Goal: Task Accomplishment & Management: Manage account settings

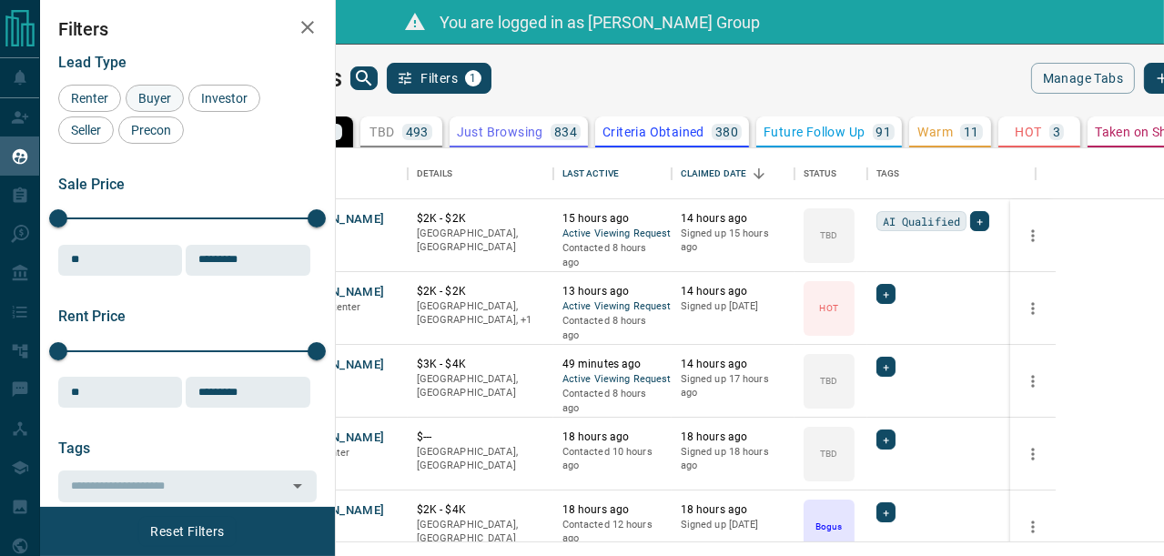
click at [172, 93] on span "Buyer" at bounding box center [155, 98] width 46 height 15
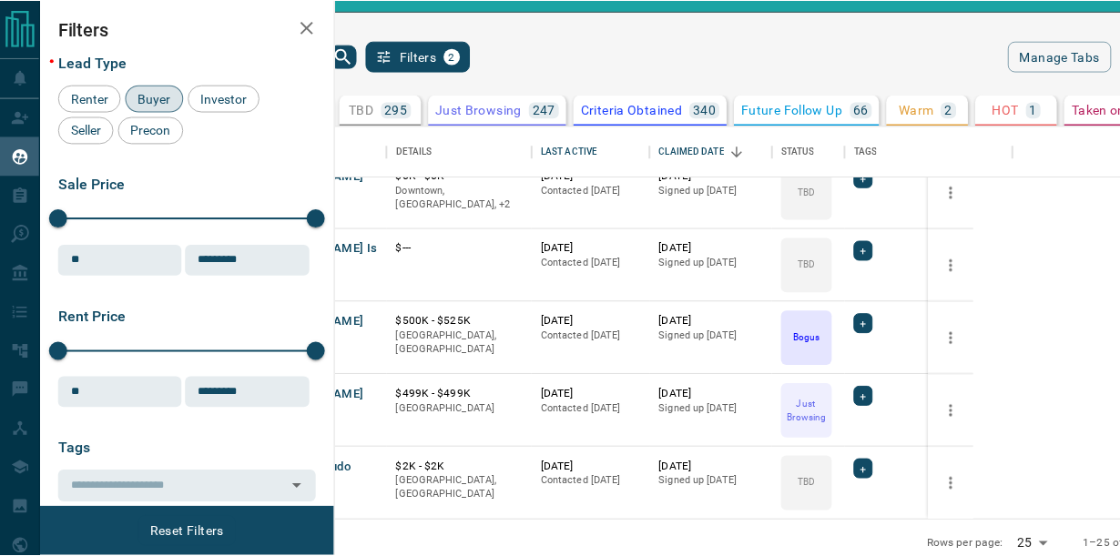
scroll to position [15, 15]
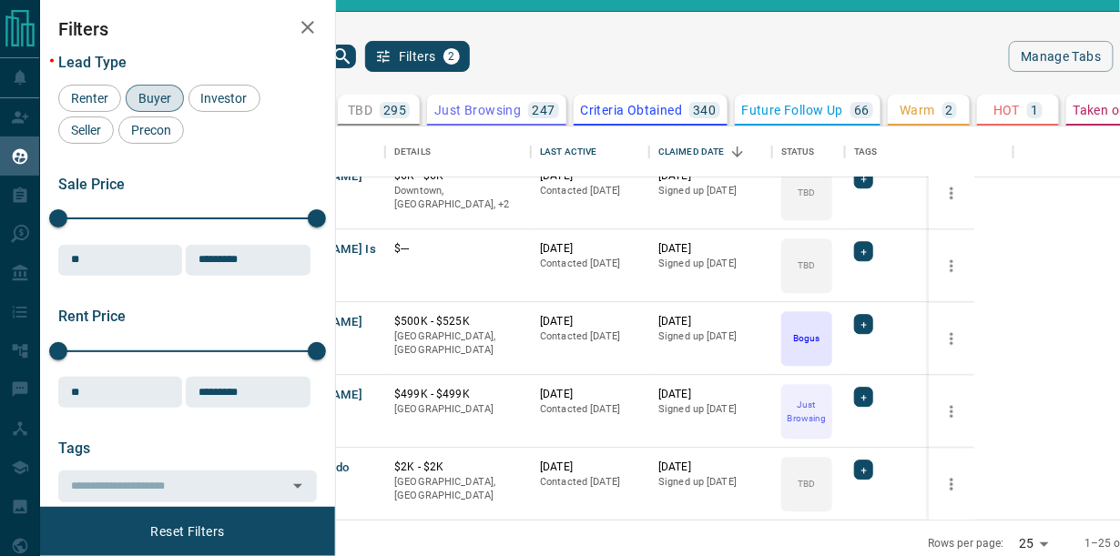
click at [390, 32] on div "My Leads Filters 2 Manage Tabs New Lead All 1124 TBD 295 Do Not Contact - Not R…" at bounding box center [580, 289] width 1080 height 555
click at [903, 521] on body "Lead Transfers Claim Leads My Leads Tasks Opportunities Deals Campaigns Automat…" at bounding box center [560, 267] width 1120 height 600
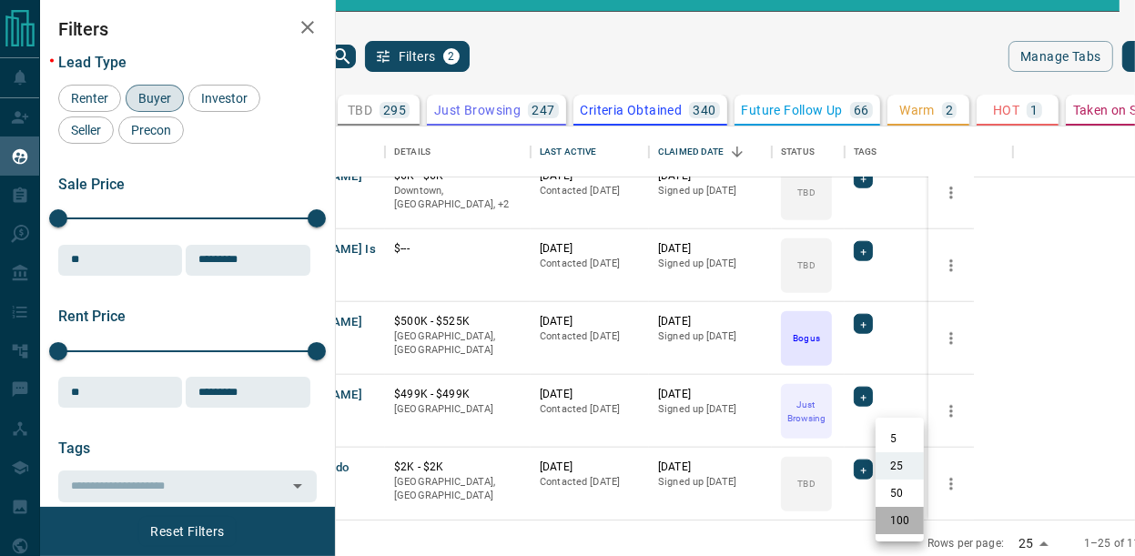
click at [900, 522] on li "100" at bounding box center [900, 520] width 48 height 27
type input "***"
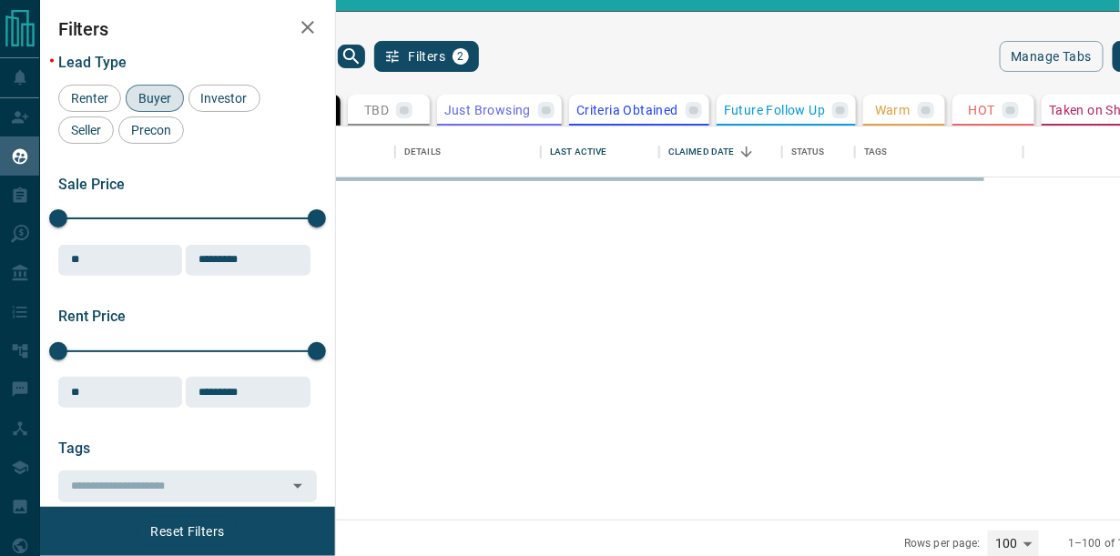
scroll to position [0, 0]
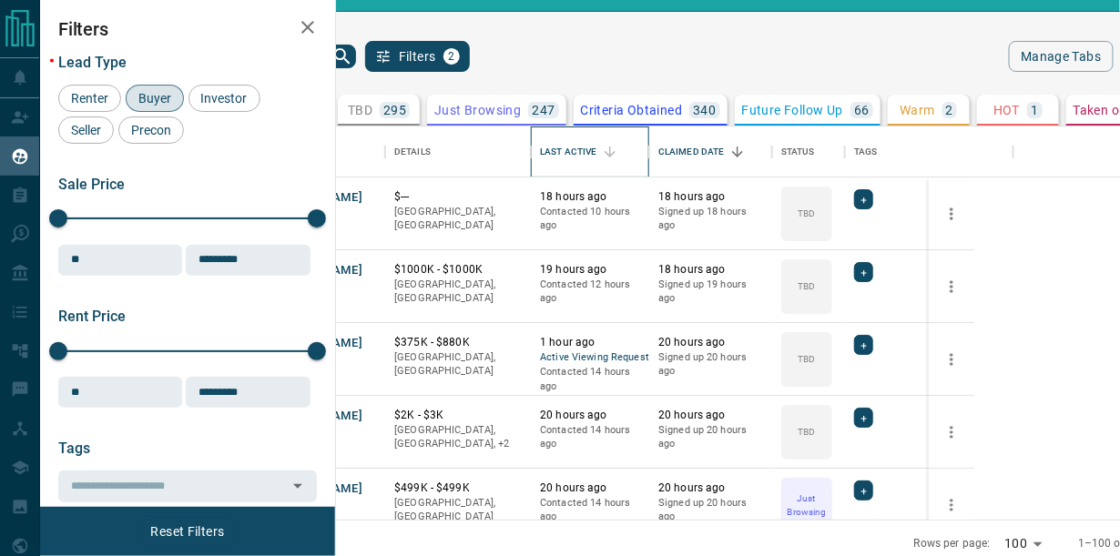
click at [640, 127] on div "Last Active" at bounding box center [590, 152] width 100 height 51
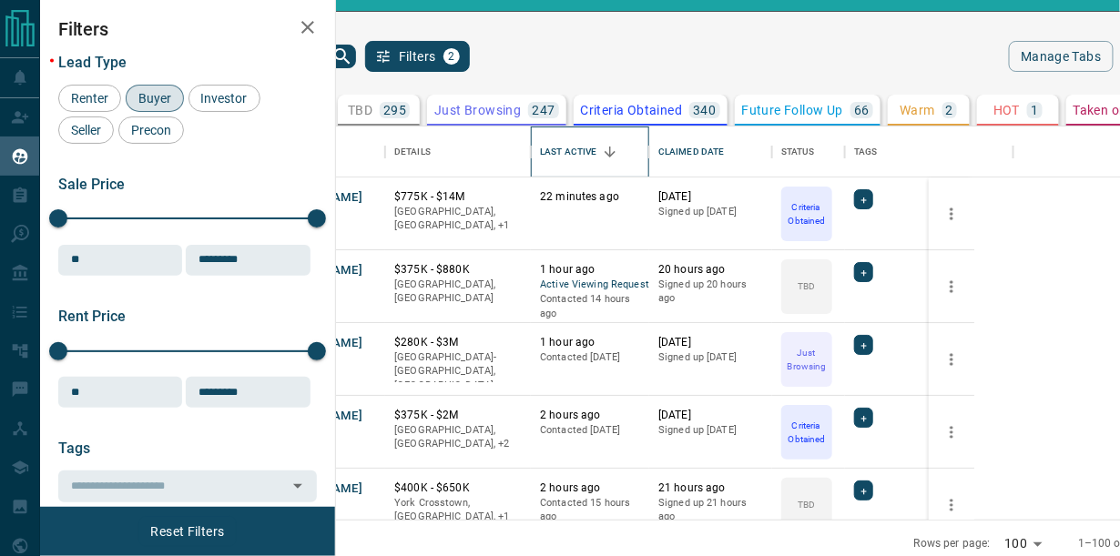
click at [596, 144] on div "Last Active" at bounding box center [568, 152] width 56 height 51
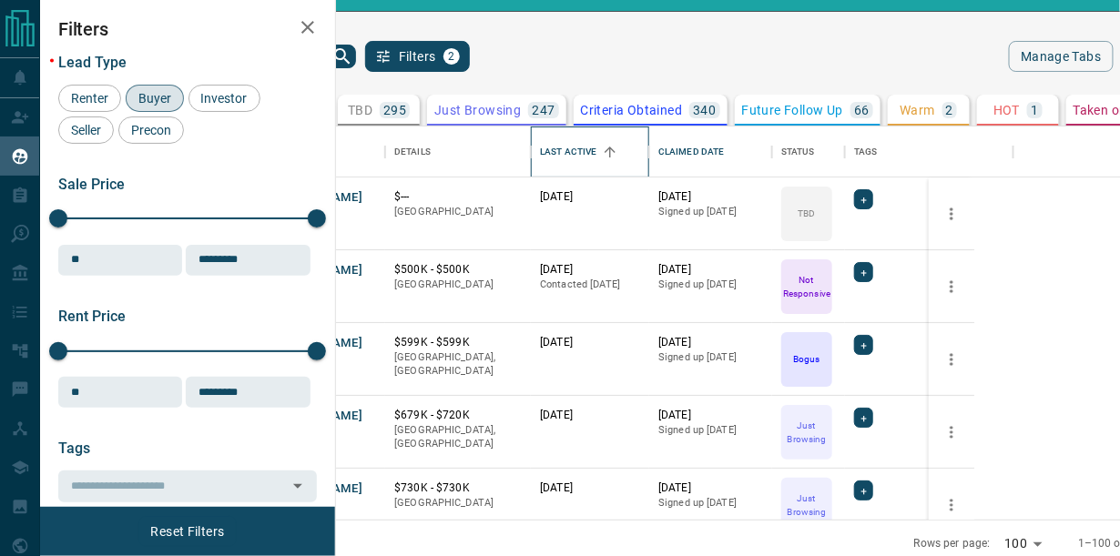
click at [596, 145] on div "Last Active" at bounding box center [568, 152] width 56 height 51
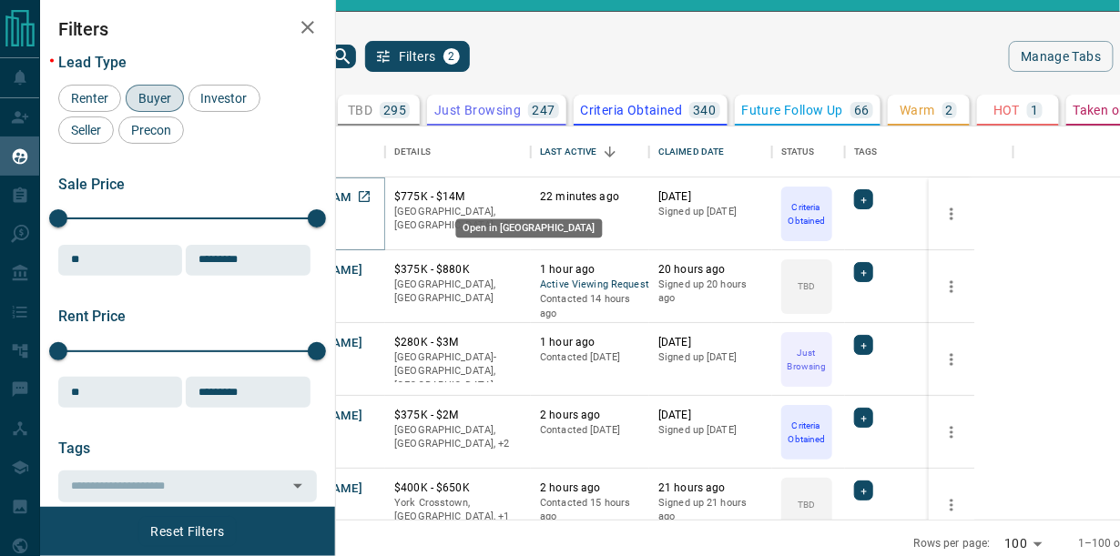
click at [371, 191] on icon "Open in New Tab" at bounding box center [364, 196] width 15 height 15
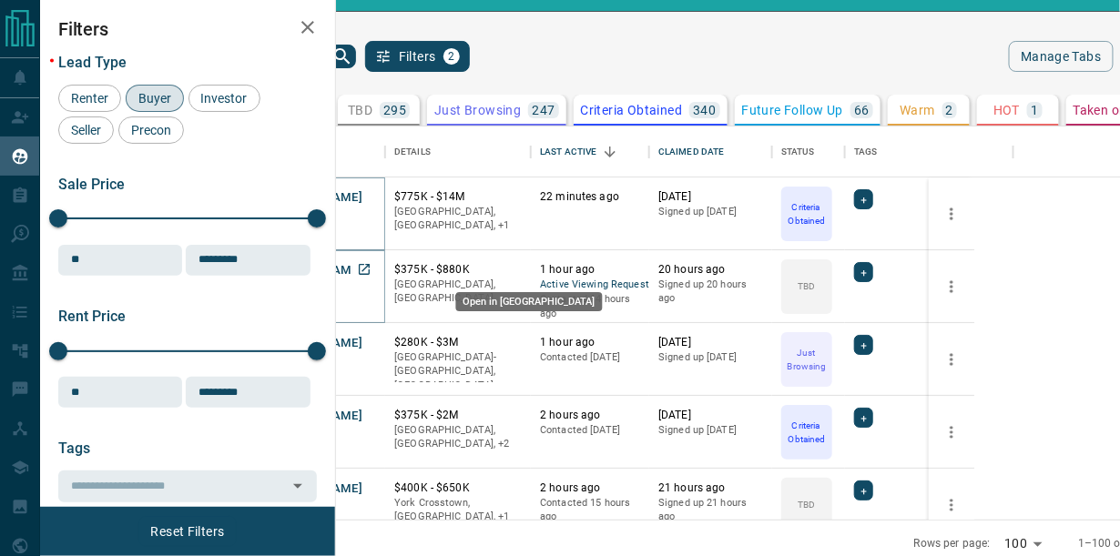
click at [371, 264] on icon "Open in New Tab" at bounding box center [364, 269] width 15 height 15
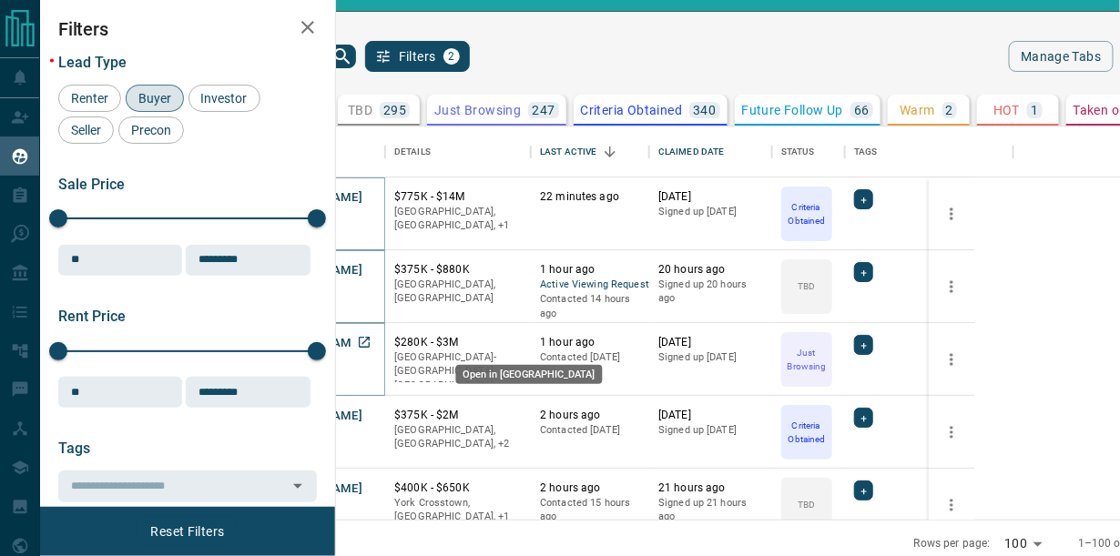
click at [370, 340] on icon "Open in New Tab" at bounding box center [364, 342] width 11 height 11
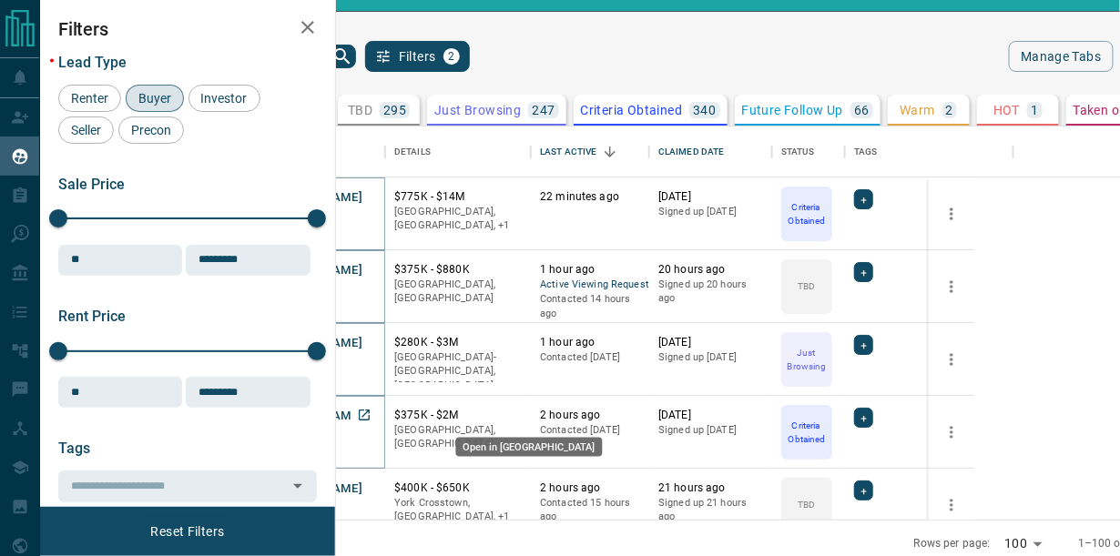
click at [371, 412] on icon "Open in New Tab" at bounding box center [364, 415] width 15 height 15
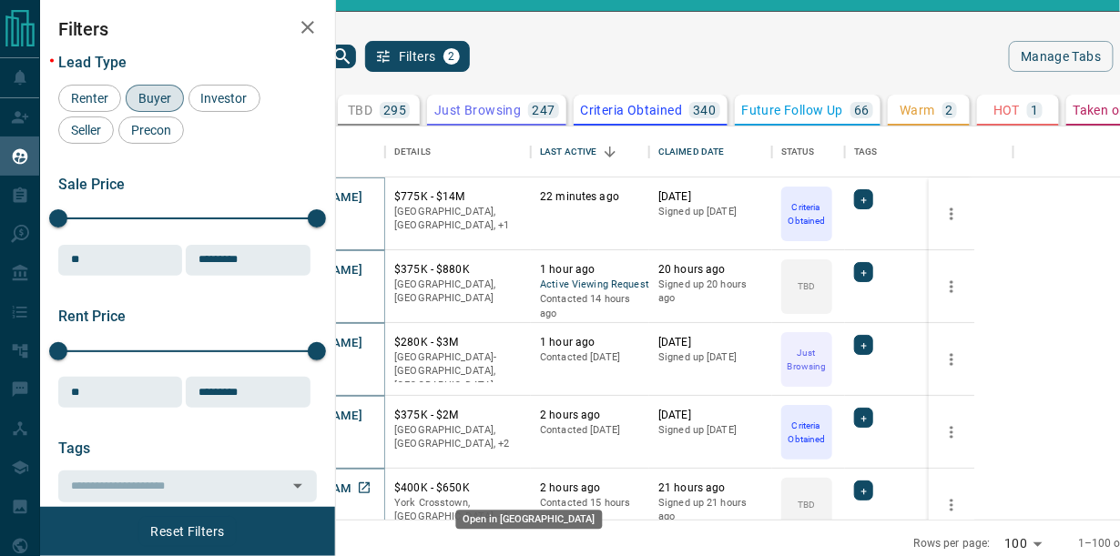
click at [371, 482] on icon "Open in New Tab" at bounding box center [364, 488] width 15 height 15
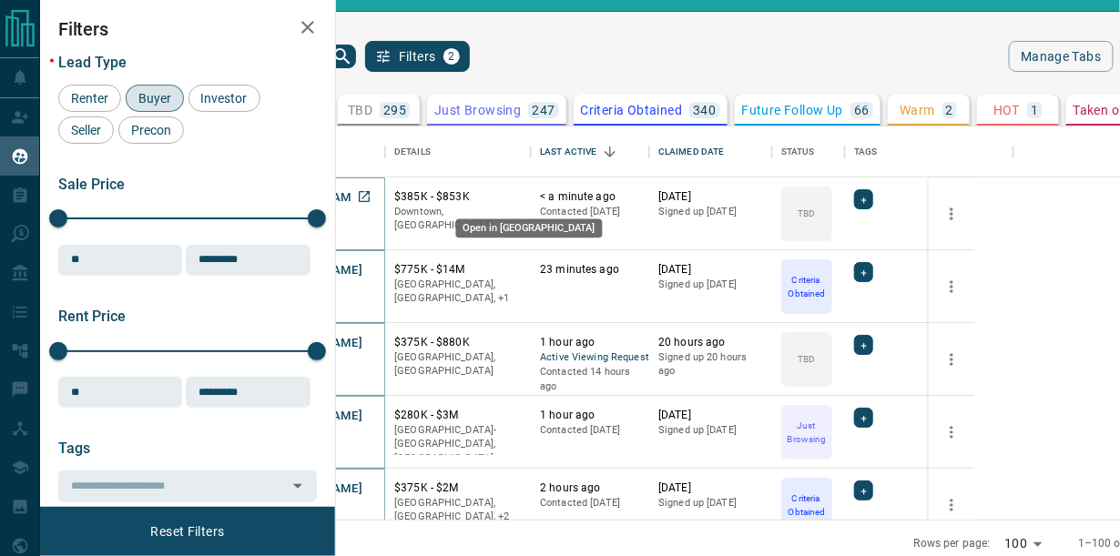
click at [370, 196] on icon "Open in New Tab" at bounding box center [364, 196] width 11 height 11
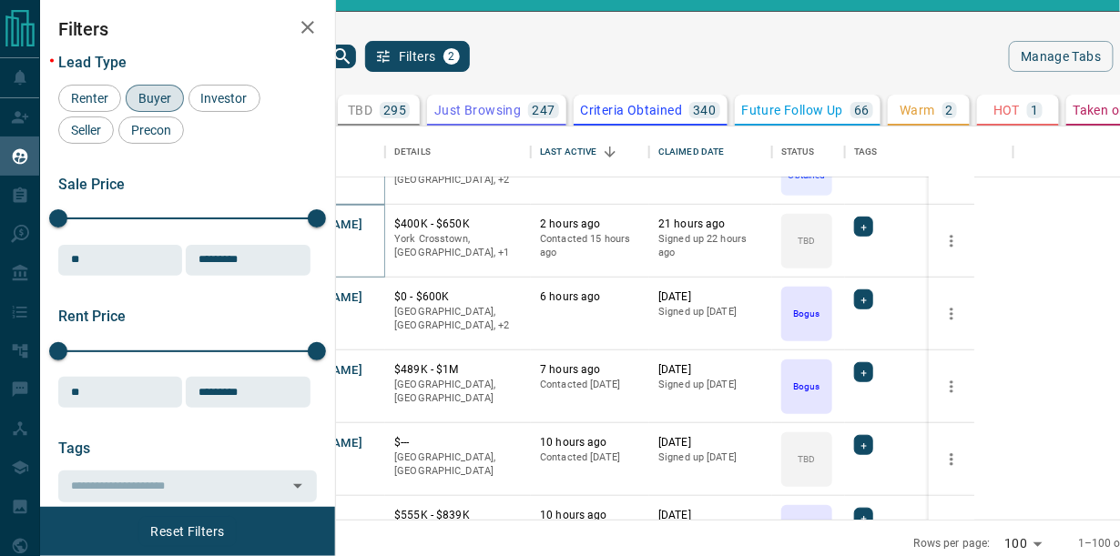
scroll to position [505, 0]
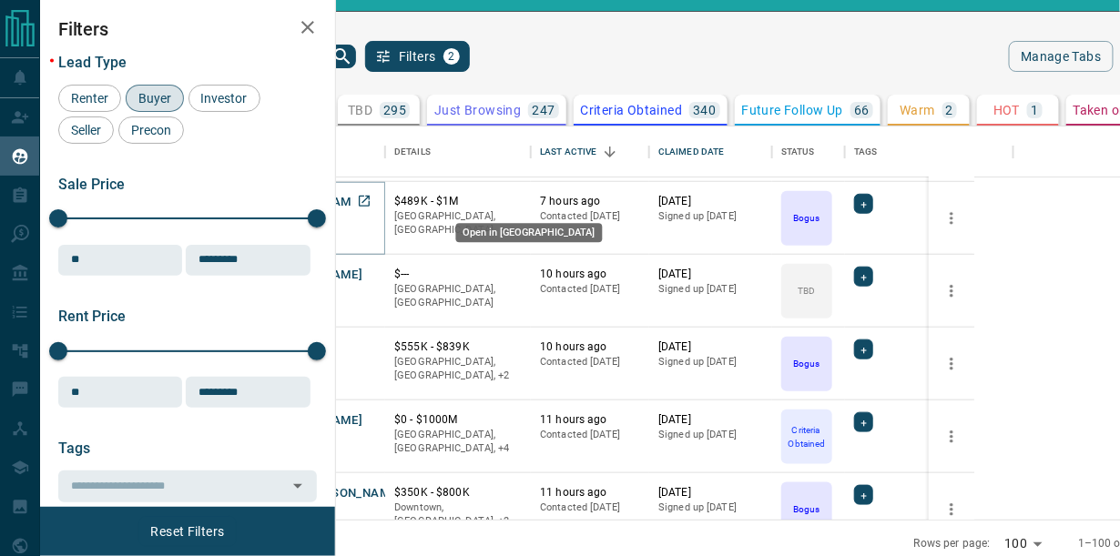
click at [371, 198] on icon "Open in New Tab" at bounding box center [364, 201] width 15 height 15
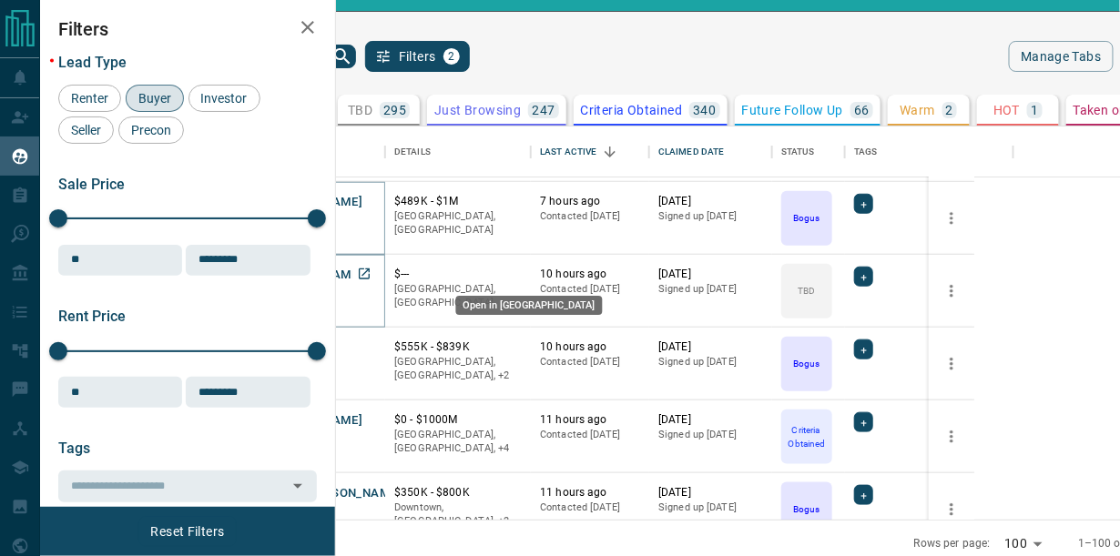
click at [370, 274] on icon "Open in New Tab" at bounding box center [364, 274] width 11 height 11
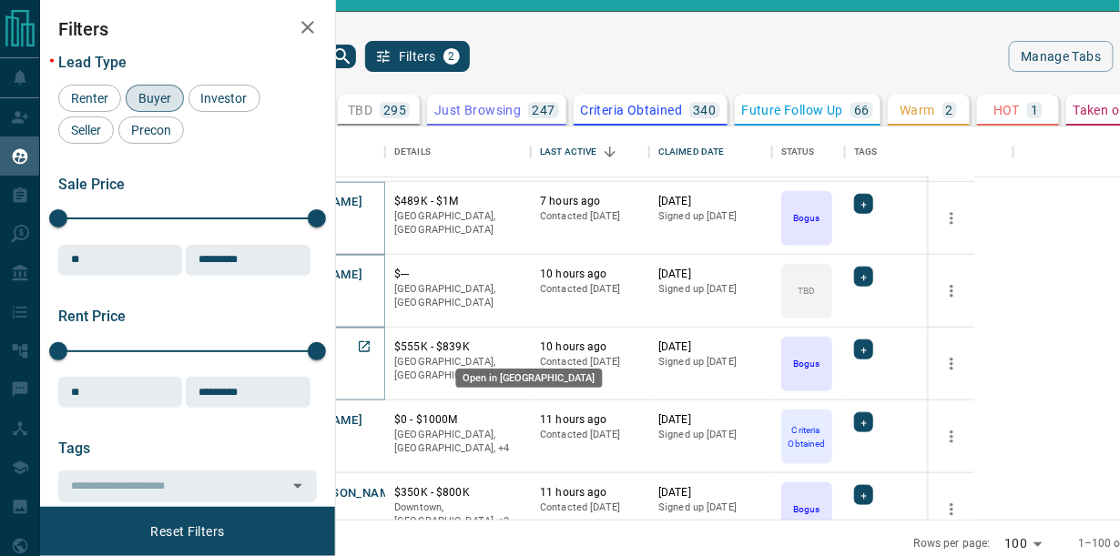
drag, startPoint x: 502, startPoint y: 342, endPoint x: 501, endPoint y: 355, distance: 12.8
click at [370, 342] on icon "Open in New Tab" at bounding box center [364, 346] width 11 height 11
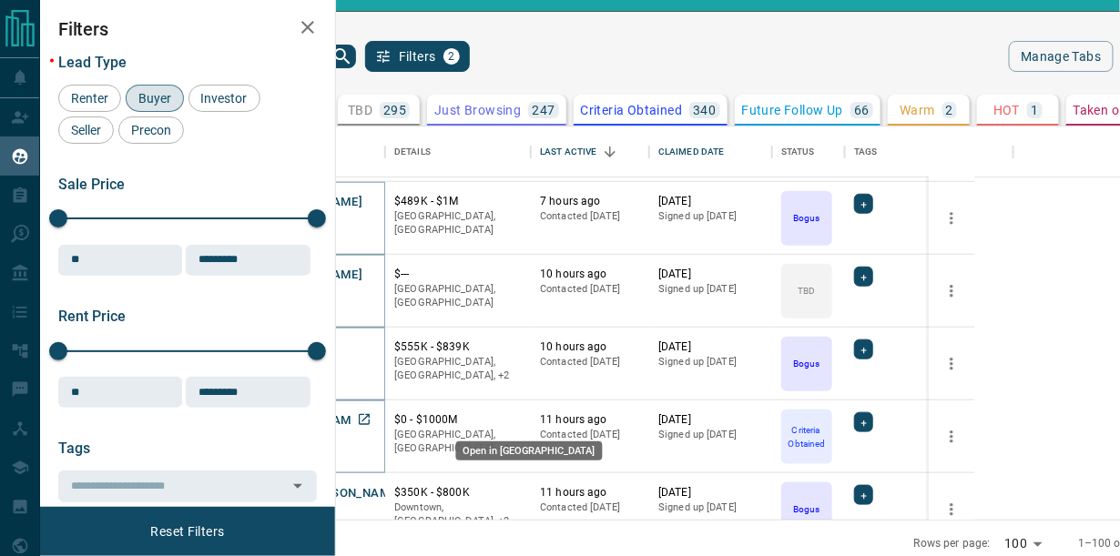
click at [371, 419] on icon "Open in New Tab" at bounding box center [364, 419] width 15 height 15
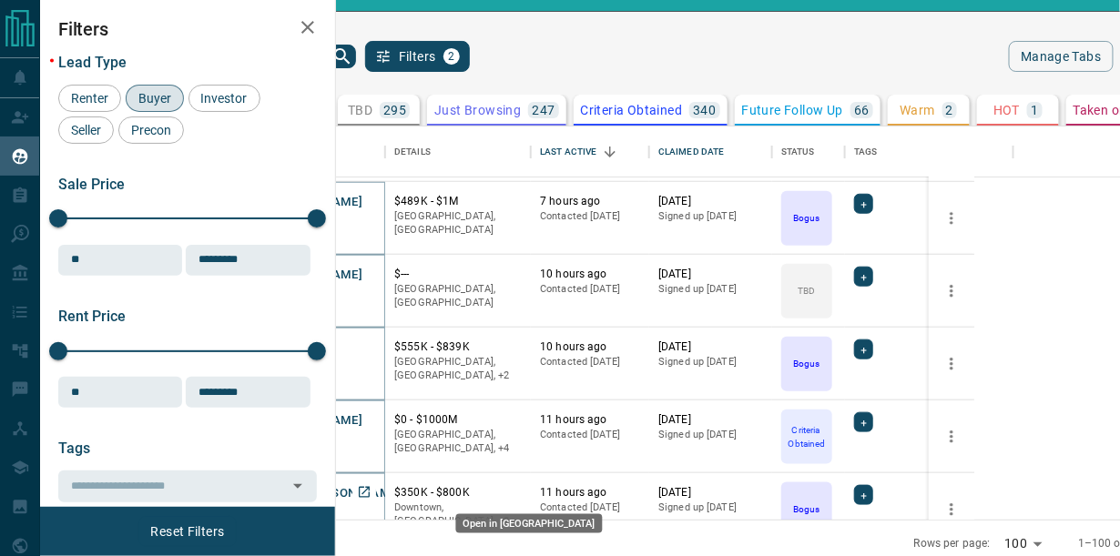
click at [371, 491] on icon "Open in New Tab" at bounding box center [364, 492] width 15 height 15
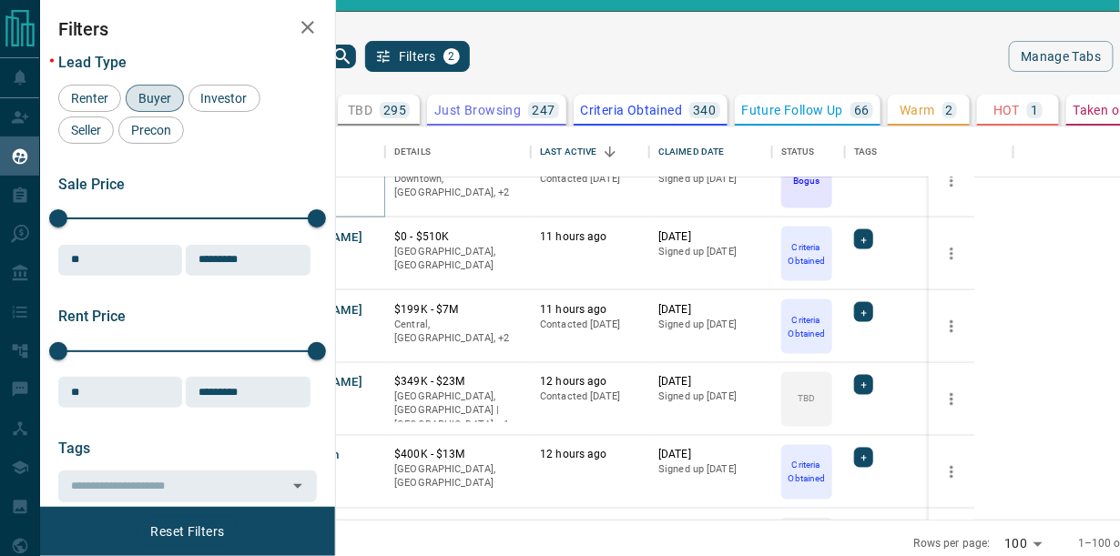
scroll to position [842, 0]
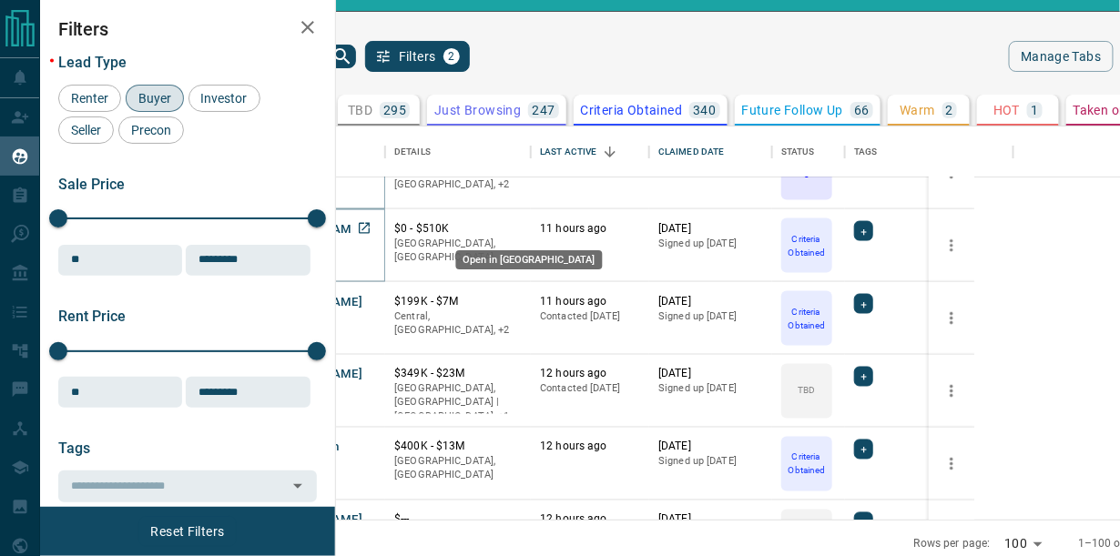
click at [371, 227] on icon "Open in New Tab" at bounding box center [364, 228] width 15 height 15
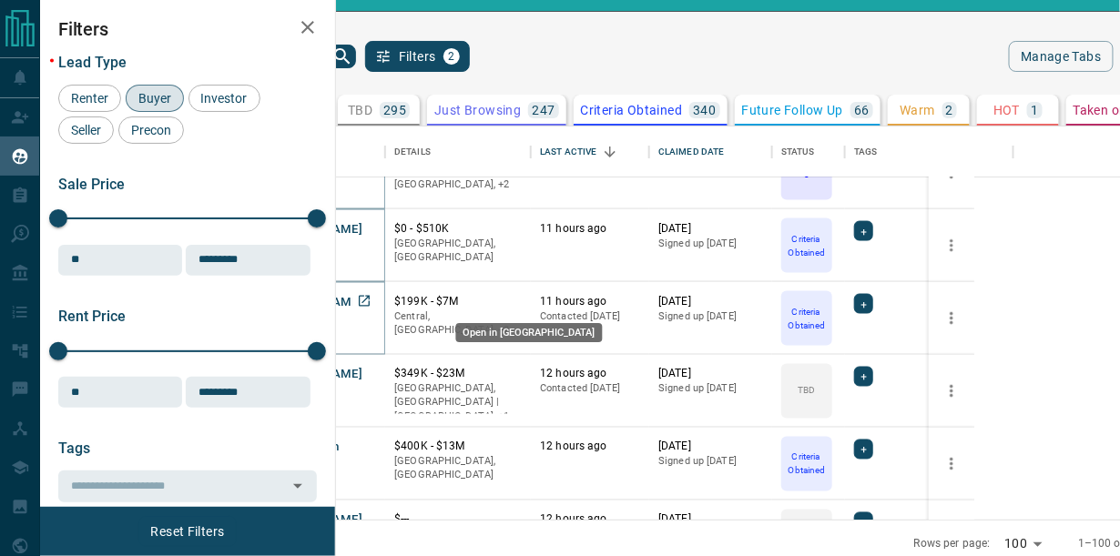
click at [371, 295] on icon "Open in New Tab" at bounding box center [364, 301] width 15 height 15
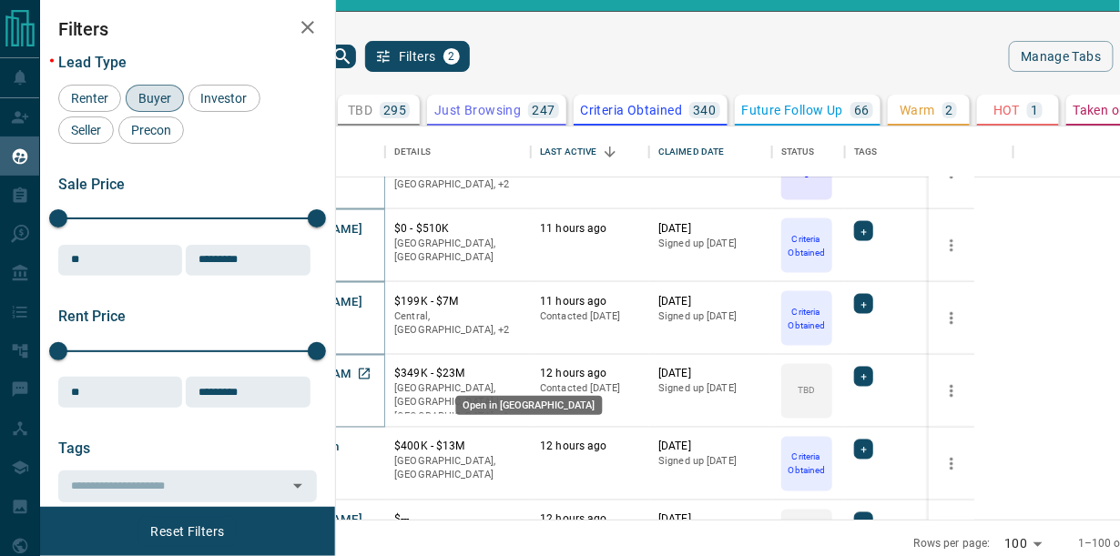
click at [371, 368] on icon "Open in New Tab" at bounding box center [364, 374] width 15 height 15
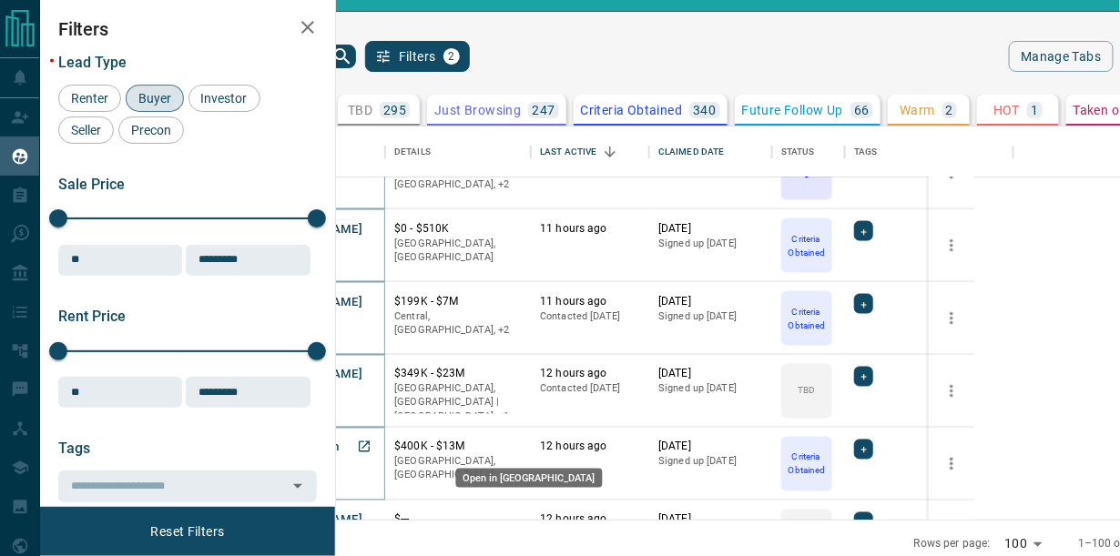
click at [371, 447] on icon "Open in New Tab" at bounding box center [364, 447] width 15 height 15
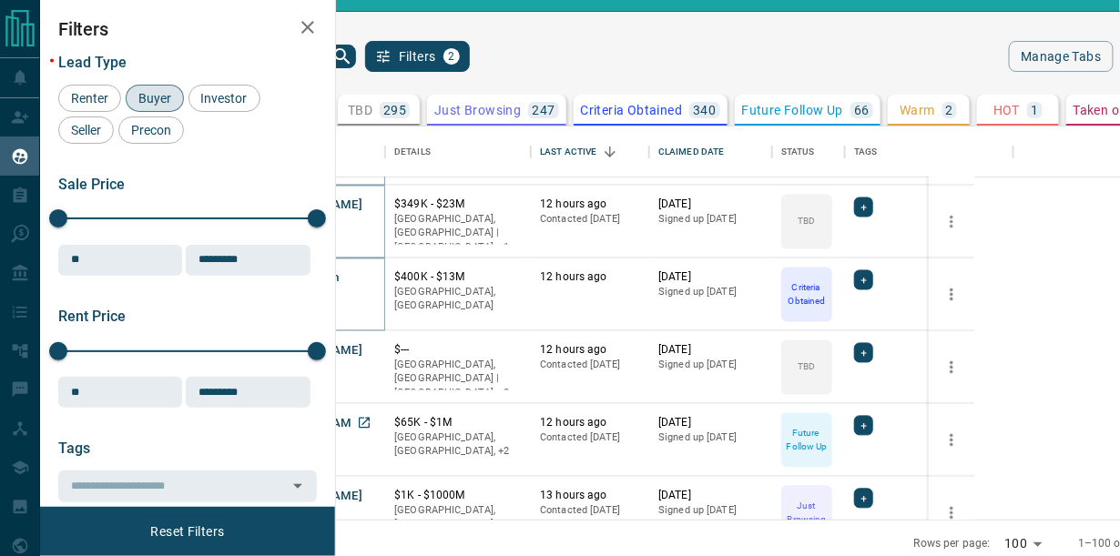
scroll to position [1180, 0]
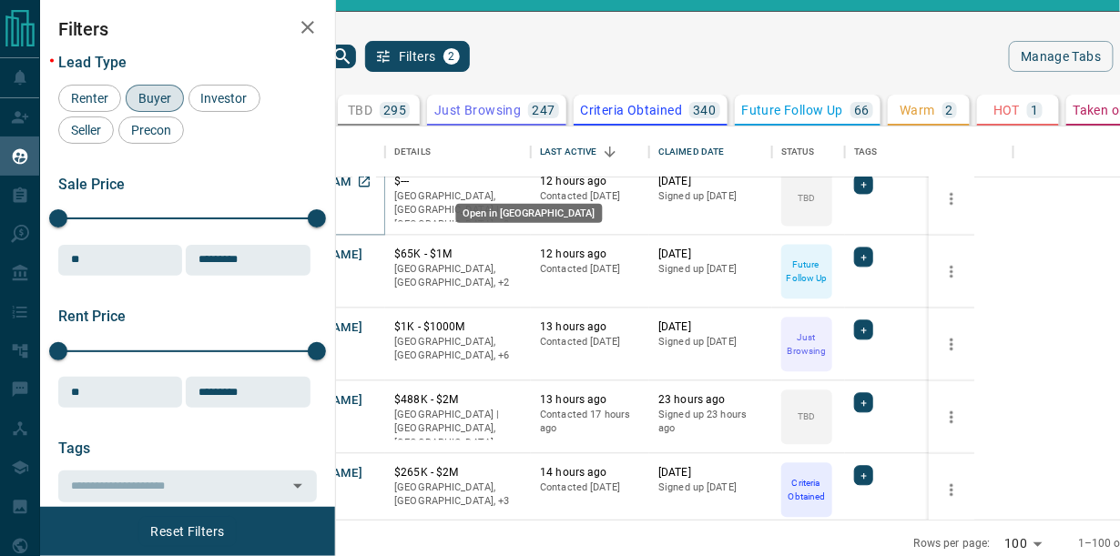
click at [370, 183] on icon "Open in New Tab" at bounding box center [364, 182] width 11 height 11
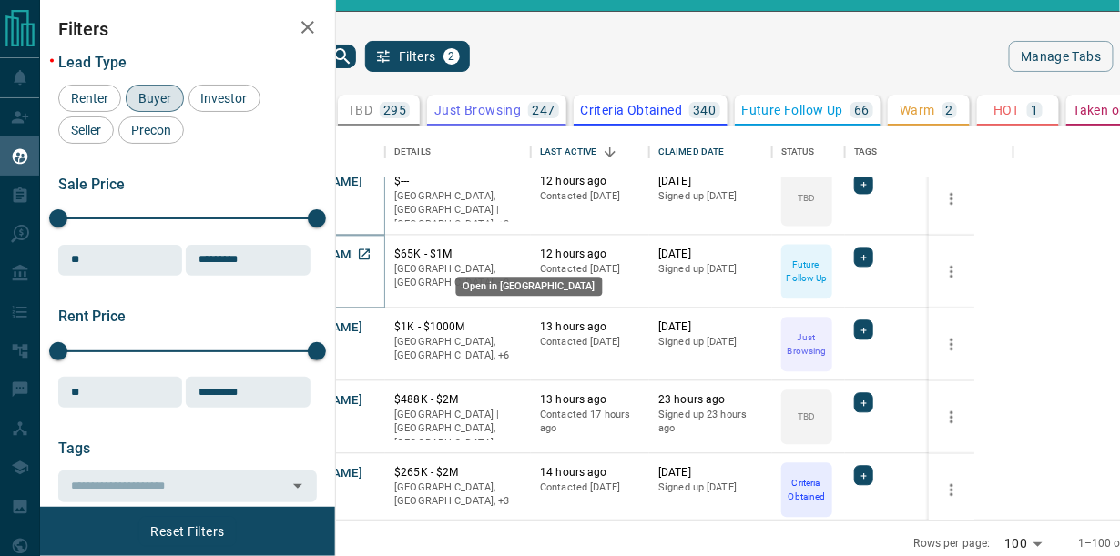
click at [371, 251] on icon "Open in New Tab" at bounding box center [364, 255] width 15 height 15
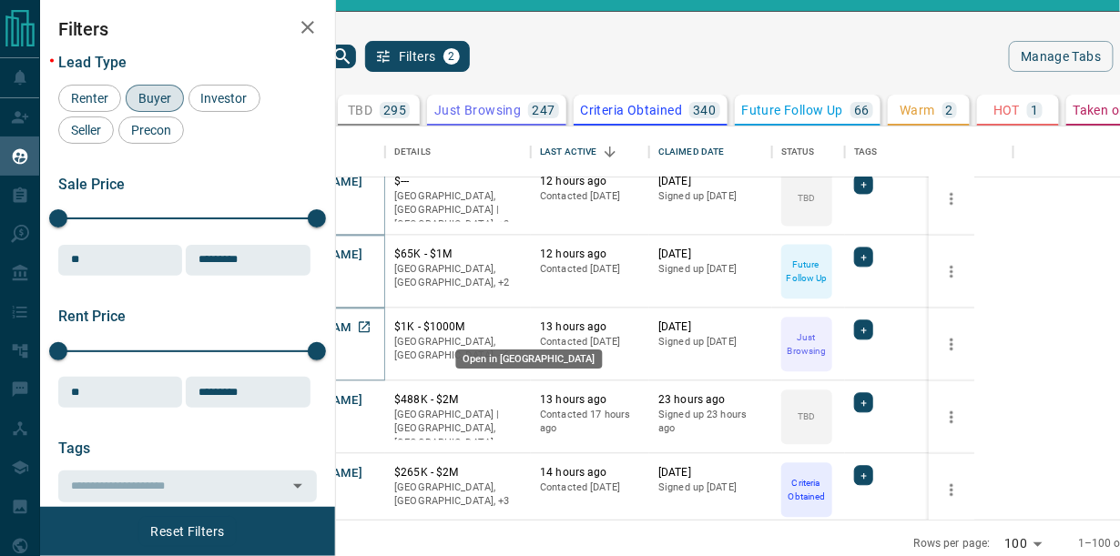
click at [371, 320] on icon "Open in New Tab" at bounding box center [364, 327] width 15 height 15
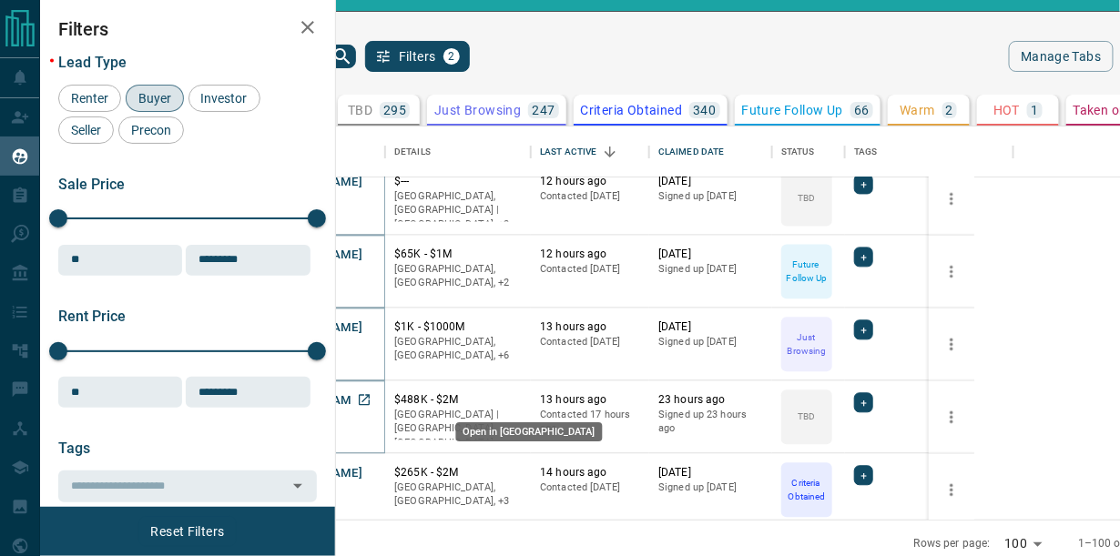
click at [370, 397] on icon "Open in New Tab" at bounding box center [364, 400] width 11 height 11
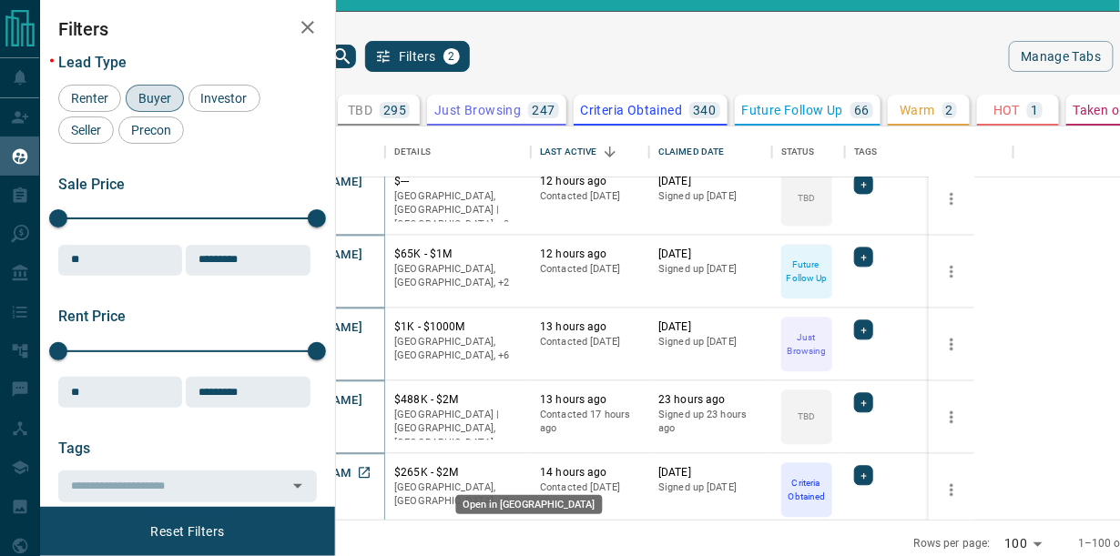
click at [371, 466] on icon "Open in New Tab" at bounding box center [364, 473] width 15 height 15
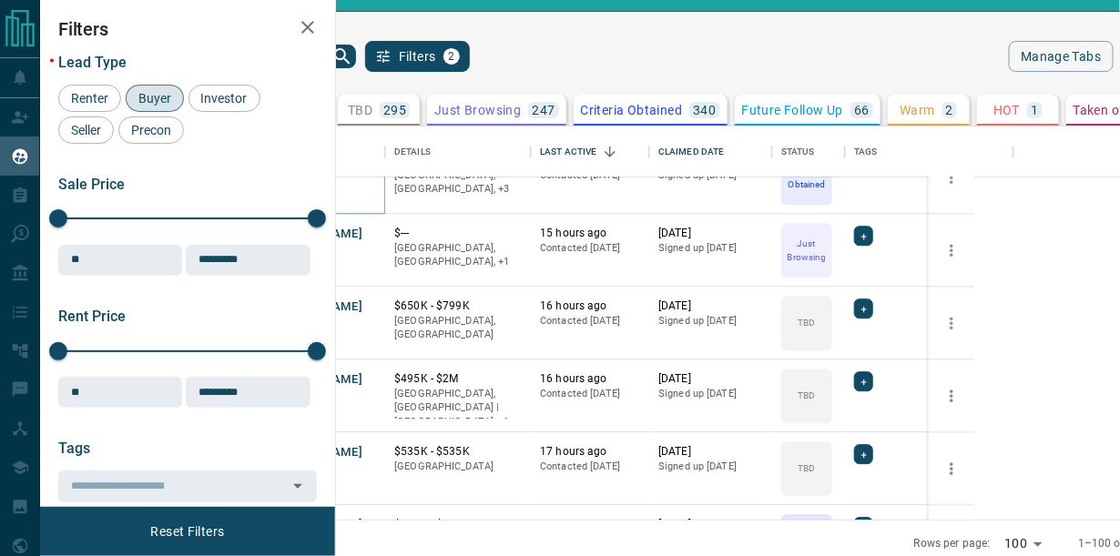
scroll to position [1516, 0]
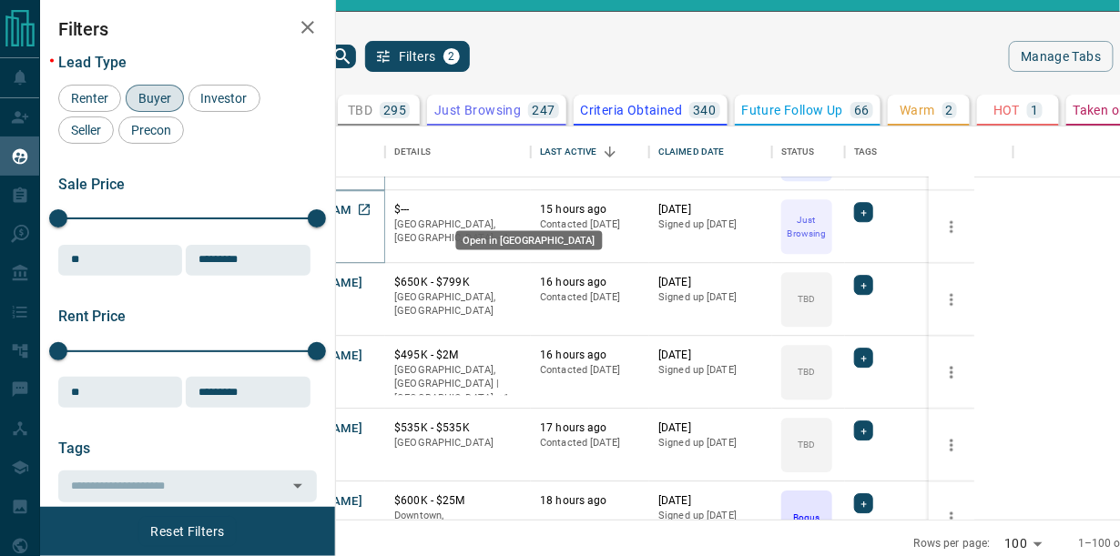
click at [371, 206] on icon "Open in New Tab" at bounding box center [364, 209] width 15 height 15
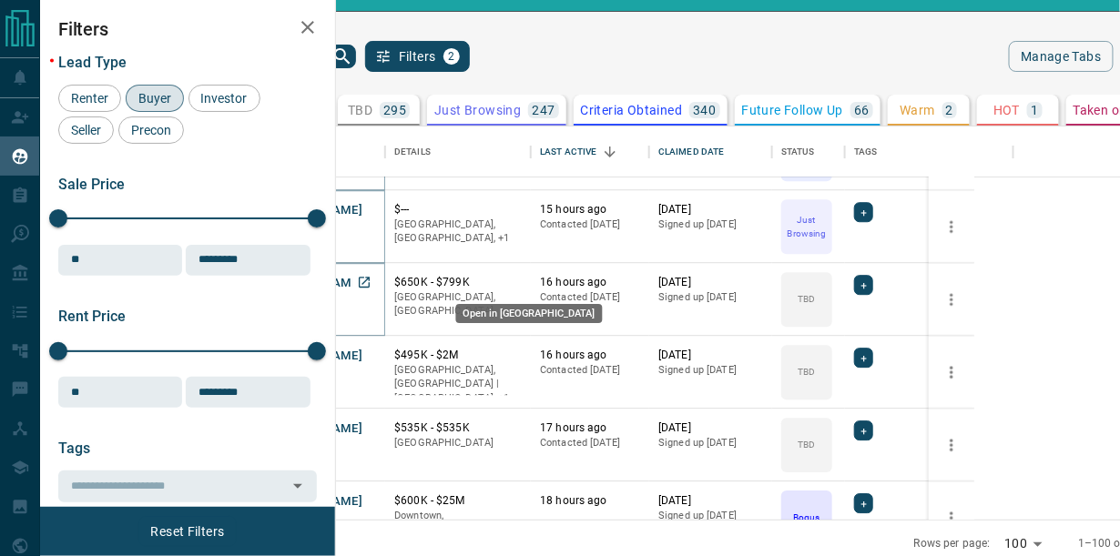
click at [371, 277] on icon "Open in New Tab" at bounding box center [364, 282] width 15 height 15
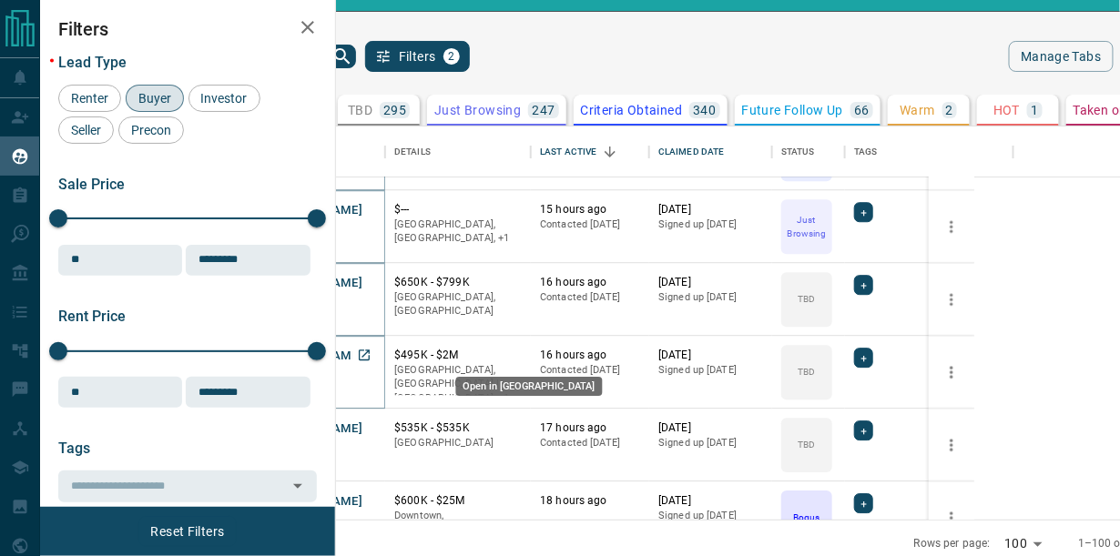
click at [371, 349] on icon "Open in New Tab" at bounding box center [364, 355] width 15 height 15
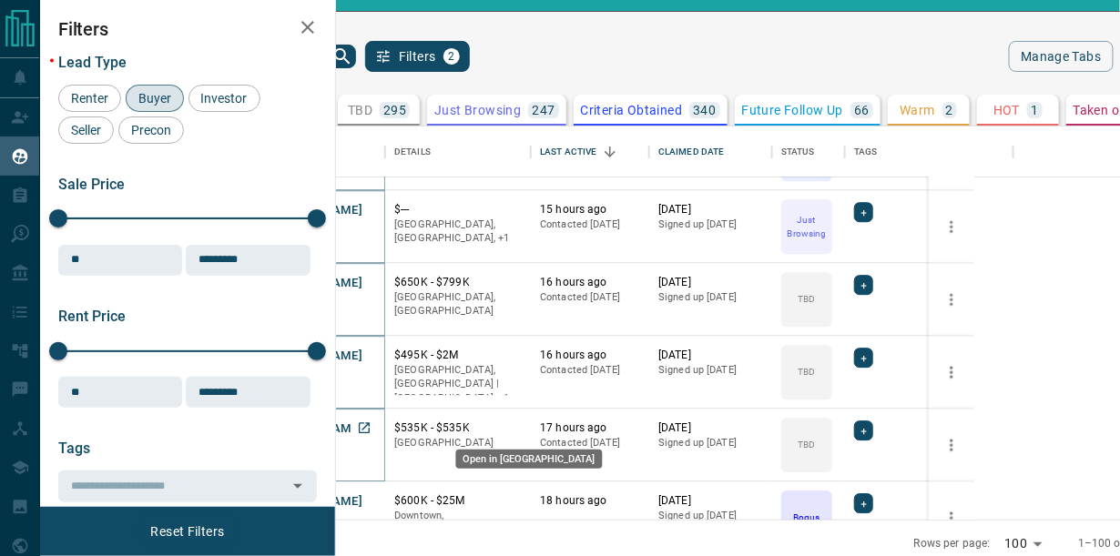
click at [371, 421] on icon "Open in New Tab" at bounding box center [364, 428] width 15 height 15
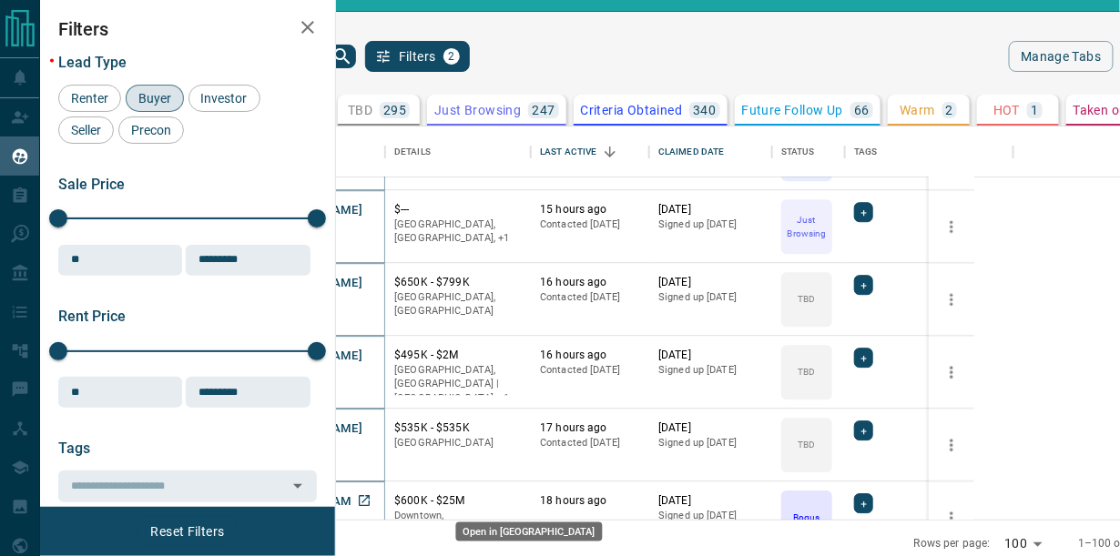
click at [371, 500] on icon "Open in New Tab" at bounding box center [364, 500] width 15 height 15
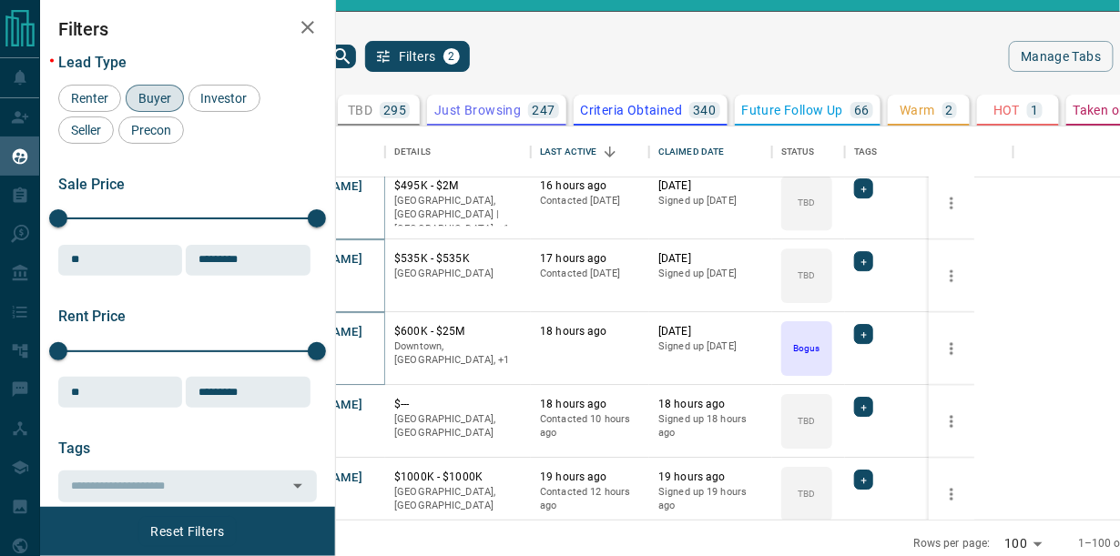
scroll to position [1853, 0]
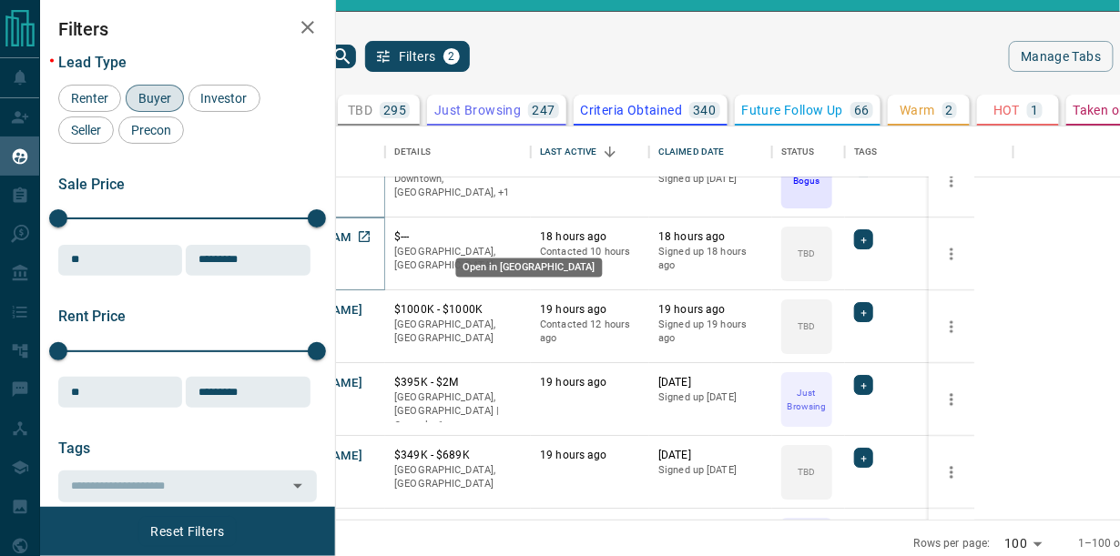
click at [371, 232] on icon "Open in New Tab" at bounding box center [364, 236] width 15 height 15
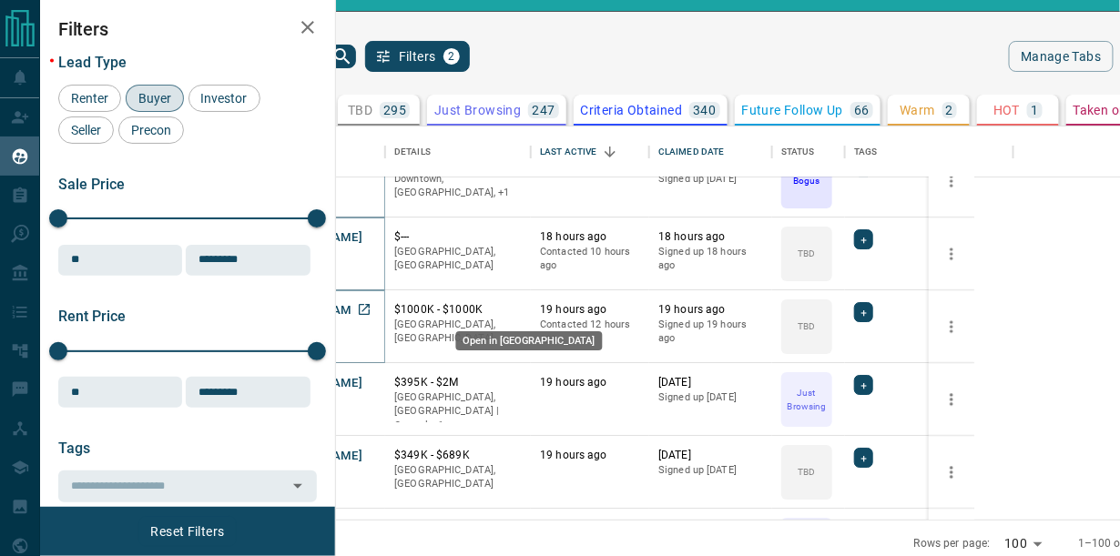
click at [371, 309] on icon "Open in New Tab" at bounding box center [364, 309] width 15 height 15
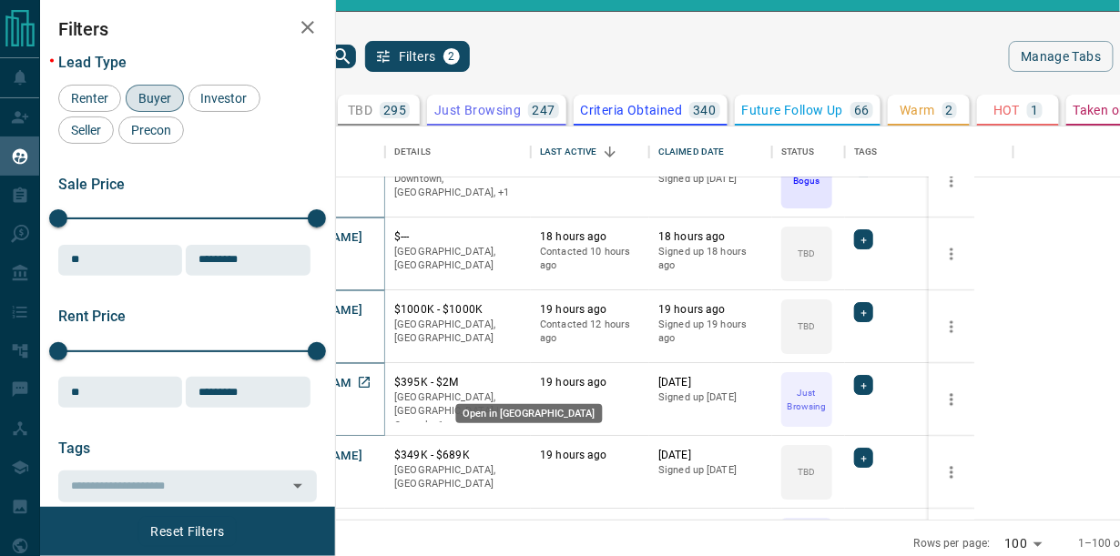
click at [370, 377] on icon "Open in New Tab" at bounding box center [364, 382] width 11 height 11
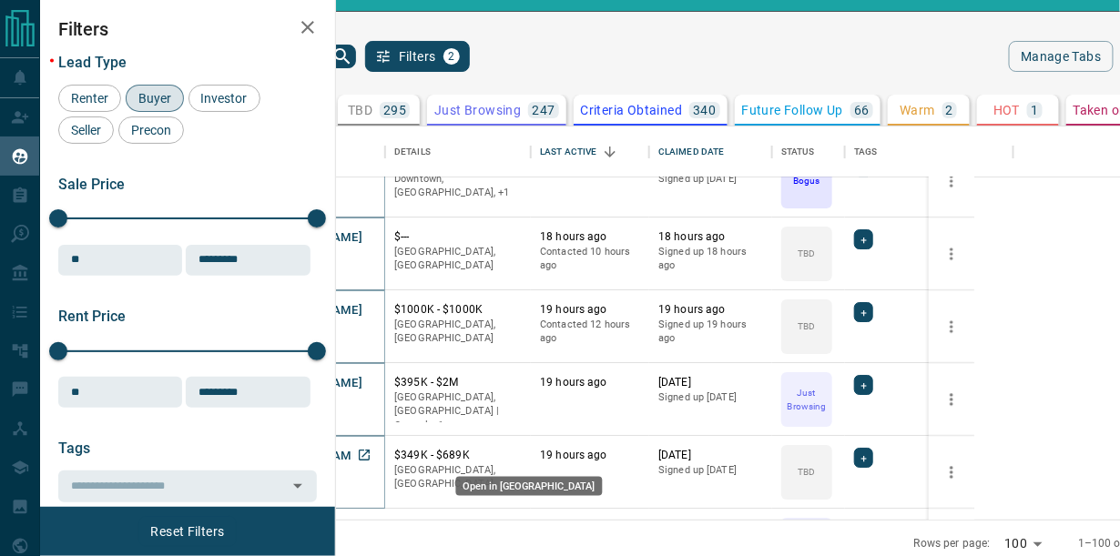
click at [370, 454] on icon "Open in New Tab" at bounding box center [364, 455] width 11 height 11
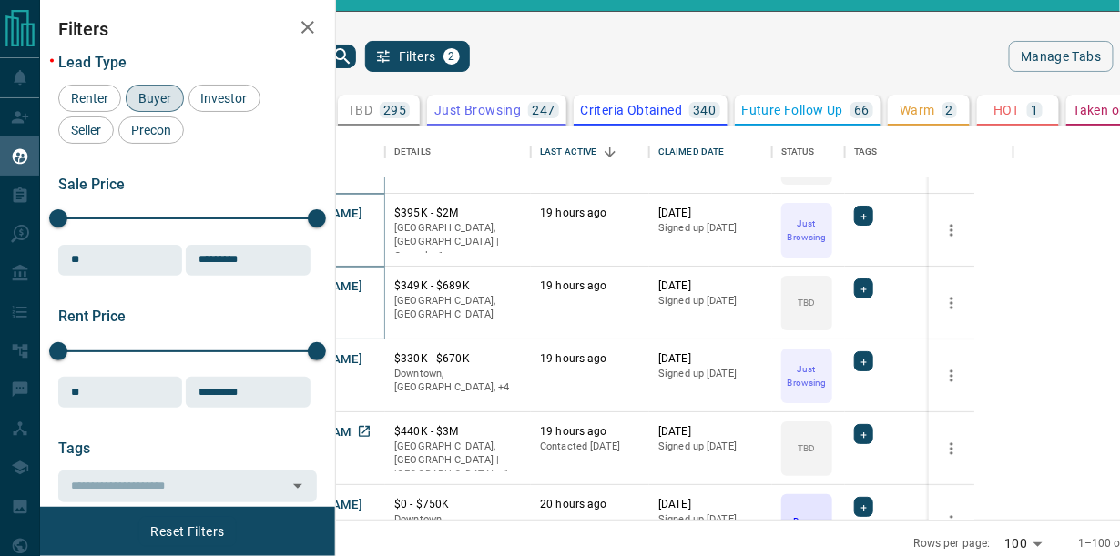
scroll to position [2191, 0]
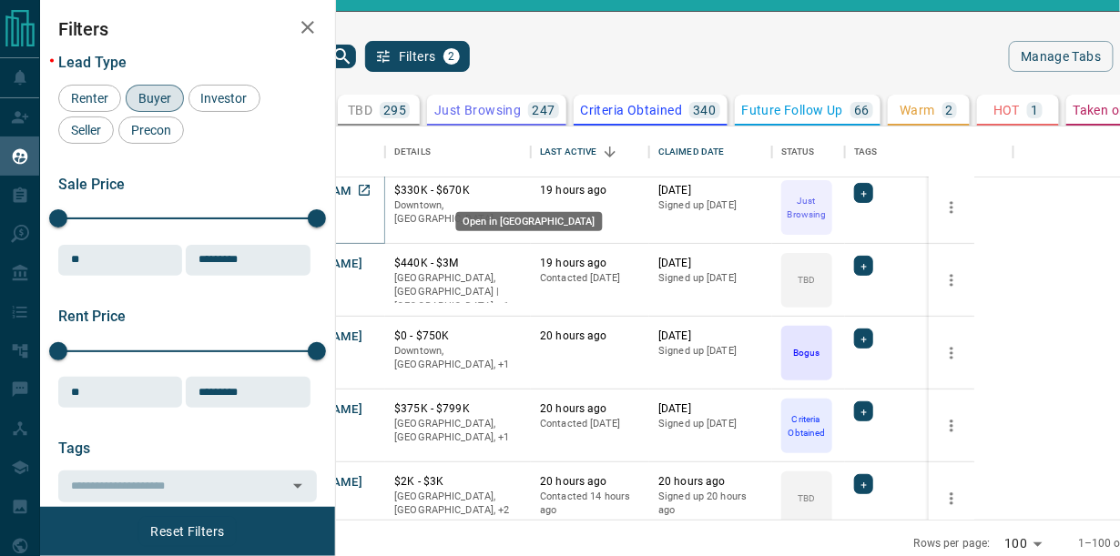
click at [371, 183] on icon "Open in New Tab" at bounding box center [364, 190] width 15 height 15
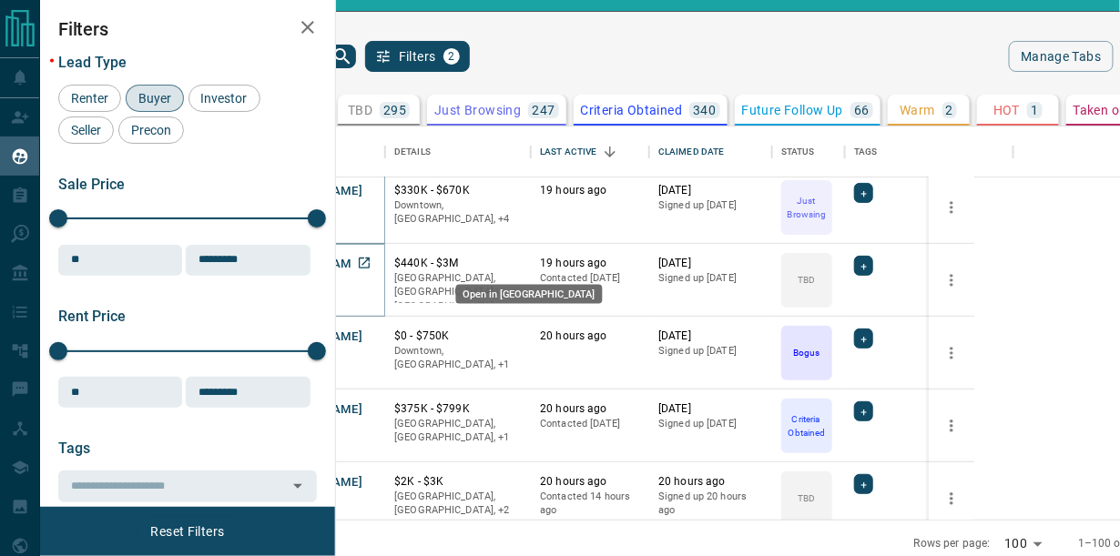
click at [371, 258] on icon "Open in New Tab" at bounding box center [364, 263] width 15 height 15
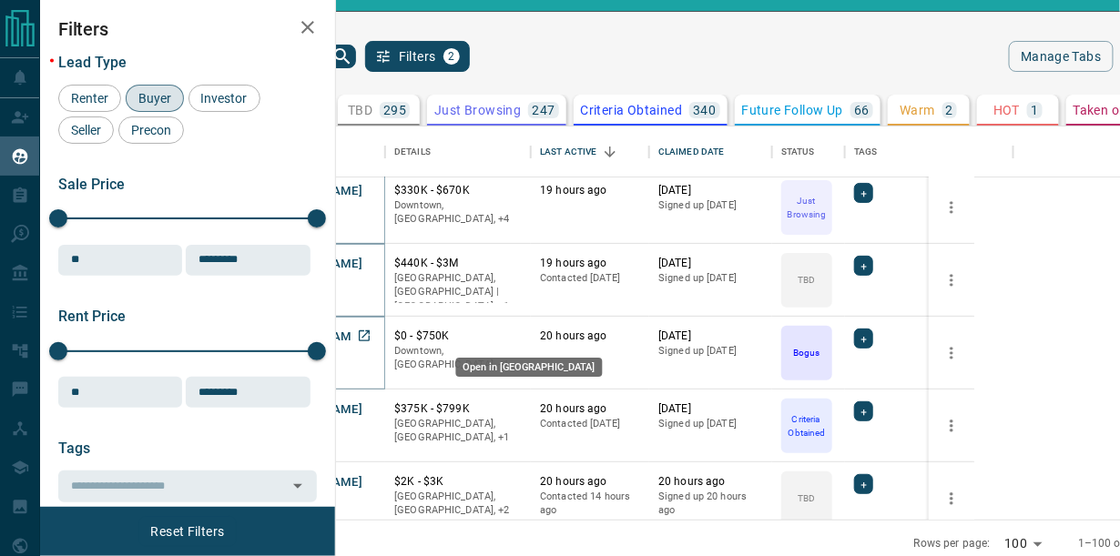
click at [371, 332] on icon "Open in New Tab" at bounding box center [364, 336] width 15 height 15
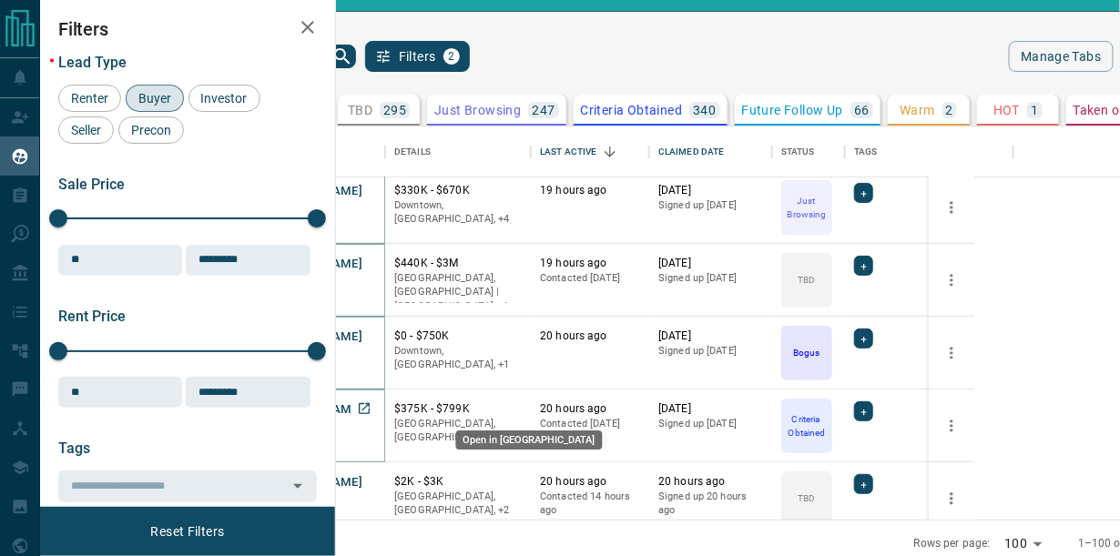
click at [371, 407] on icon "Open in New Tab" at bounding box center [364, 408] width 15 height 15
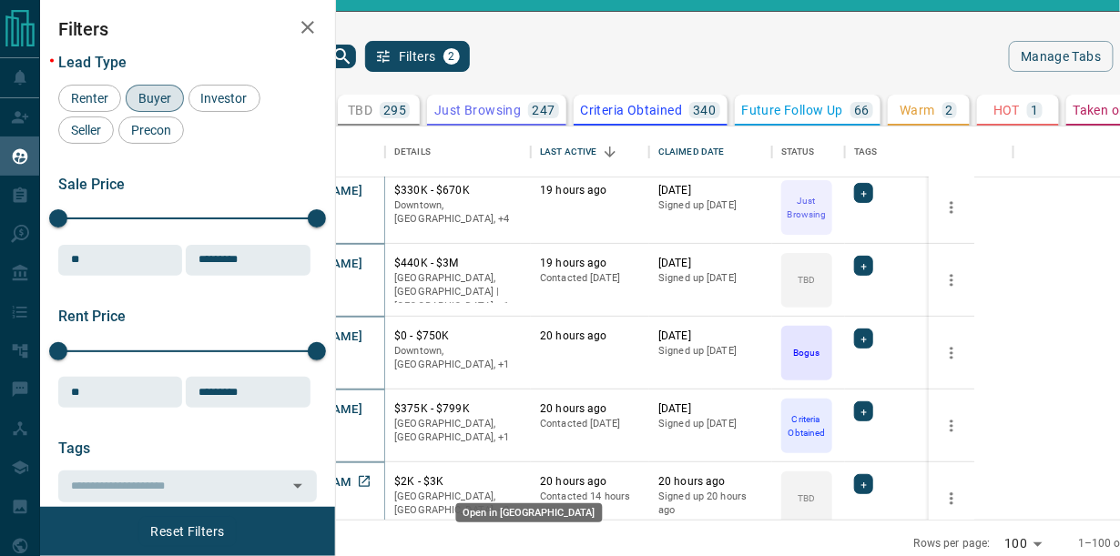
click at [370, 483] on icon "Open in New Tab" at bounding box center [364, 481] width 11 height 11
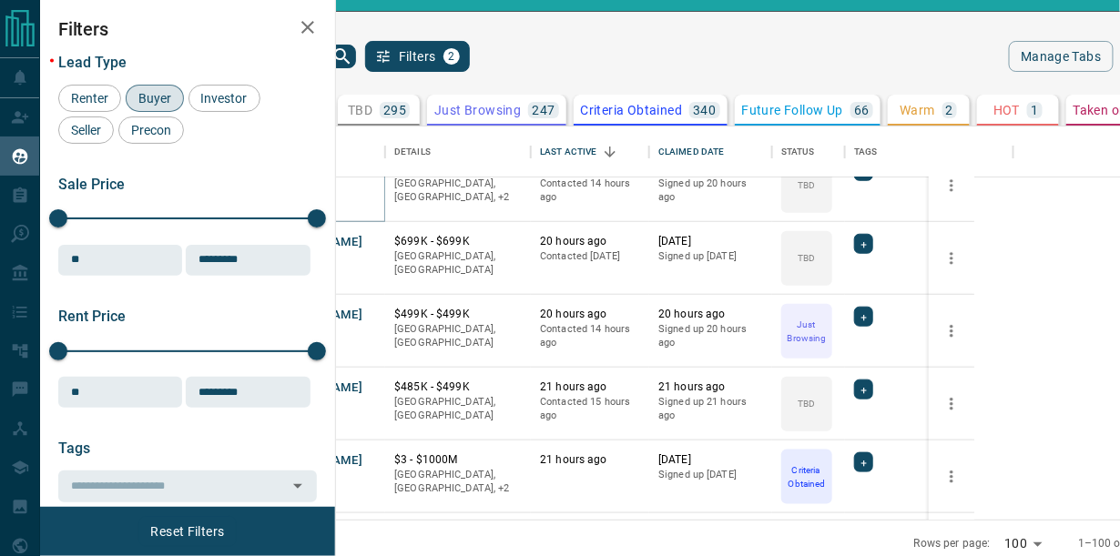
scroll to position [2528, 0]
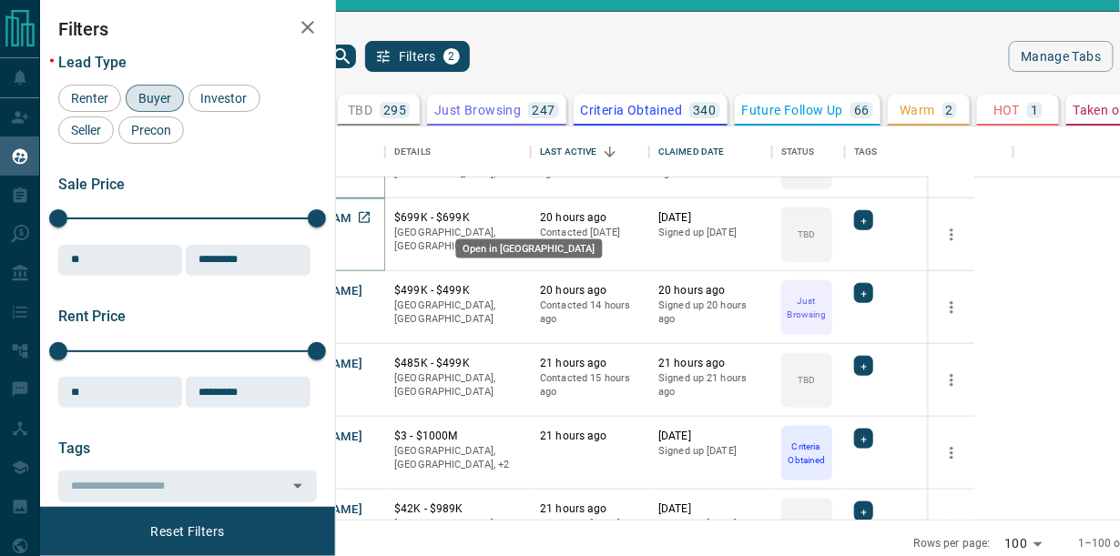
click at [371, 214] on icon "Open in New Tab" at bounding box center [364, 217] width 15 height 15
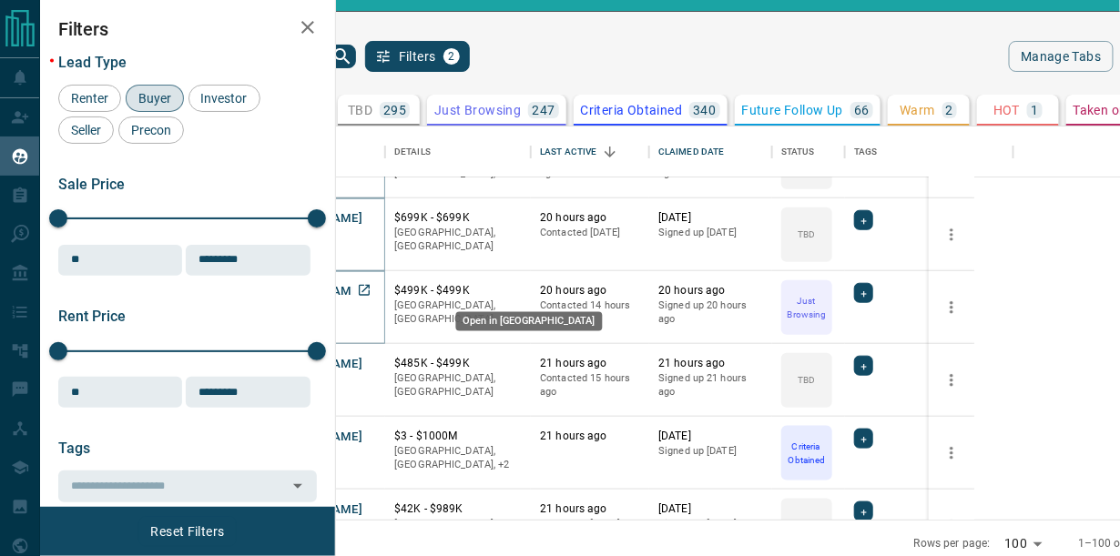
click at [371, 286] on icon "Open in New Tab" at bounding box center [364, 290] width 15 height 15
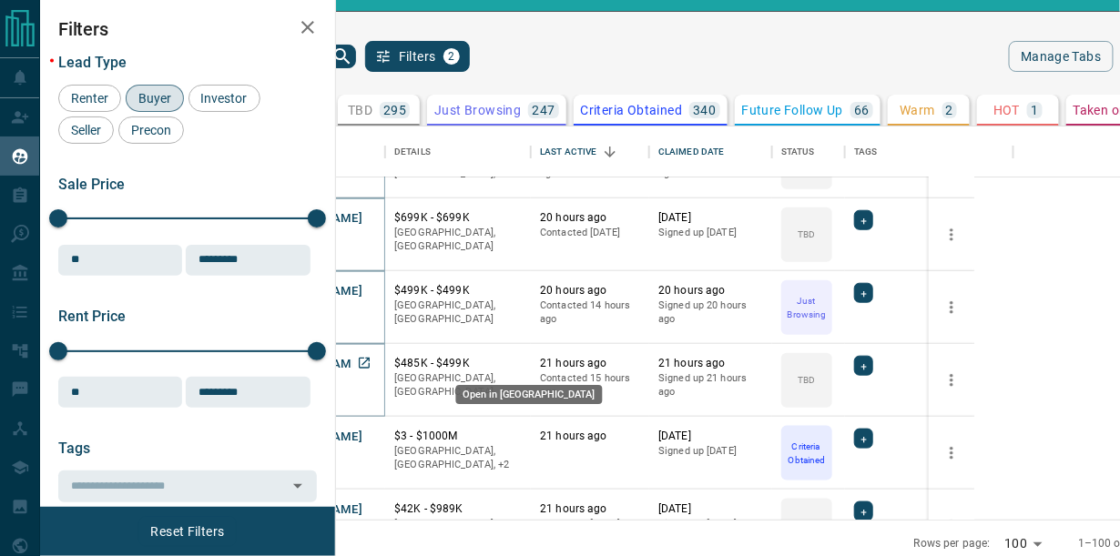
click at [371, 360] on icon "Open in New Tab" at bounding box center [364, 363] width 15 height 15
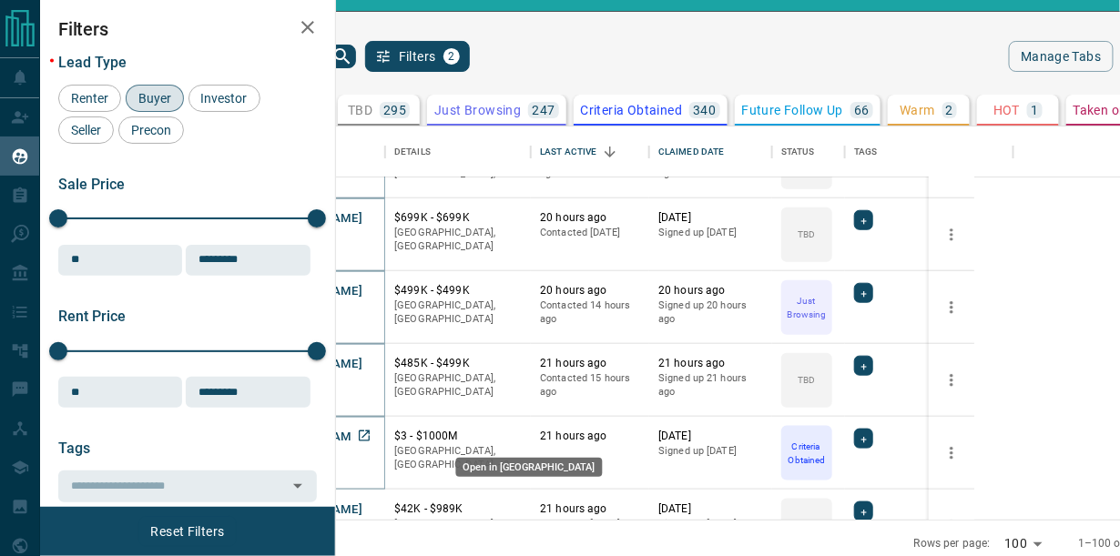
click at [371, 436] on icon "Open in New Tab" at bounding box center [364, 436] width 15 height 15
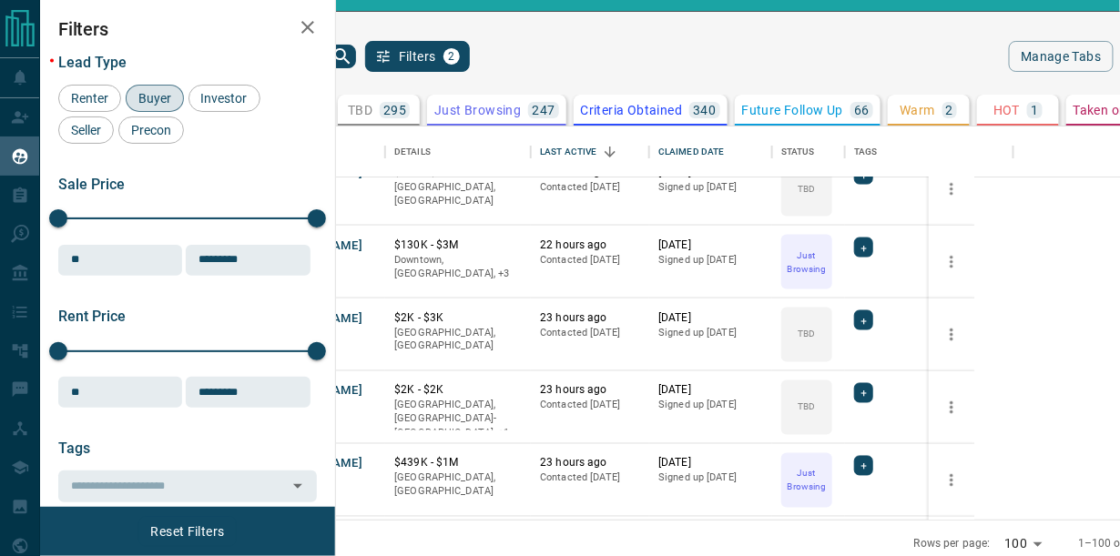
scroll to position [2697, 0]
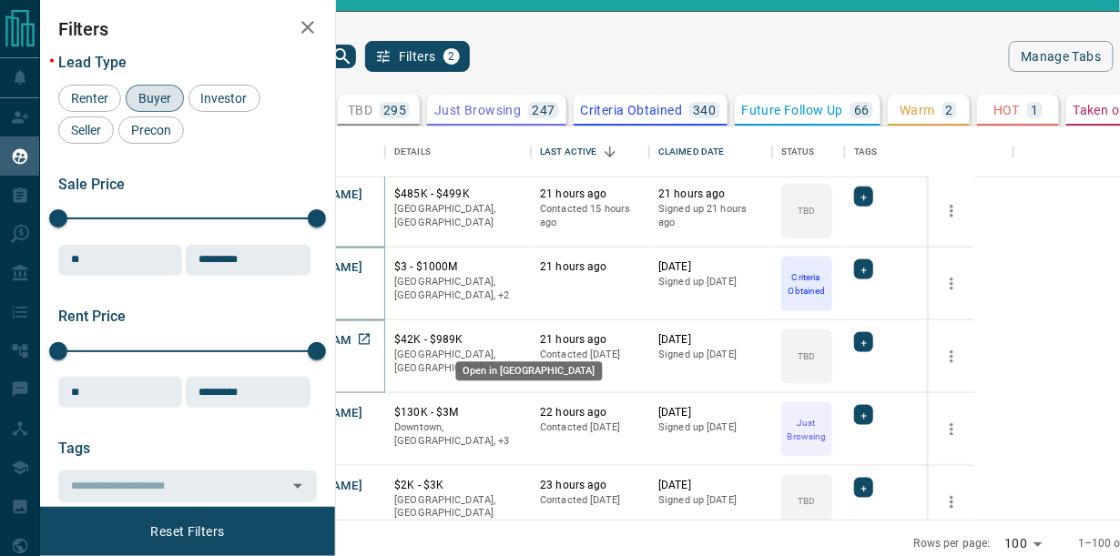
click at [370, 334] on icon "Open in New Tab" at bounding box center [364, 339] width 11 height 11
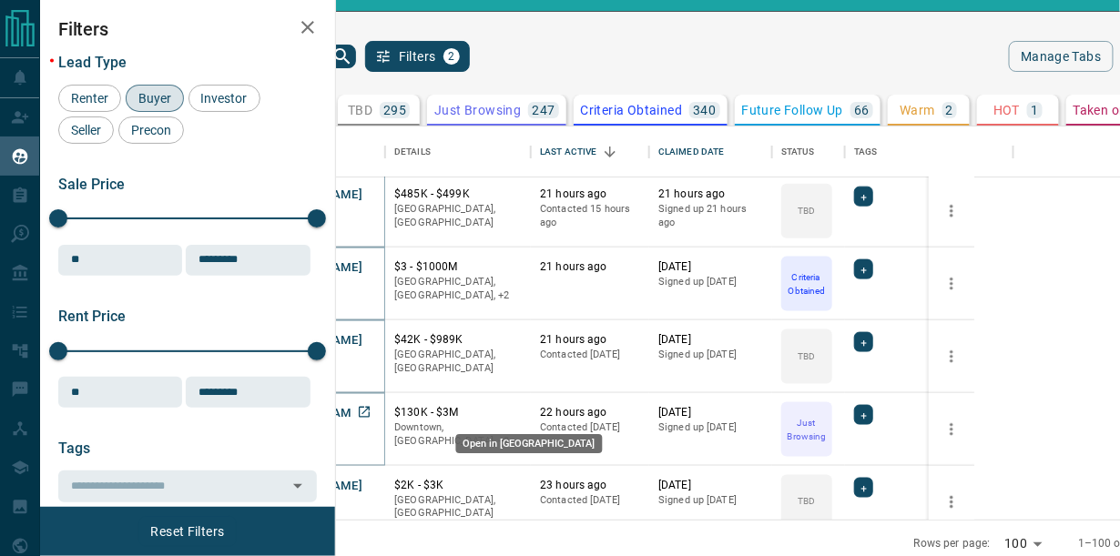
click at [371, 412] on icon "Open in New Tab" at bounding box center [364, 412] width 15 height 15
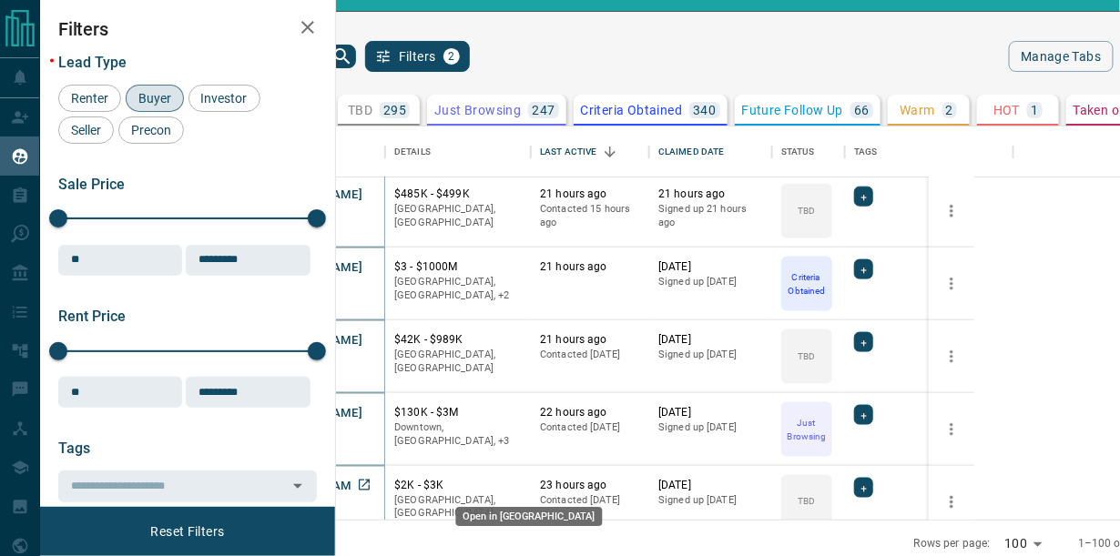
click at [371, 485] on icon "Open in New Tab" at bounding box center [364, 485] width 15 height 15
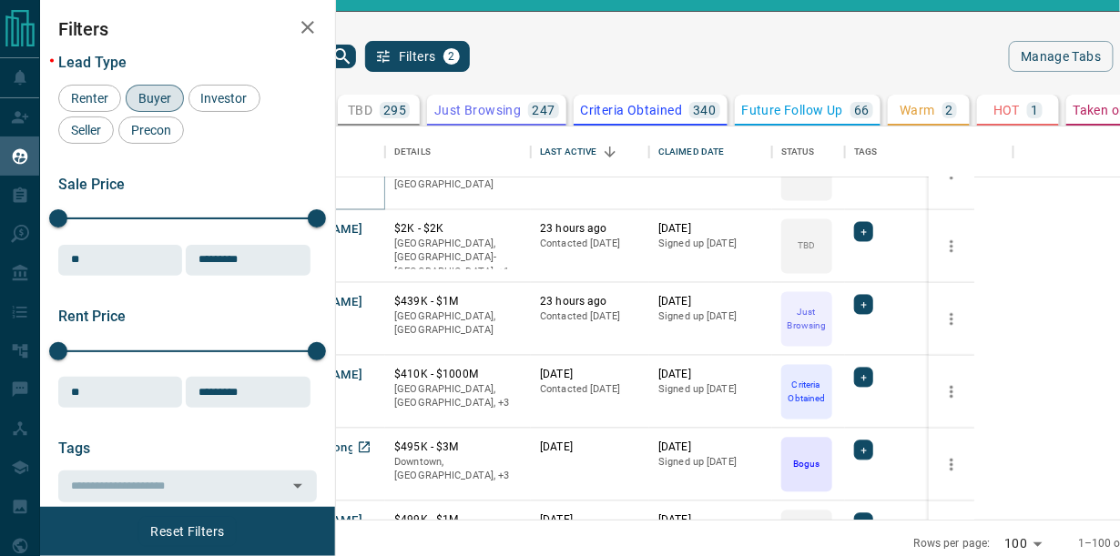
scroll to position [3034, 0]
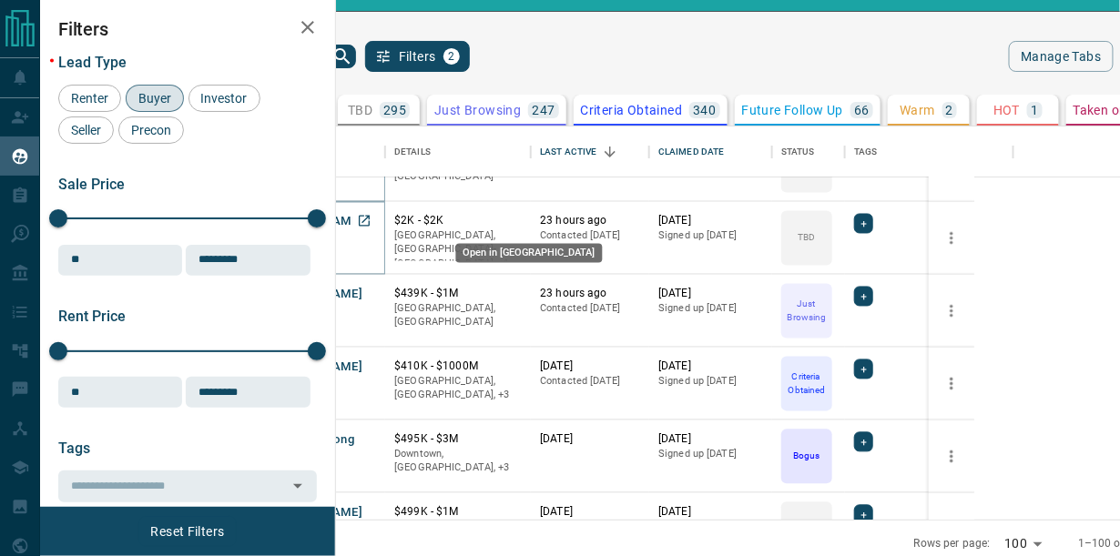
click at [371, 217] on icon "Open in New Tab" at bounding box center [364, 221] width 15 height 15
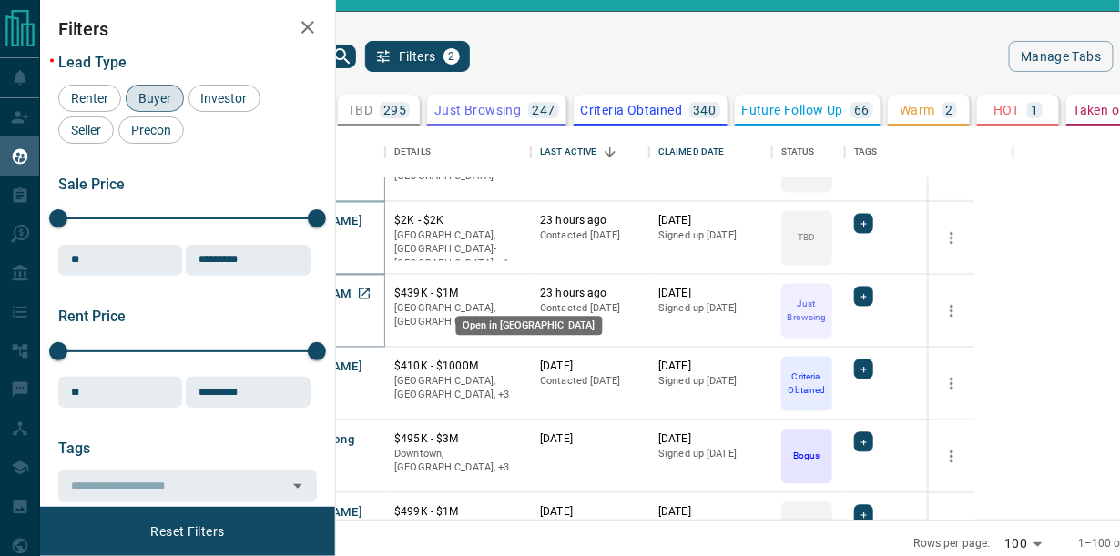
click at [371, 289] on icon "Open in New Tab" at bounding box center [364, 294] width 15 height 15
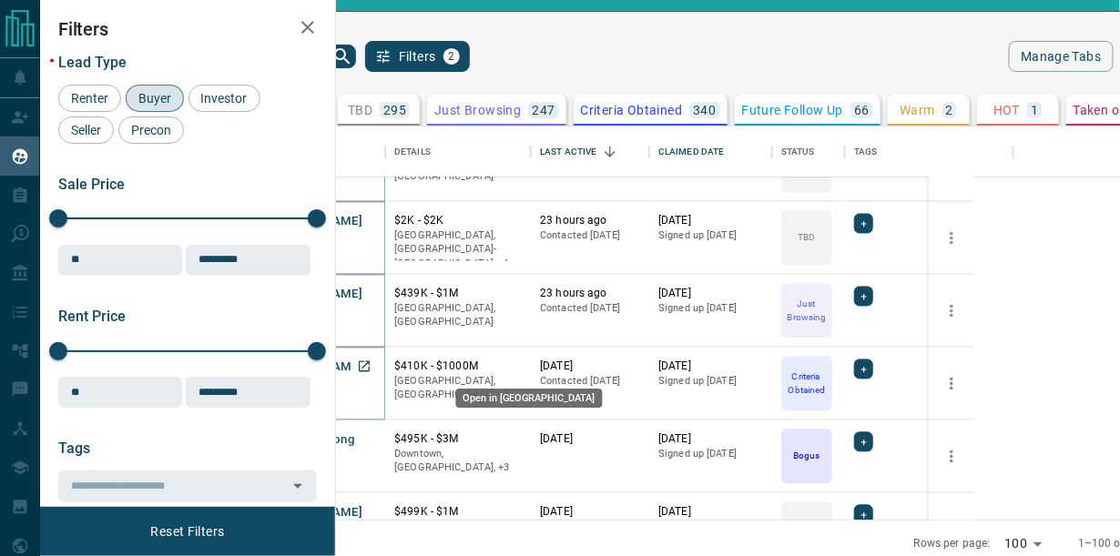
click at [371, 363] on icon "Open in New Tab" at bounding box center [364, 367] width 15 height 15
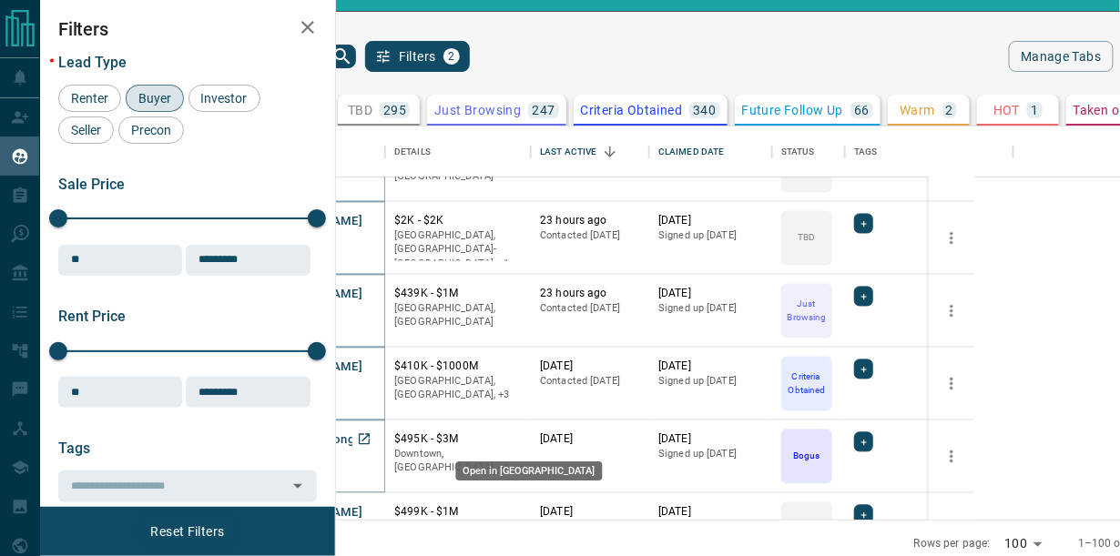
click at [371, 434] on icon "Open in New Tab" at bounding box center [364, 439] width 15 height 15
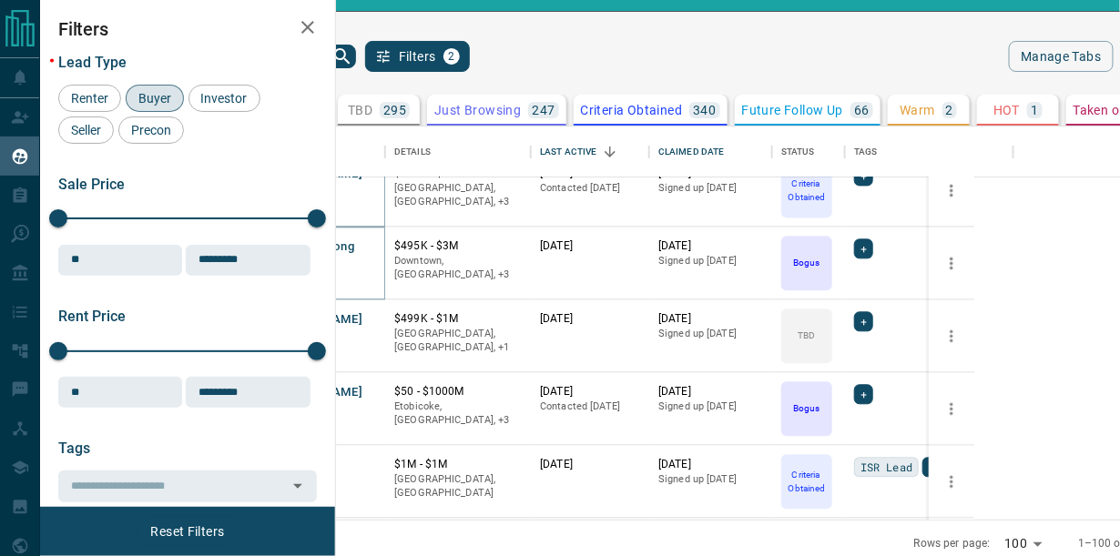
scroll to position [3202, 0]
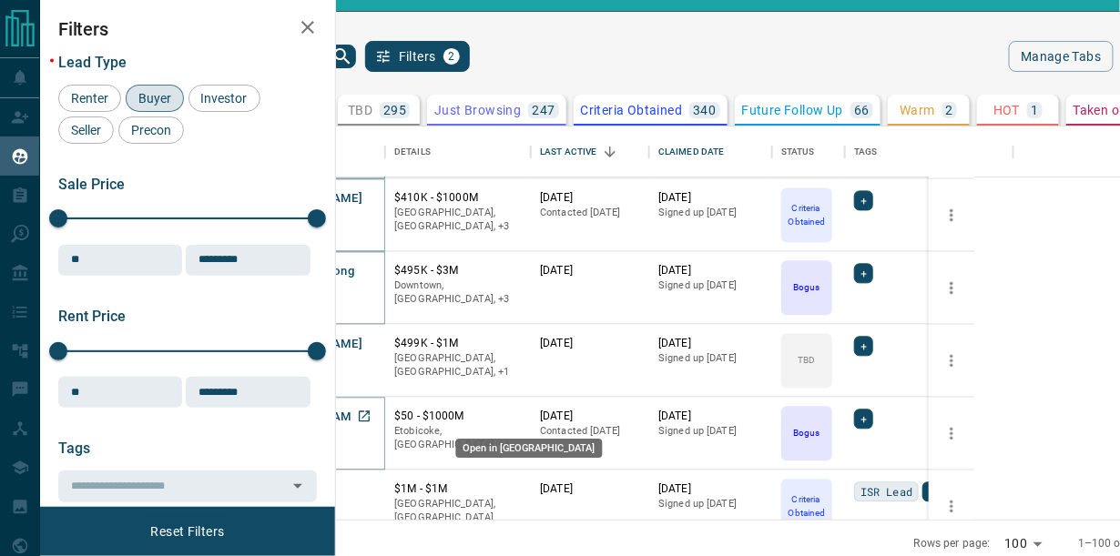
click at [371, 417] on icon "Open in New Tab" at bounding box center [364, 417] width 15 height 15
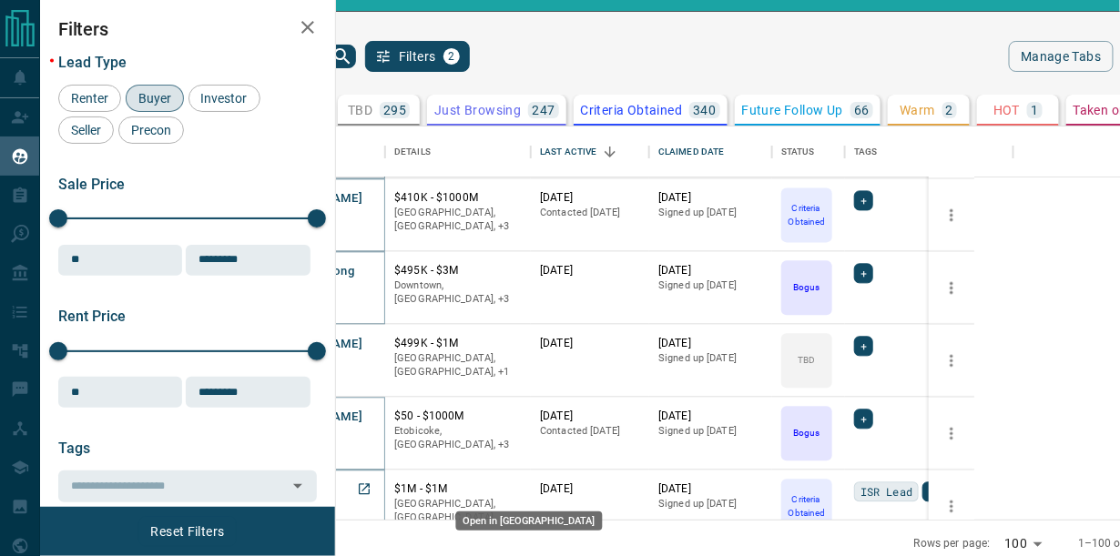
click at [371, 486] on icon "Open in New Tab" at bounding box center [364, 489] width 15 height 15
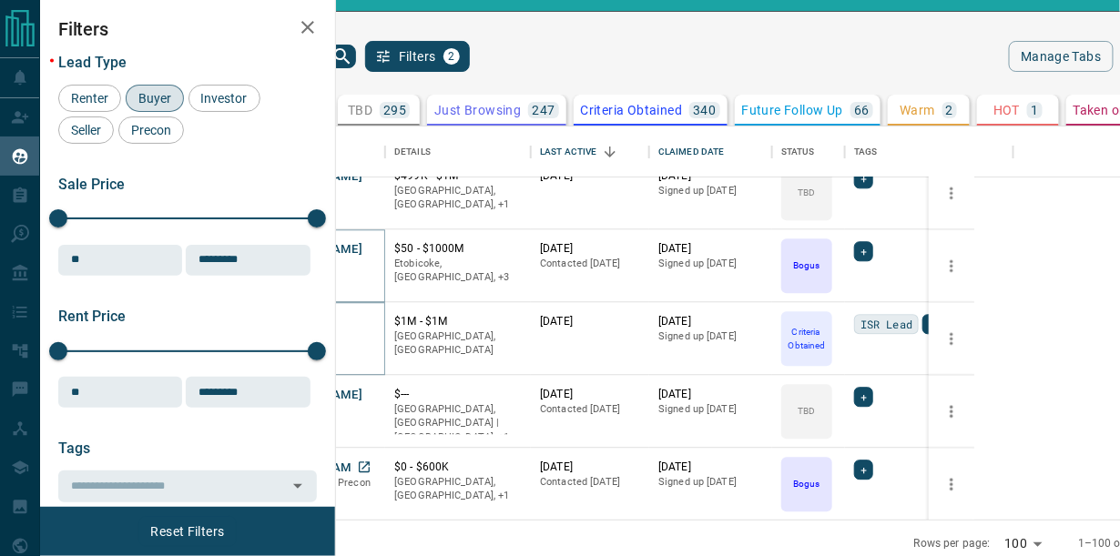
scroll to position [3539, 0]
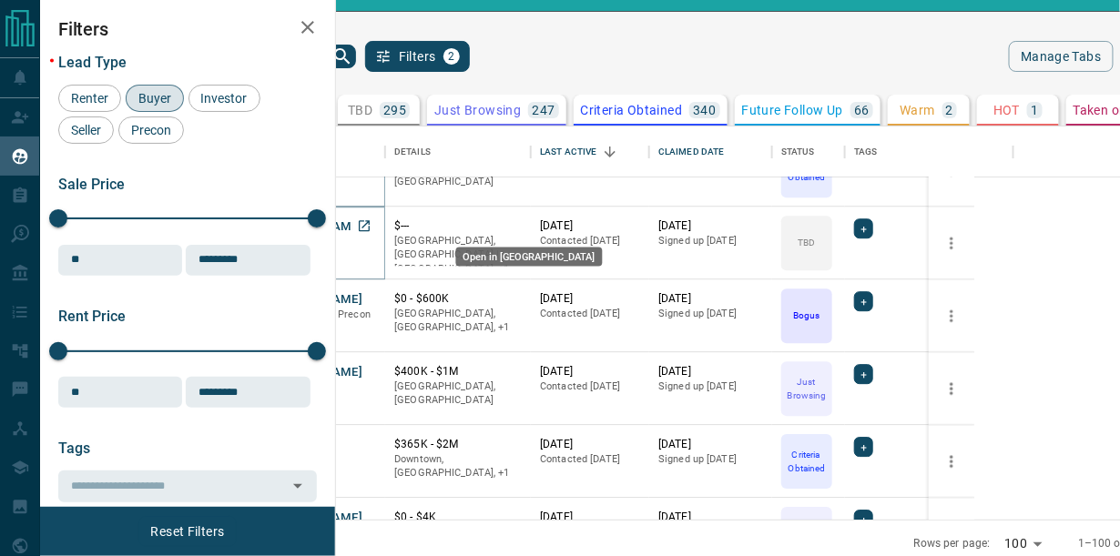
click at [371, 221] on icon "Open in New Tab" at bounding box center [364, 225] width 15 height 15
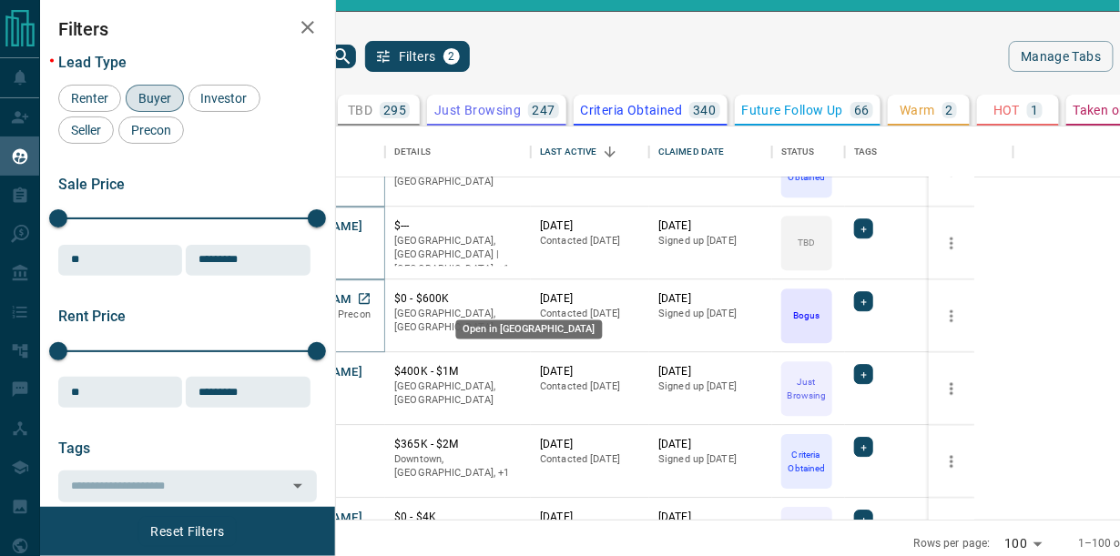
click at [371, 293] on icon "Open in New Tab" at bounding box center [364, 298] width 15 height 15
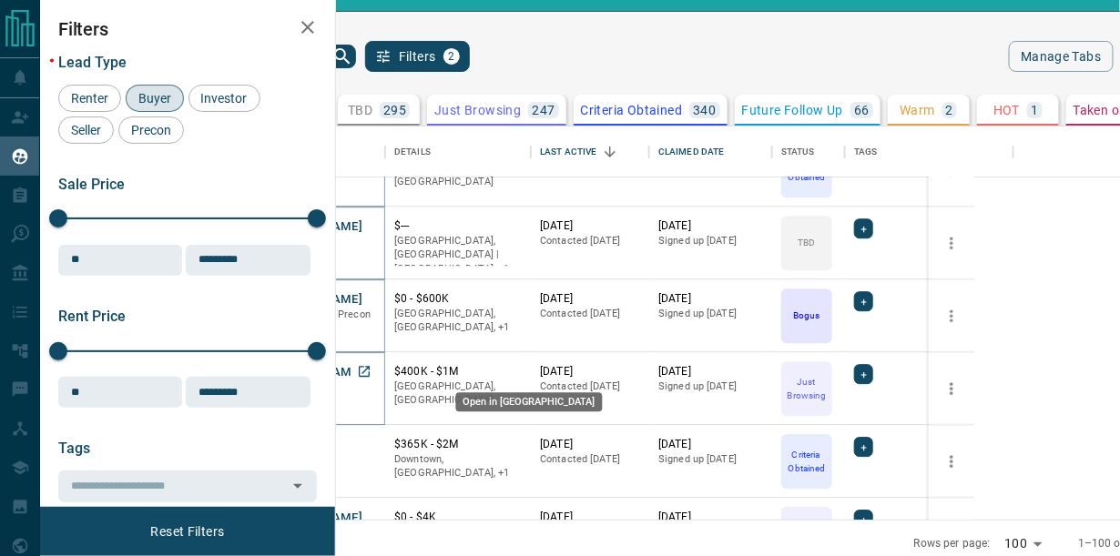
click at [371, 367] on icon "Open in New Tab" at bounding box center [364, 371] width 15 height 15
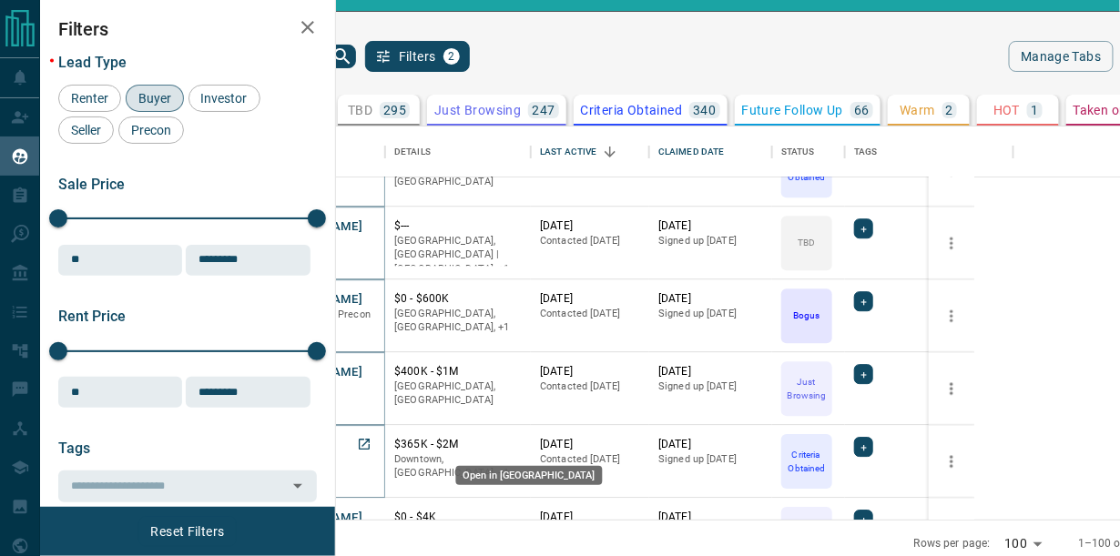
click at [370, 440] on icon "Open in New Tab" at bounding box center [364, 444] width 11 height 11
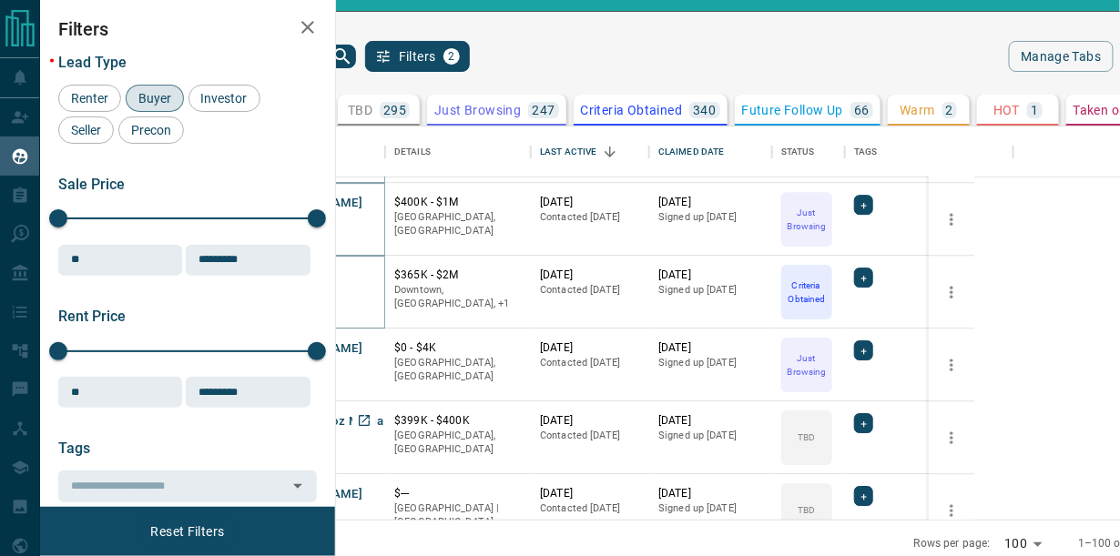
scroll to position [3877, 0]
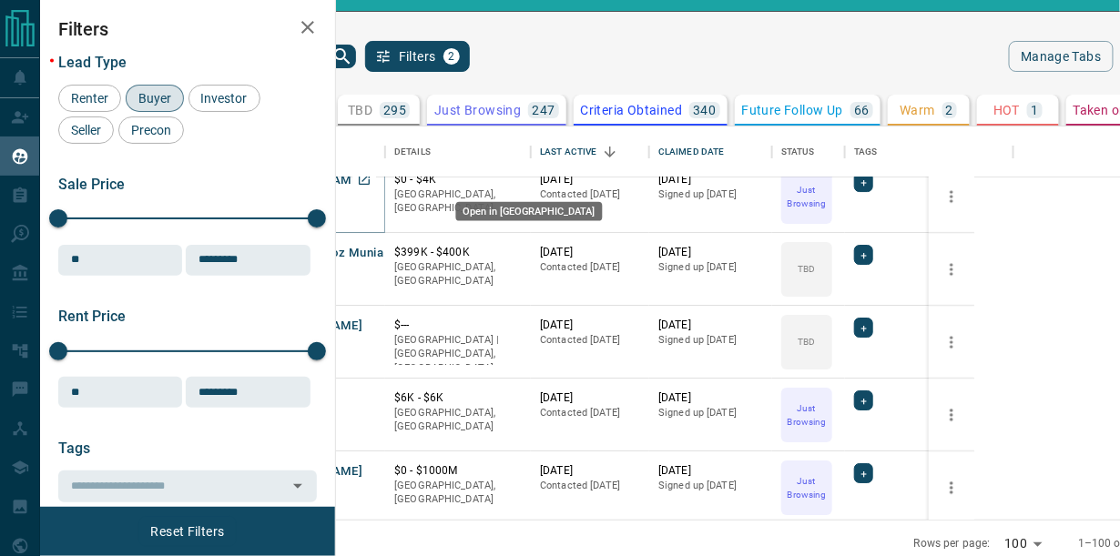
click at [371, 175] on icon "Open in New Tab" at bounding box center [364, 179] width 15 height 15
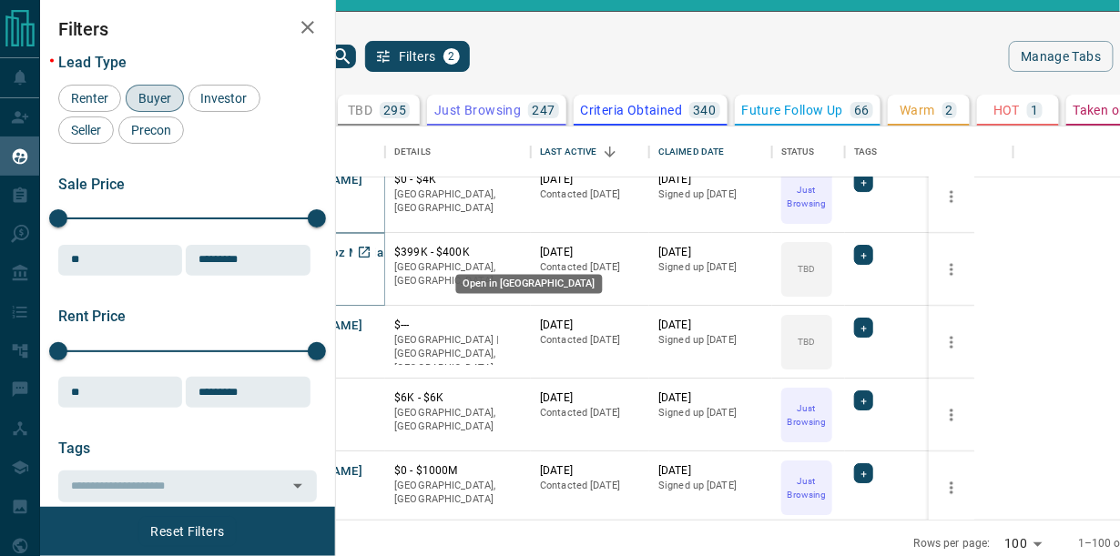
click at [371, 249] on icon "Open in New Tab" at bounding box center [364, 252] width 15 height 15
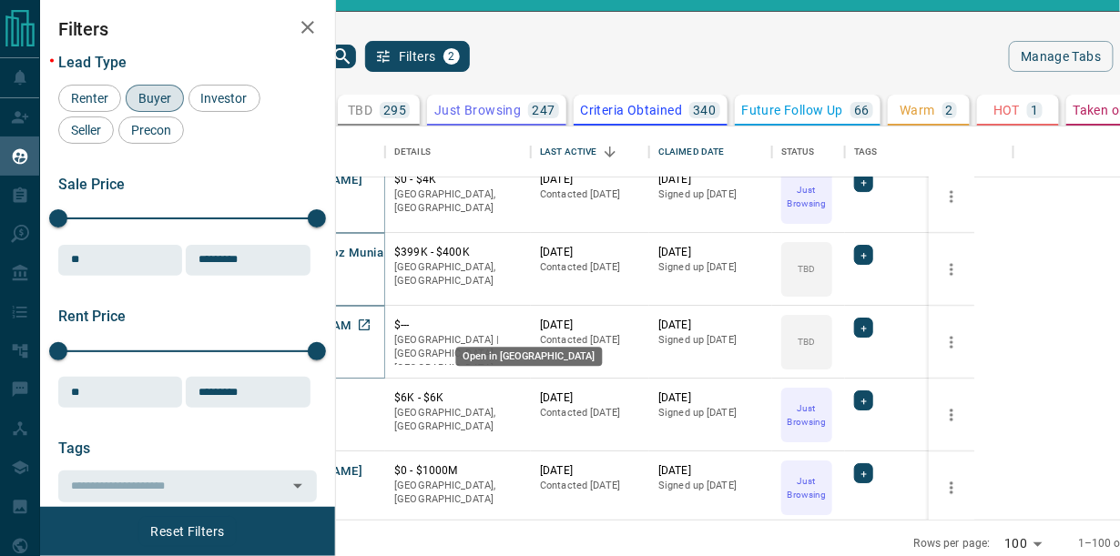
click at [371, 324] on icon "Open in New Tab" at bounding box center [364, 325] width 15 height 15
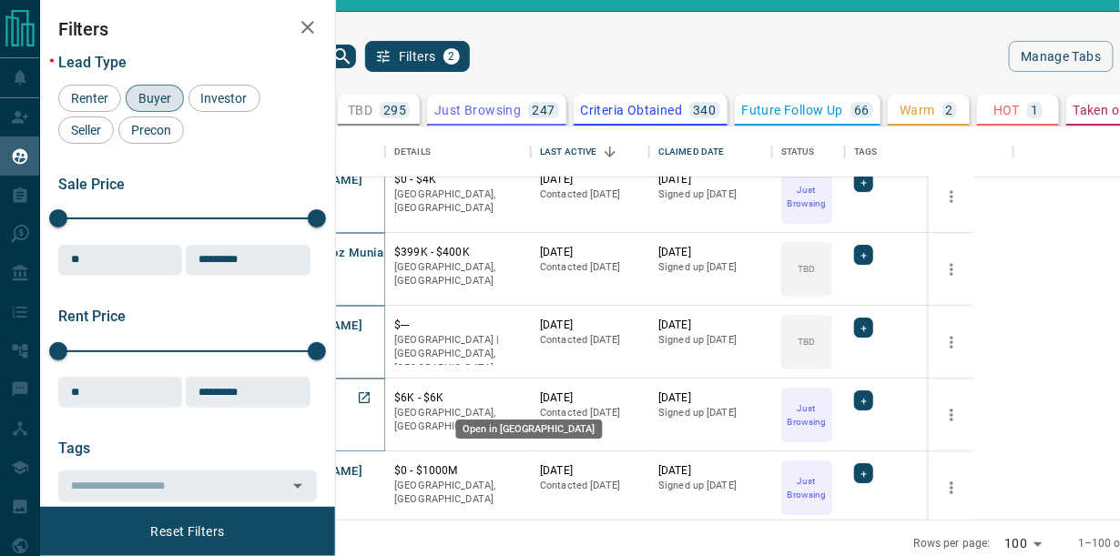
drag, startPoint x: 499, startPoint y: 393, endPoint x: 498, endPoint y: 403, distance: 10.1
click at [371, 393] on icon "Open in New Tab" at bounding box center [364, 397] width 15 height 15
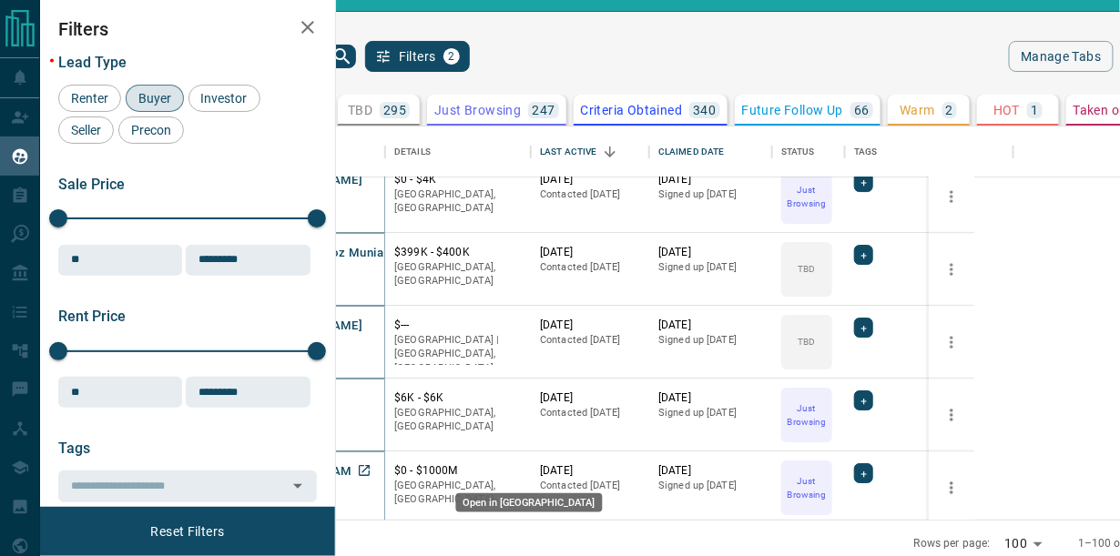
click at [370, 467] on icon "Open in New Tab" at bounding box center [364, 470] width 11 height 11
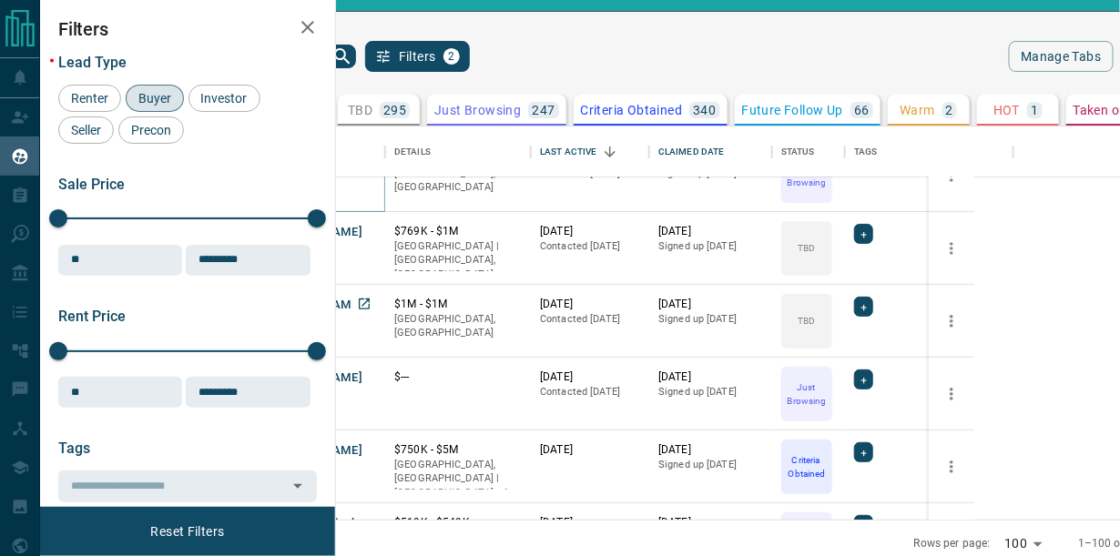
scroll to position [4213, 0]
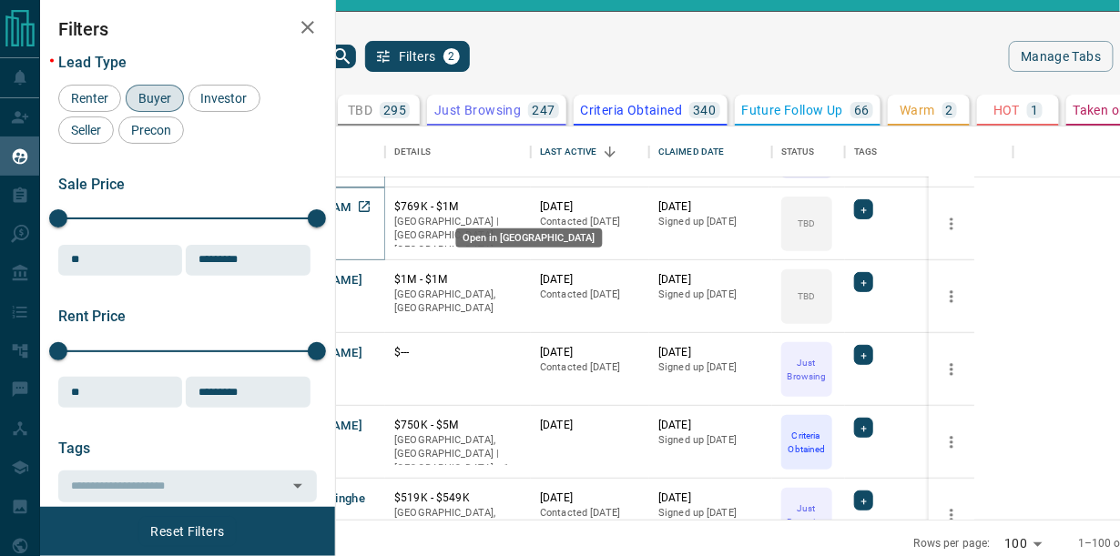
click at [370, 202] on icon "Open in New Tab" at bounding box center [364, 206] width 11 height 11
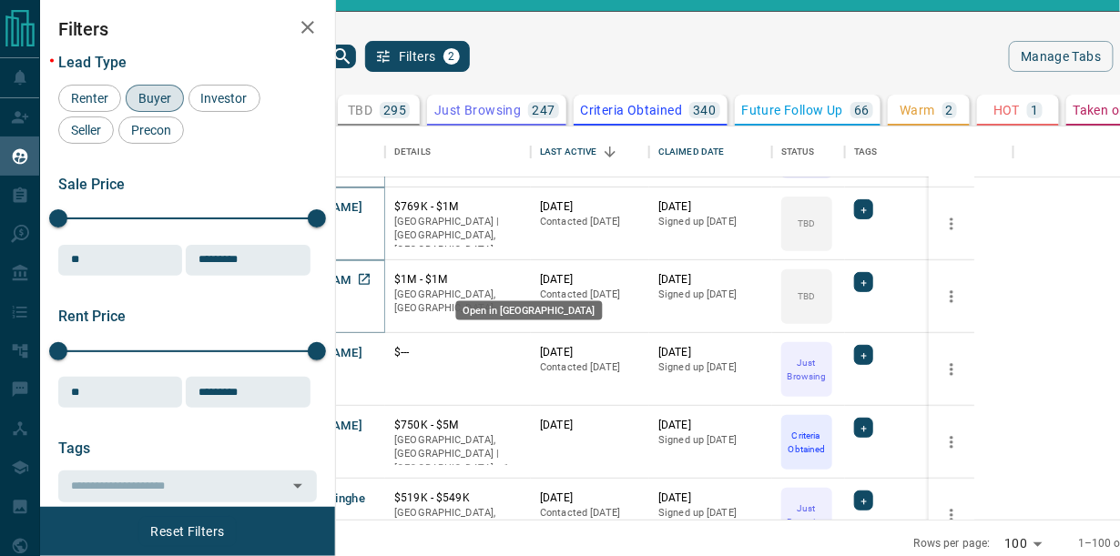
click at [371, 279] on icon "Open in New Tab" at bounding box center [364, 279] width 15 height 15
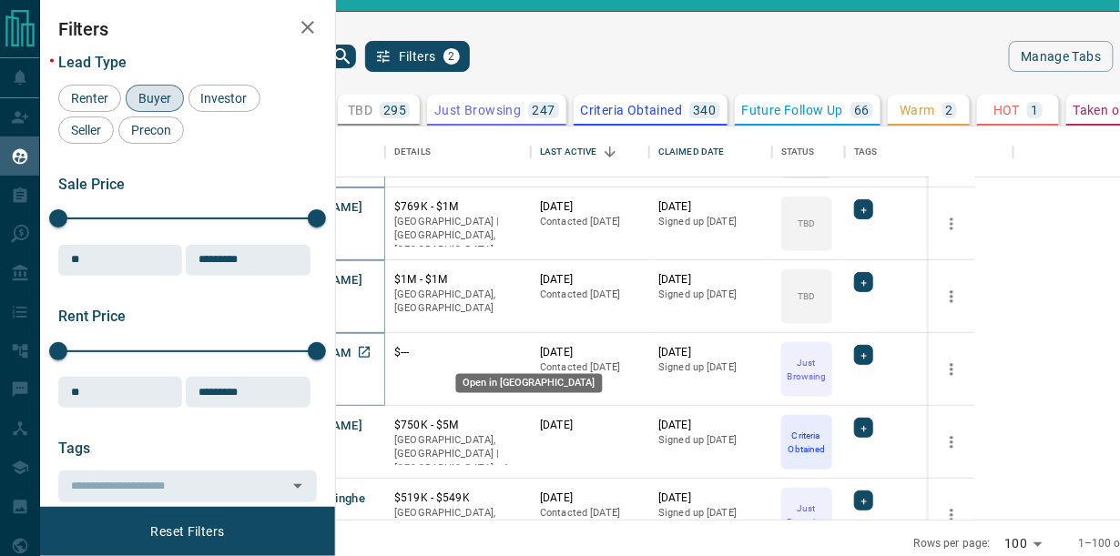
click at [371, 345] on icon "Open in New Tab" at bounding box center [364, 352] width 15 height 15
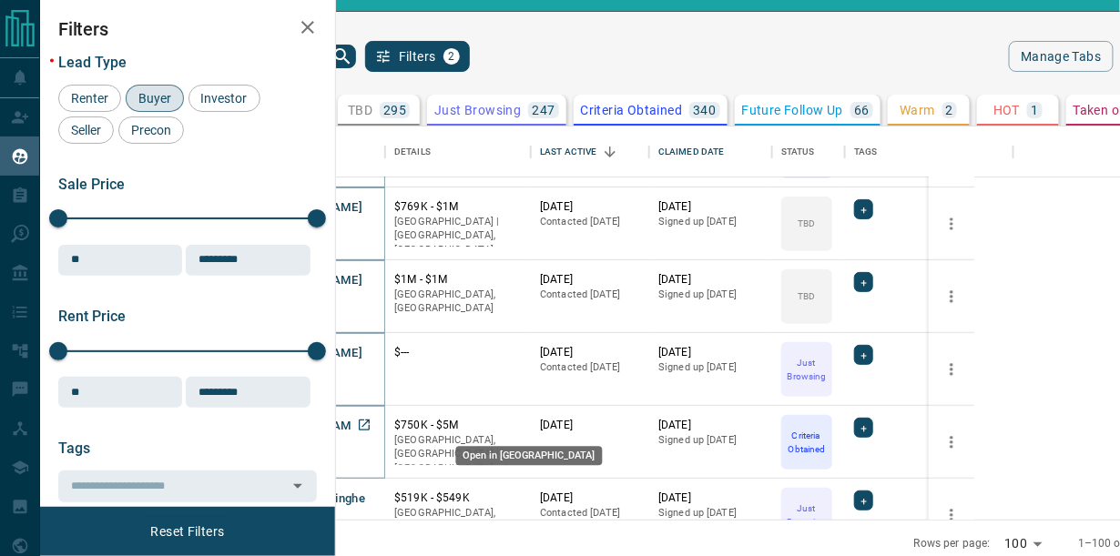
click at [371, 423] on icon "Open in New Tab" at bounding box center [364, 425] width 15 height 15
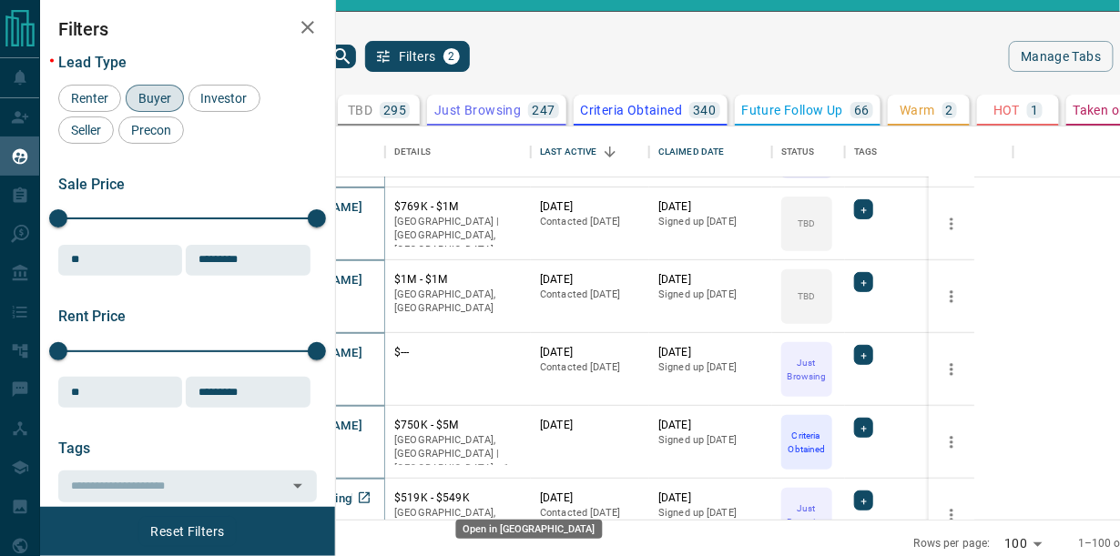
click at [371, 496] on icon "Open in New Tab" at bounding box center [364, 498] width 15 height 15
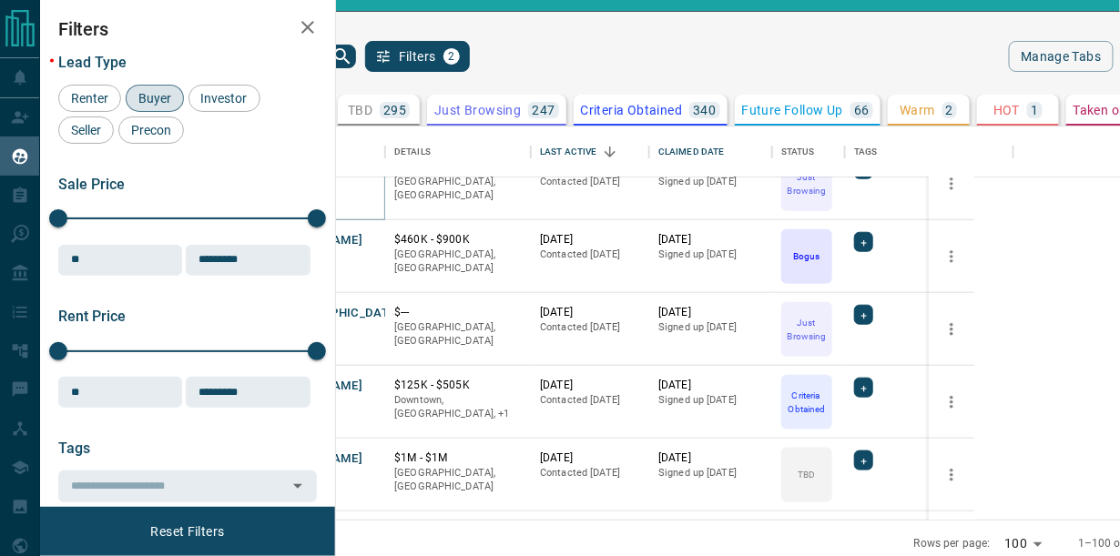
scroll to position [4551, 0]
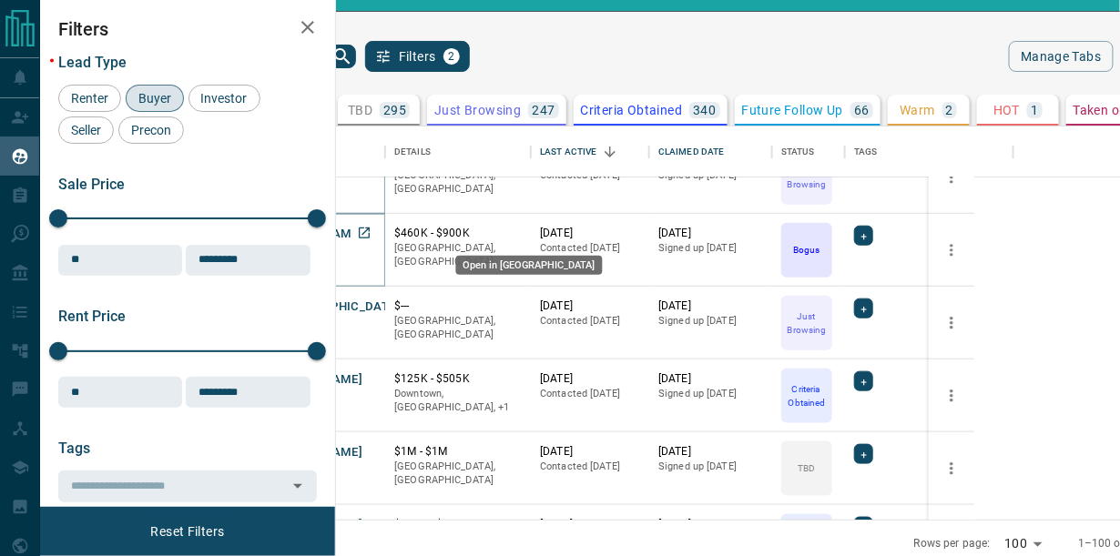
click at [371, 232] on icon "Open in New Tab" at bounding box center [364, 233] width 15 height 15
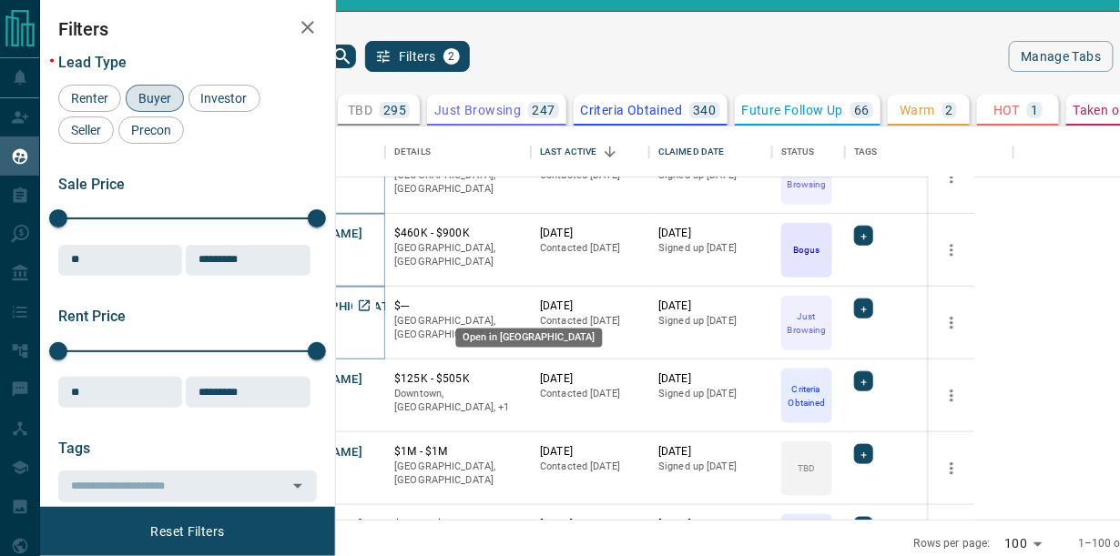
click at [370, 307] on icon "Open in New Tab" at bounding box center [364, 305] width 11 height 11
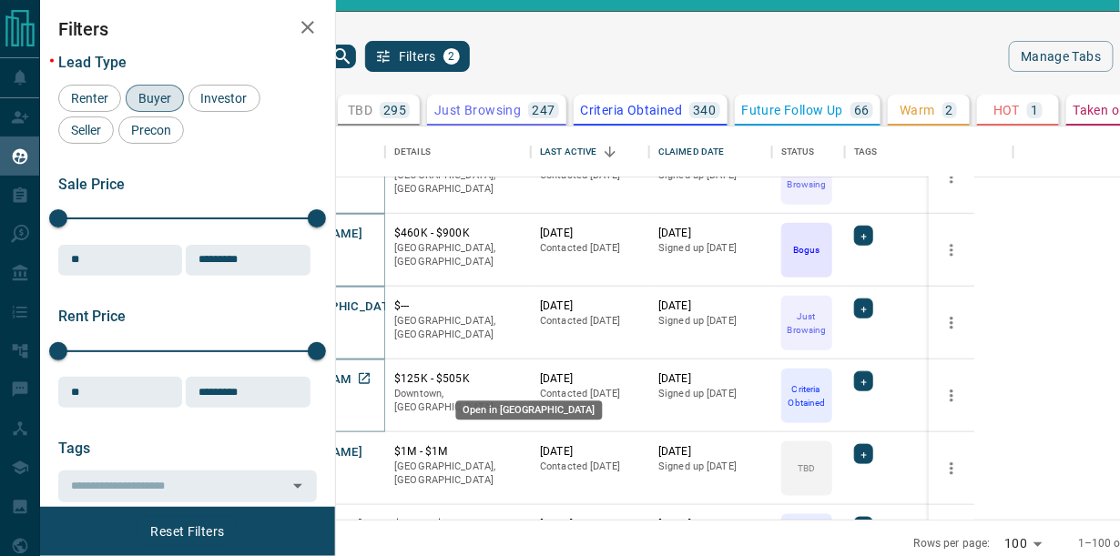
click at [370, 378] on icon "Open in New Tab" at bounding box center [364, 378] width 11 height 11
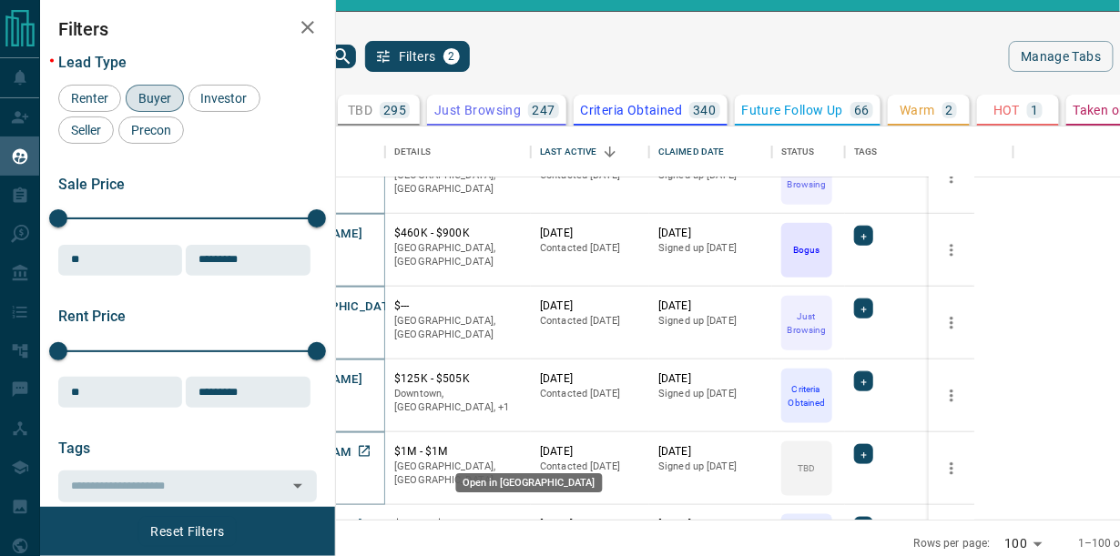
click at [371, 447] on icon "Open in New Tab" at bounding box center [364, 451] width 15 height 15
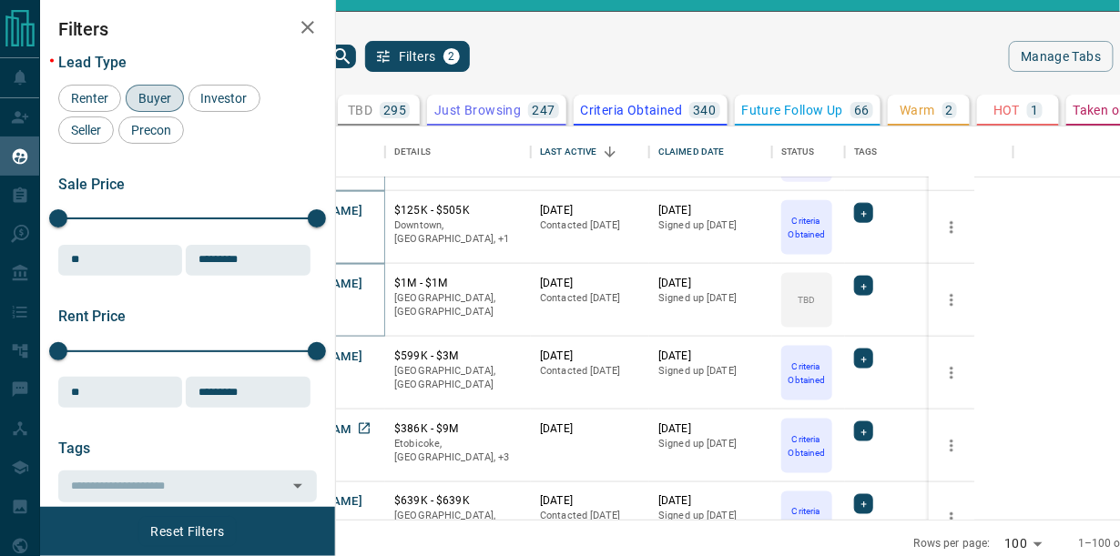
scroll to position [4888, 0]
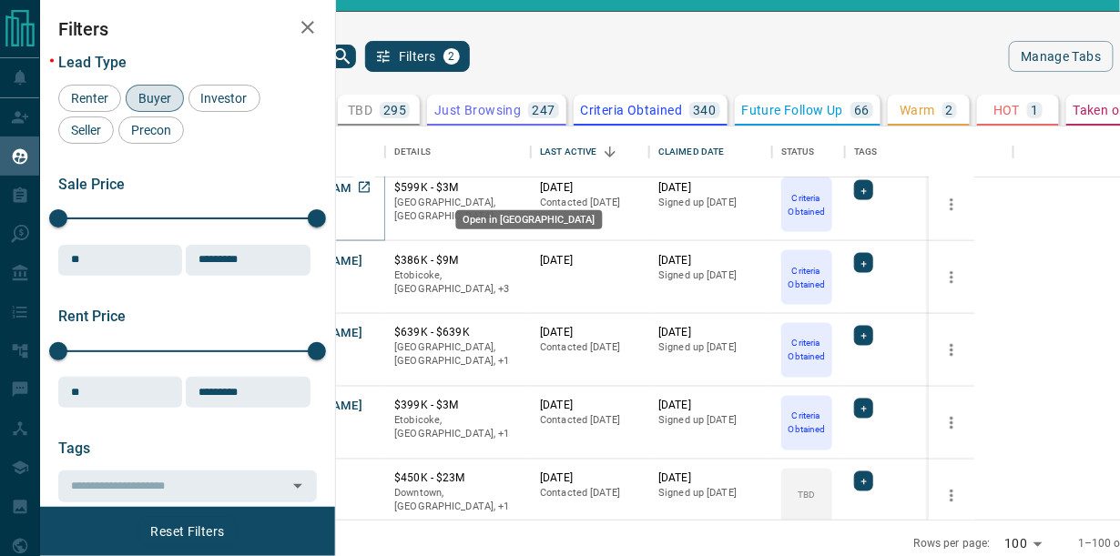
click at [370, 186] on icon "Open in New Tab" at bounding box center [364, 187] width 11 height 11
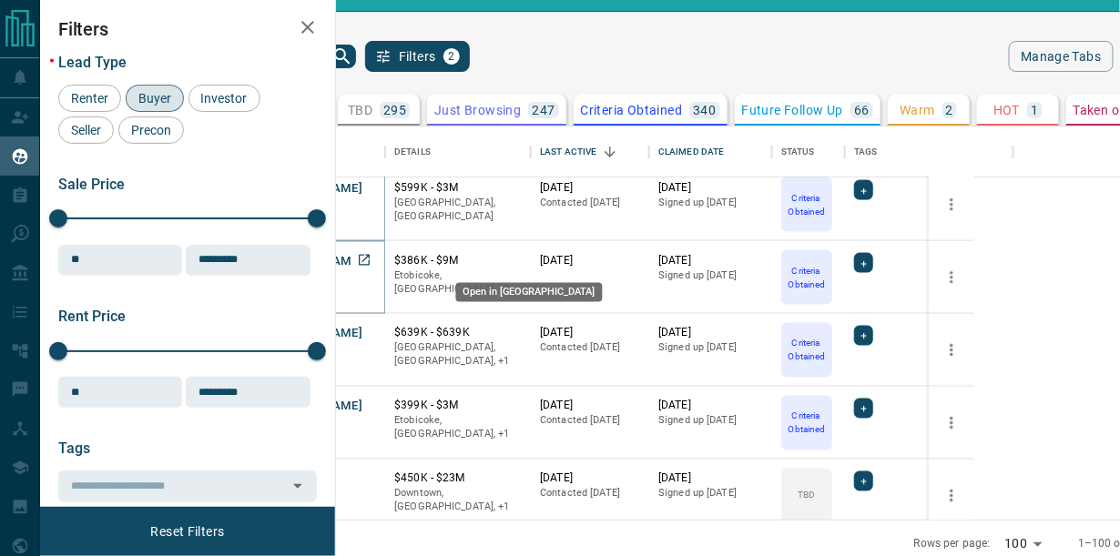
click at [371, 256] on icon "Open in New Tab" at bounding box center [364, 260] width 15 height 15
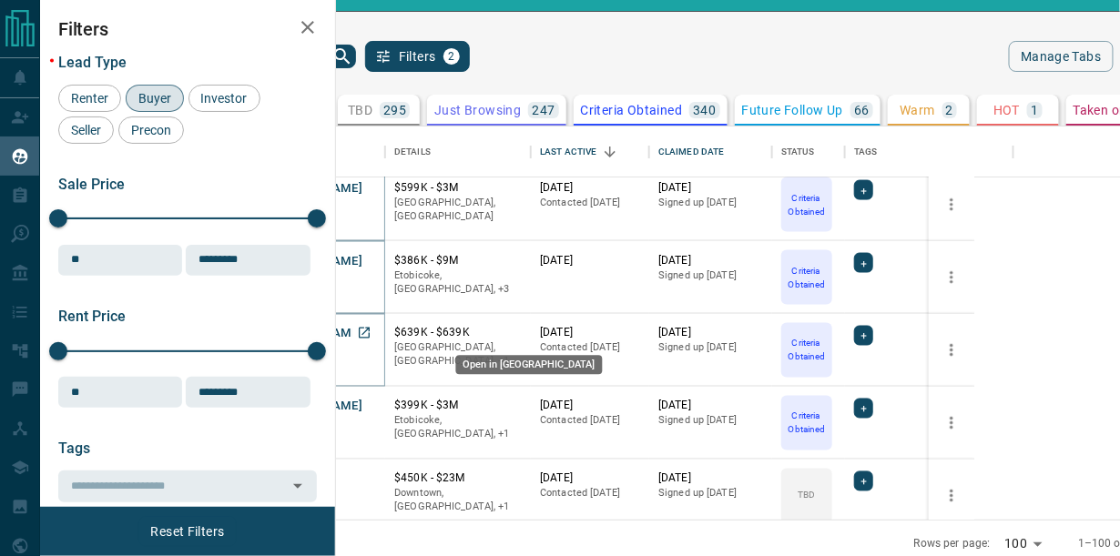
click at [371, 333] on icon "Open in New Tab" at bounding box center [364, 333] width 15 height 15
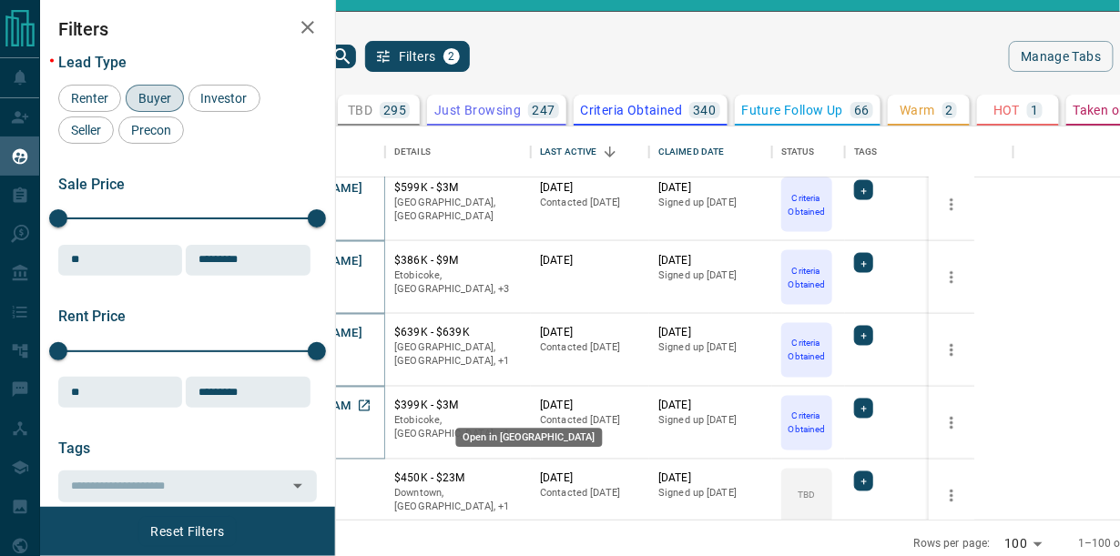
click at [371, 409] on icon "Open in New Tab" at bounding box center [364, 406] width 15 height 15
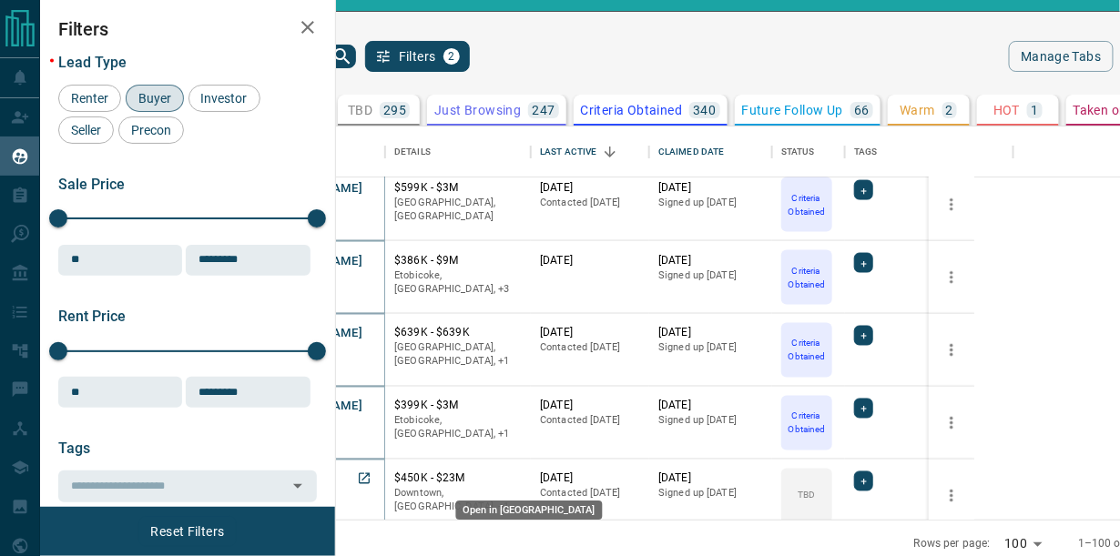
click at [370, 474] on icon "Open in New Tab" at bounding box center [364, 478] width 11 height 11
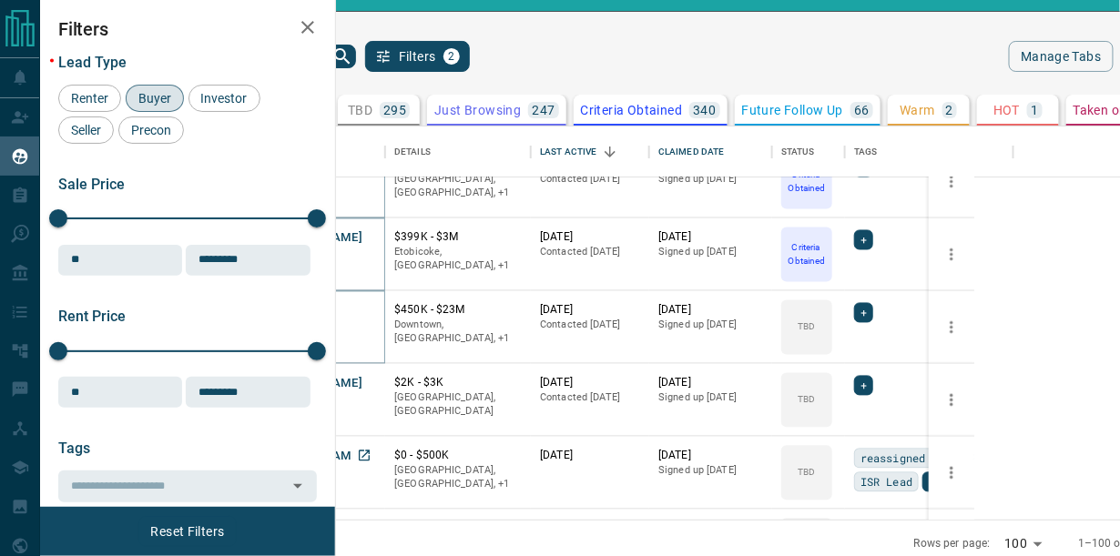
scroll to position [5225, 0]
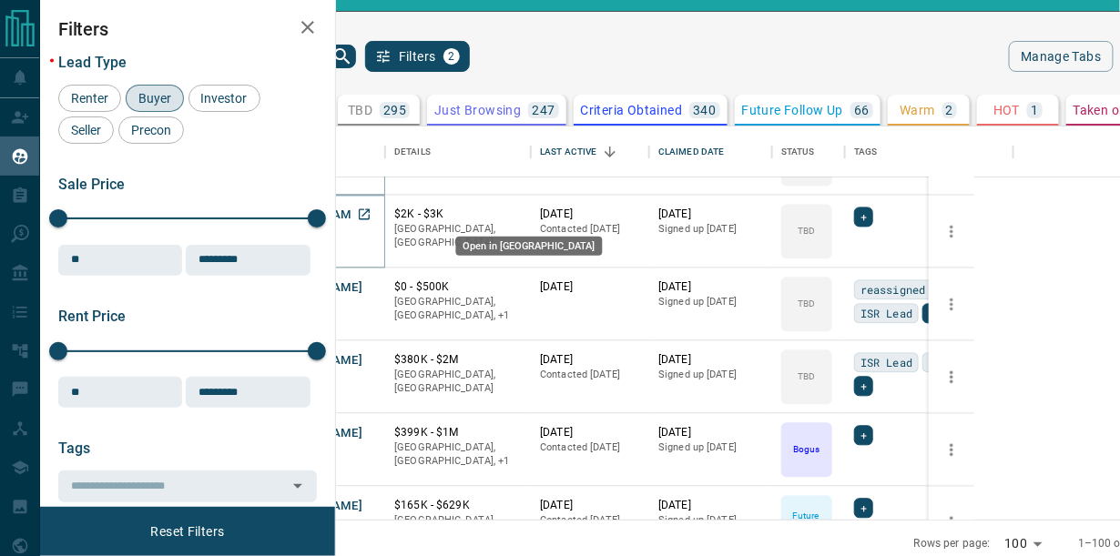
click at [371, 211] on icon "Open in New Tab" at bounding box center [364, 215] width 15 height 15
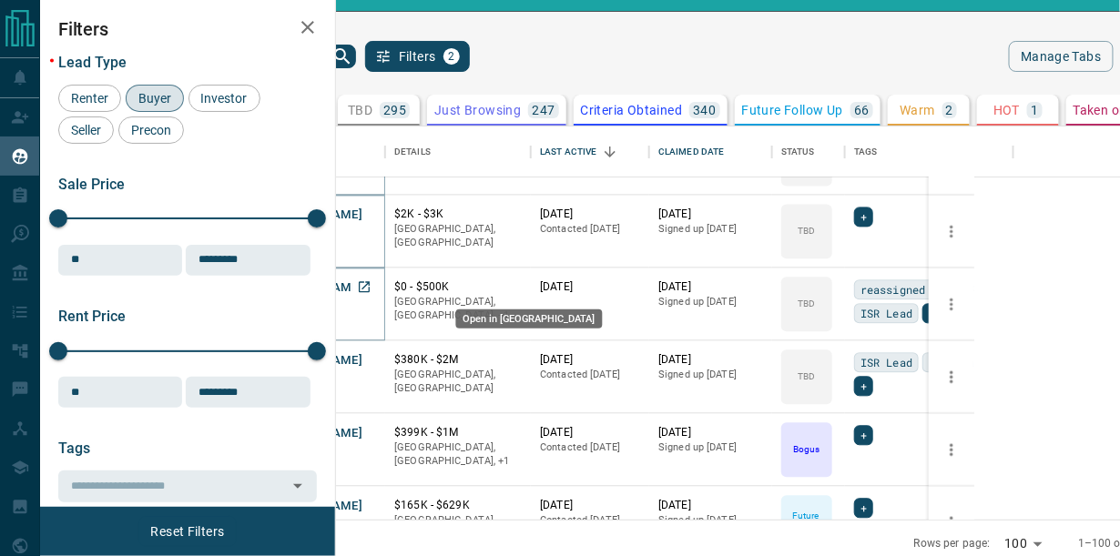
click at [371, 284] on icon "Open in New Tab" at bounding box center [364, 287] width 15 height 15
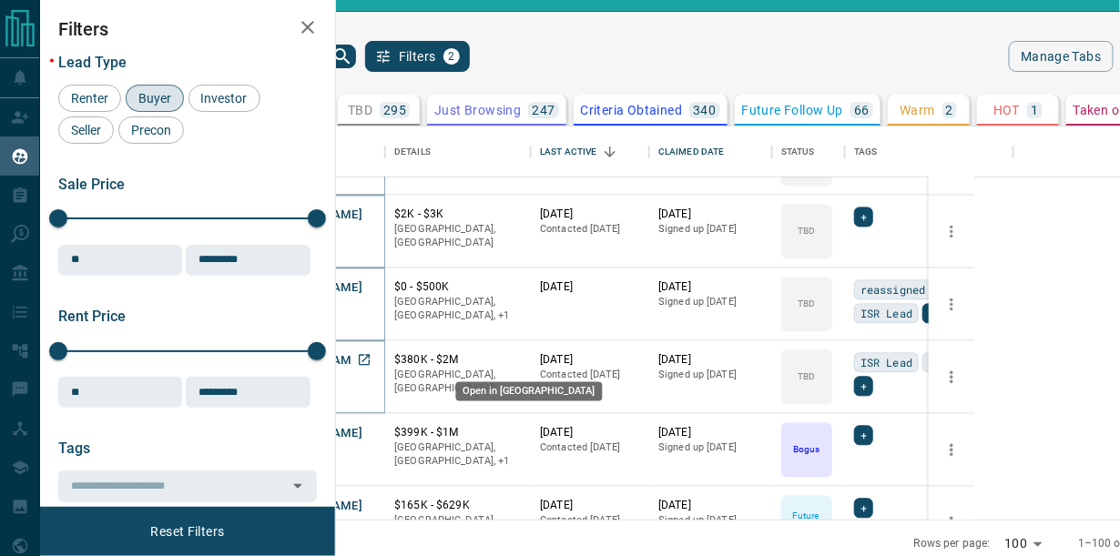
click at [371, 360] on icon "Open in New Tab" at bounding box center [364, 360] width 15 height 15
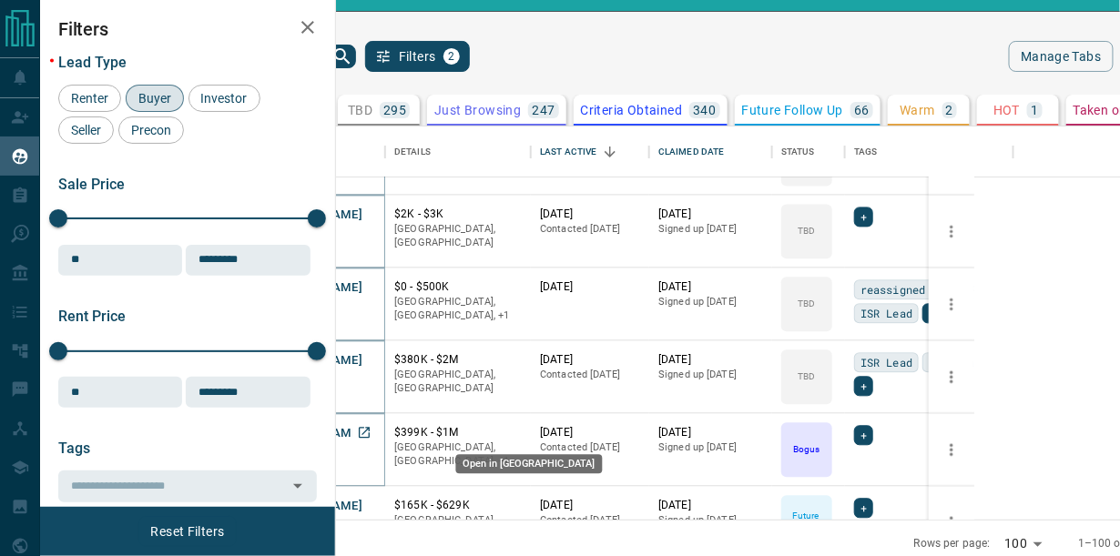
click at [370, 430] on icon "Open in New Tab" at bounding box center [364, 433] width 11 height 11
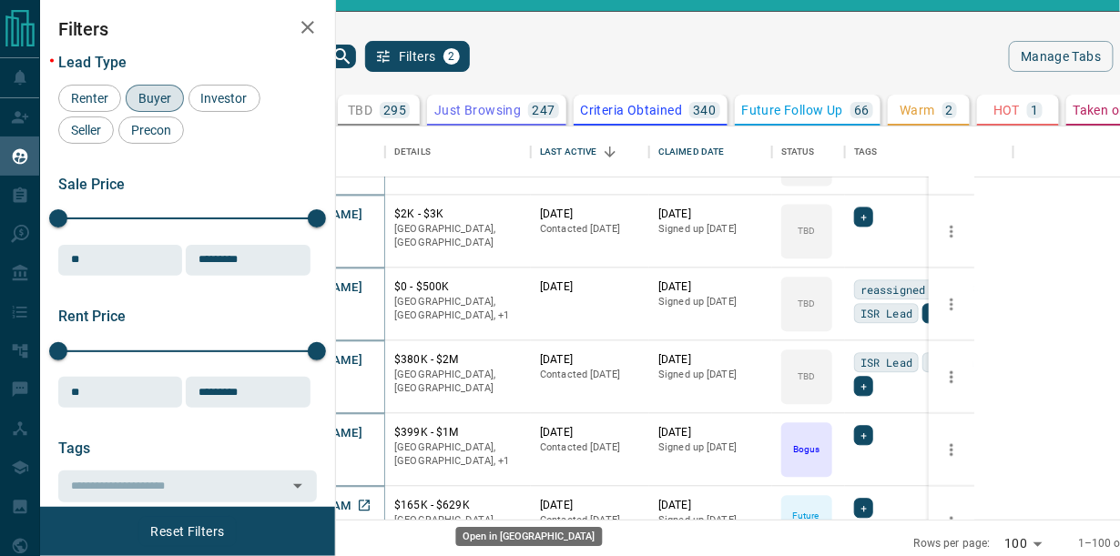
click at [371, 499] on icon "Open in New Tab" at bounding box center [364, 506] width 15 height 15
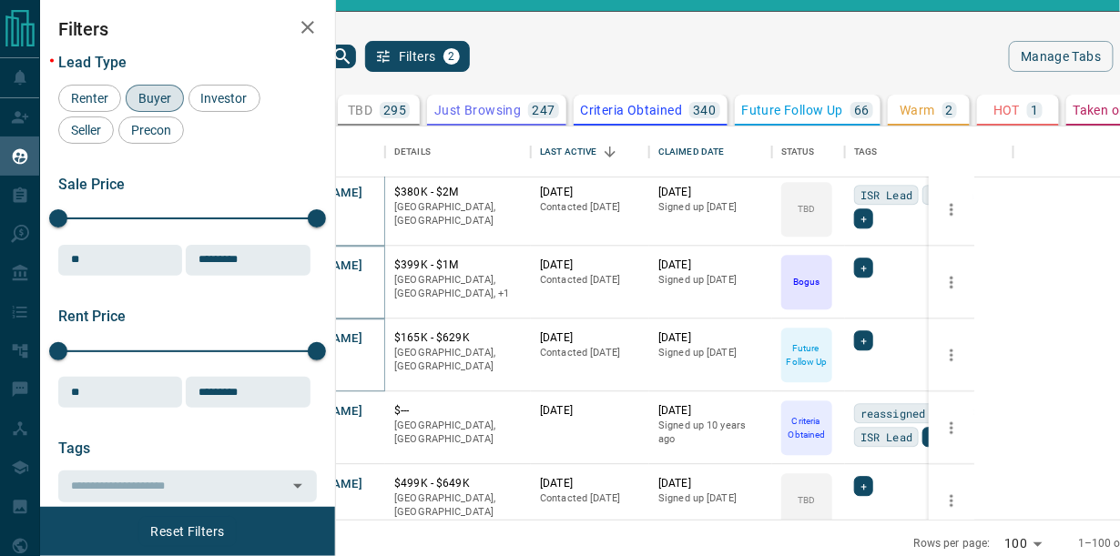
scroll to position [5562, 0]
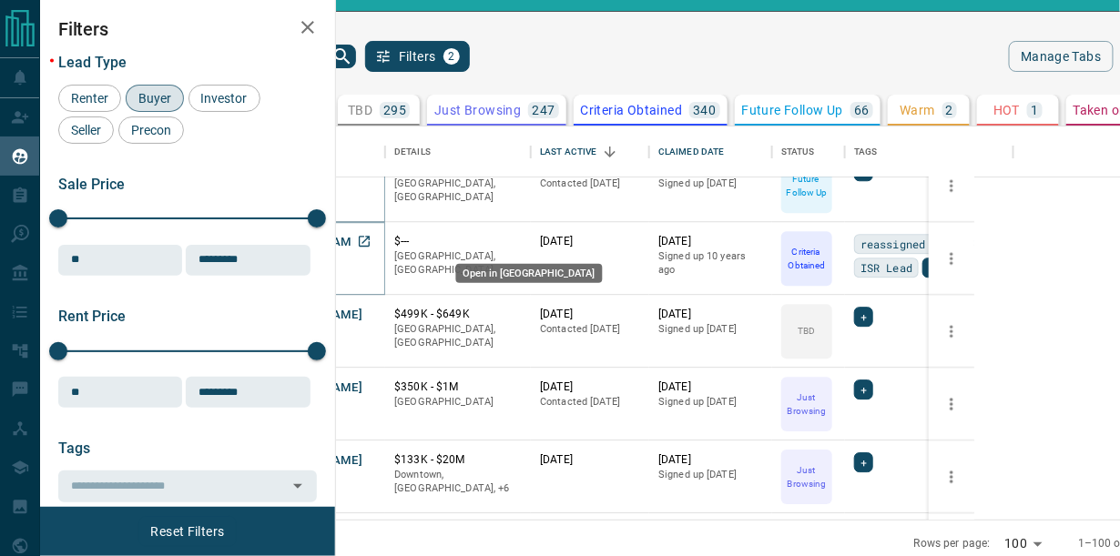
click at [370, 237] on icon "Open in New Tab" at bounding box center [364, 241] width 11 height 11
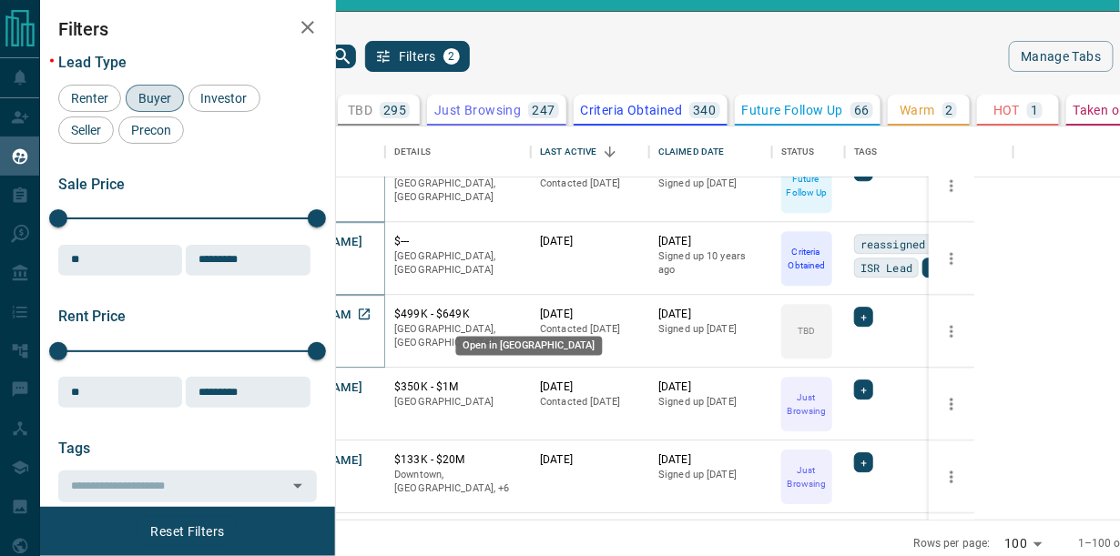
click at [371, 314] on icon "Open in New Tab" at bounding box center [364, 314] width 15 height 15
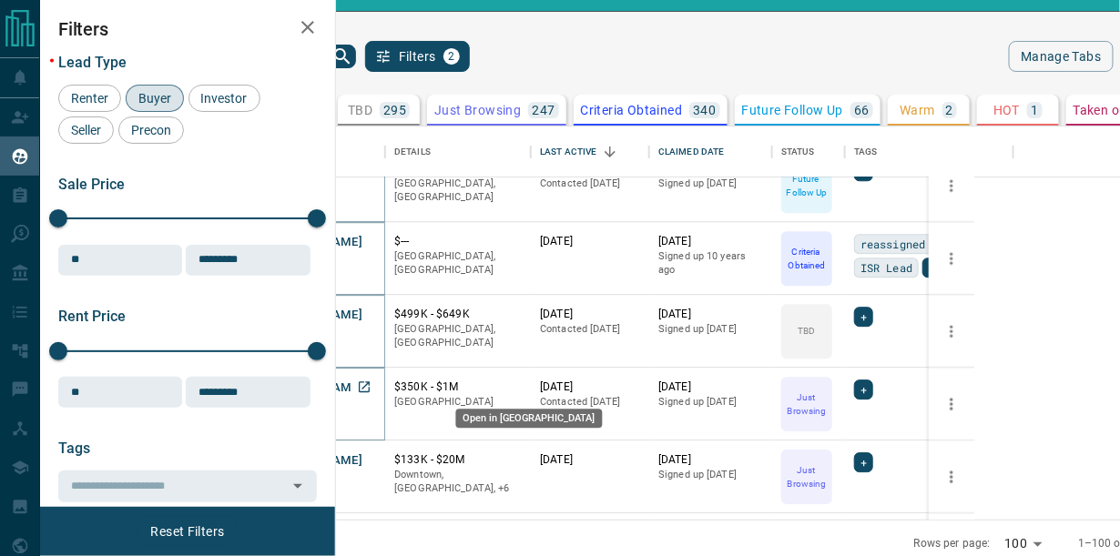
click at [371, 382] on icon "Open in New Tab" at bounding box center [364, 387] width 15 height 15
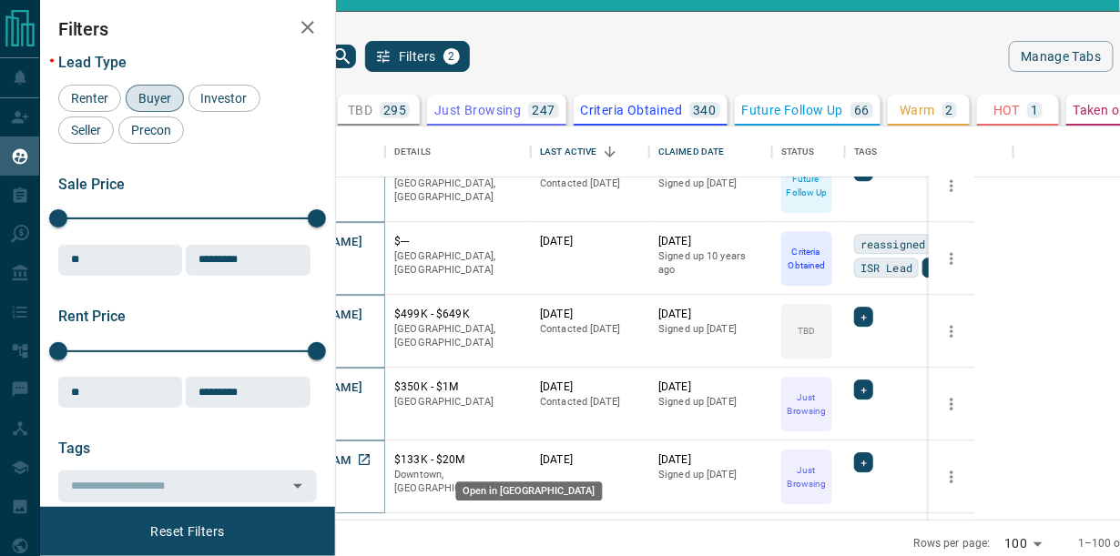
click at [370, 454] on icon "Open in New Tab" at bounding box center [364, 459] width 11 height 11
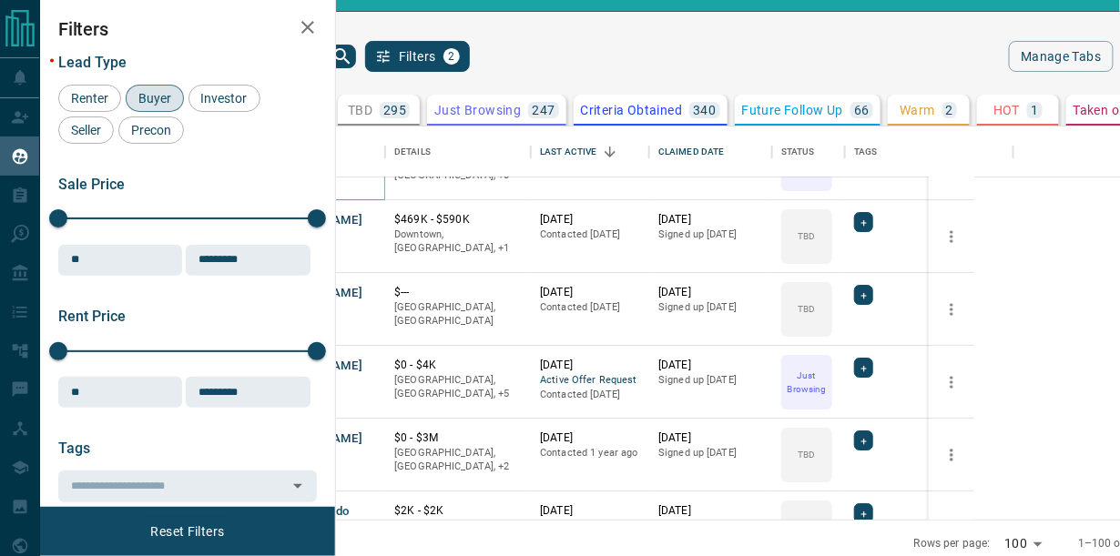
scroll to position [5899, 0]
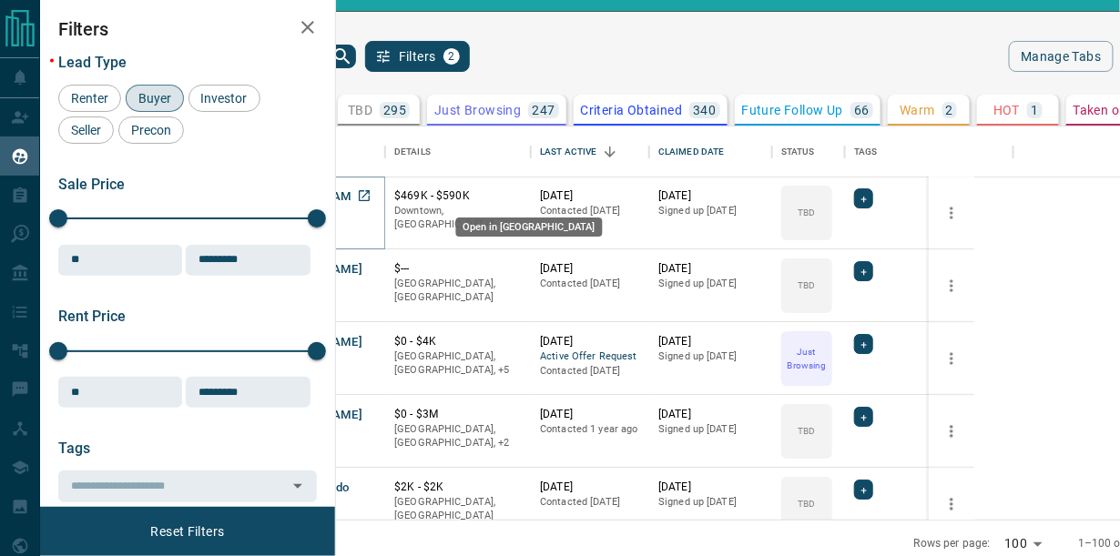
click at [371, 196] on icon "Open in New Tab" at bounding box center [364, 195] width 15 height 15
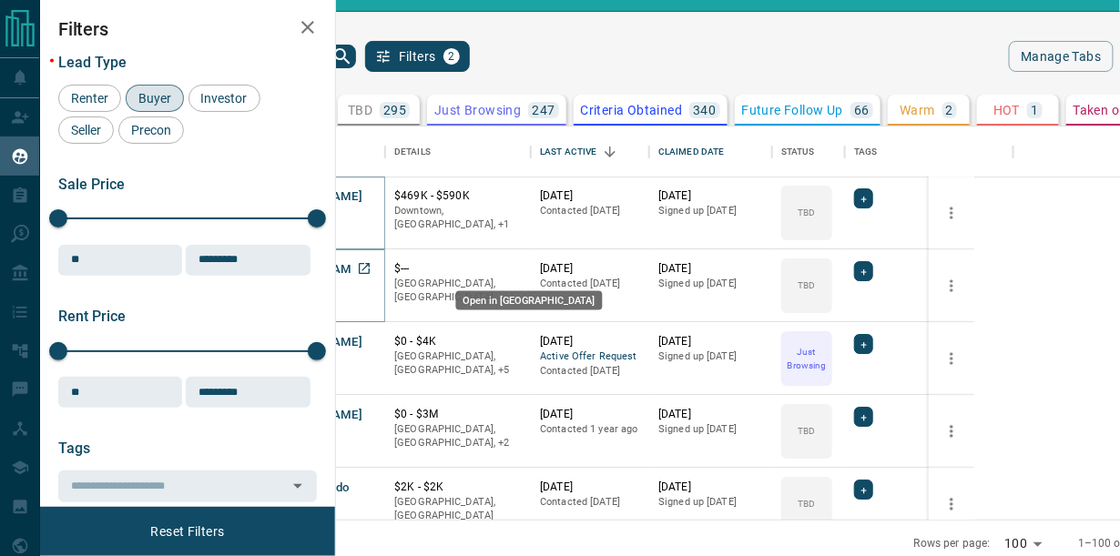
click at [371, 269] on icon "Open in New Tab" at bounding box center [364, 268] width 15 height 15
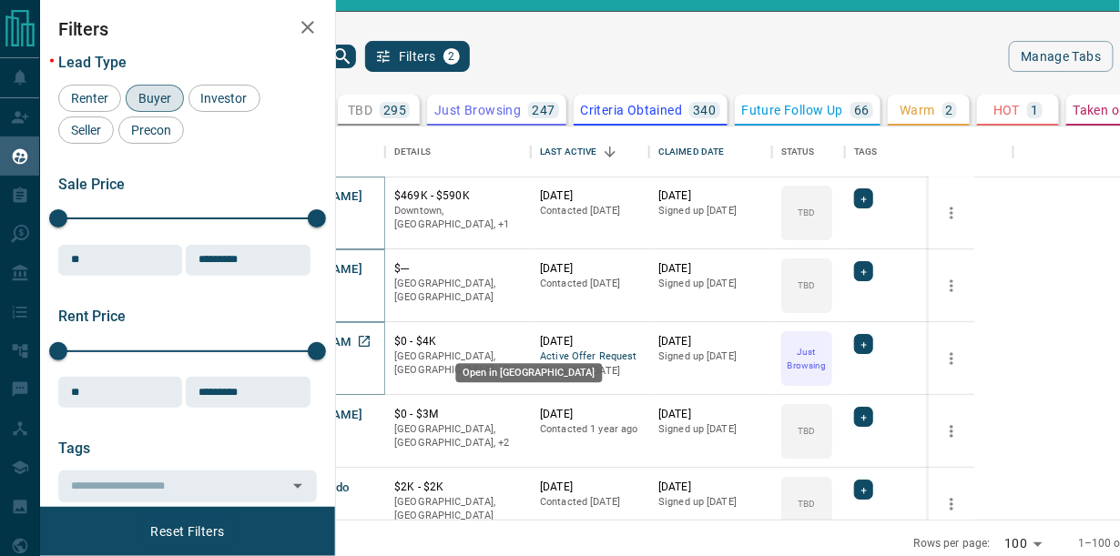
click at [371, 340] on icon "Open in New Tab" at bounding box center [364, 341] width 15 height 15
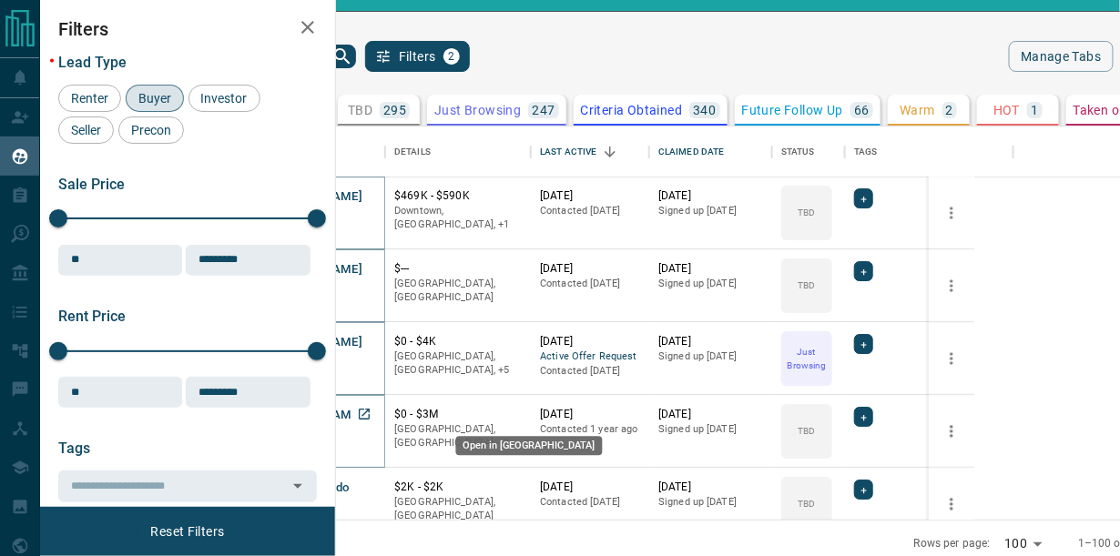
click at [371, 411] on icon "Open in New Tab" at bounding box center [364, 414] width 15 height 15
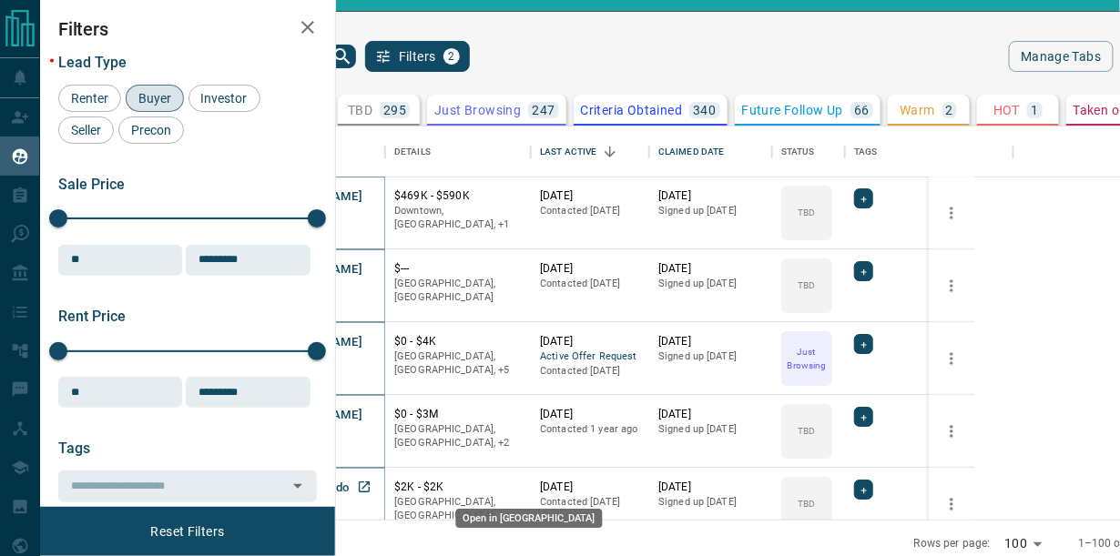
click at [370, 481] on icon "Open in New Tab" at bounding box center [364, 486] width 11 height 11
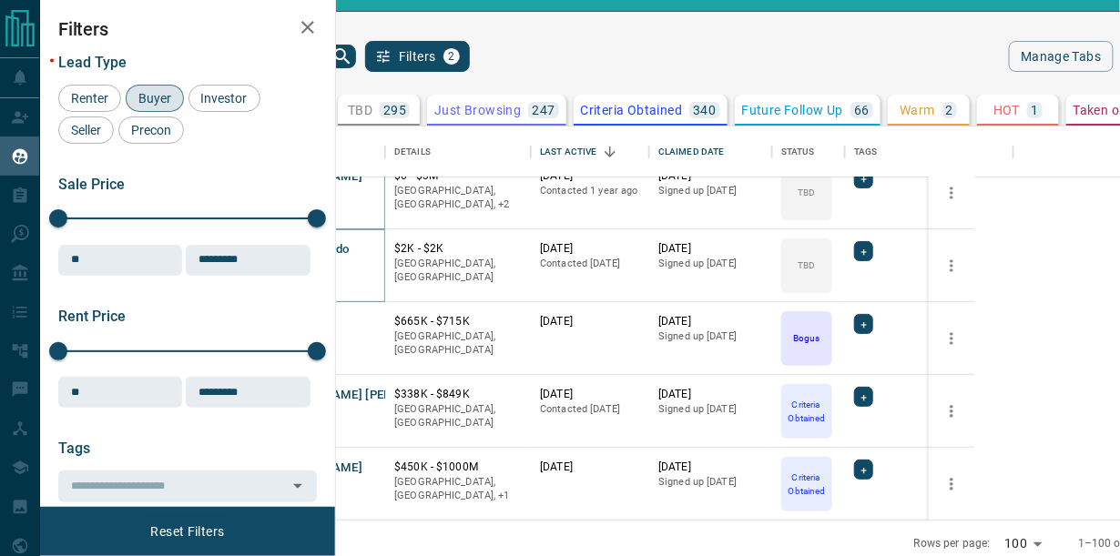
scroll to position [6237, 0]
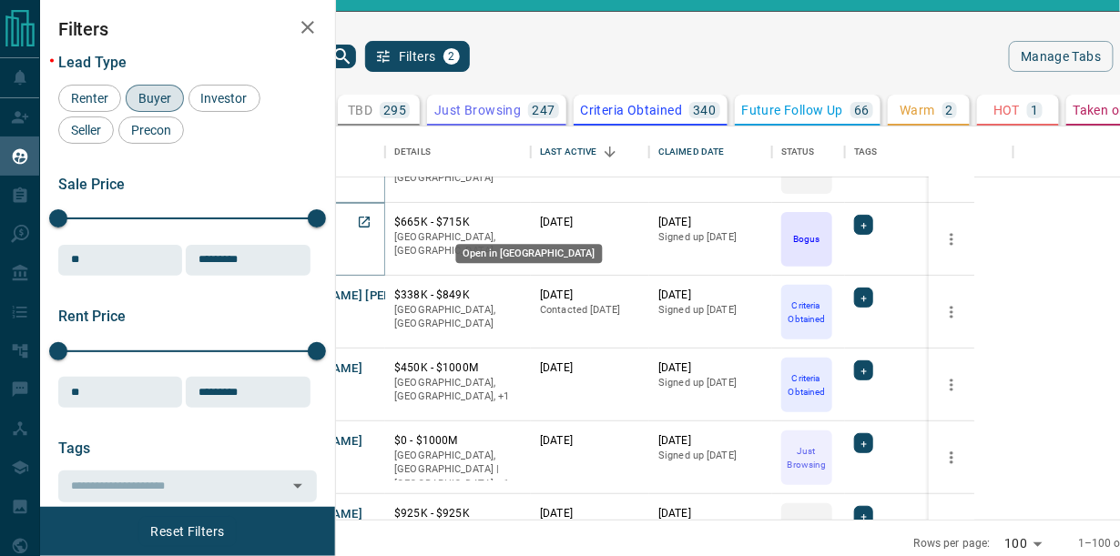
click at [371, 217] on icon "Open in New Tab" at bounding box center [364, 222] width 15 height 15
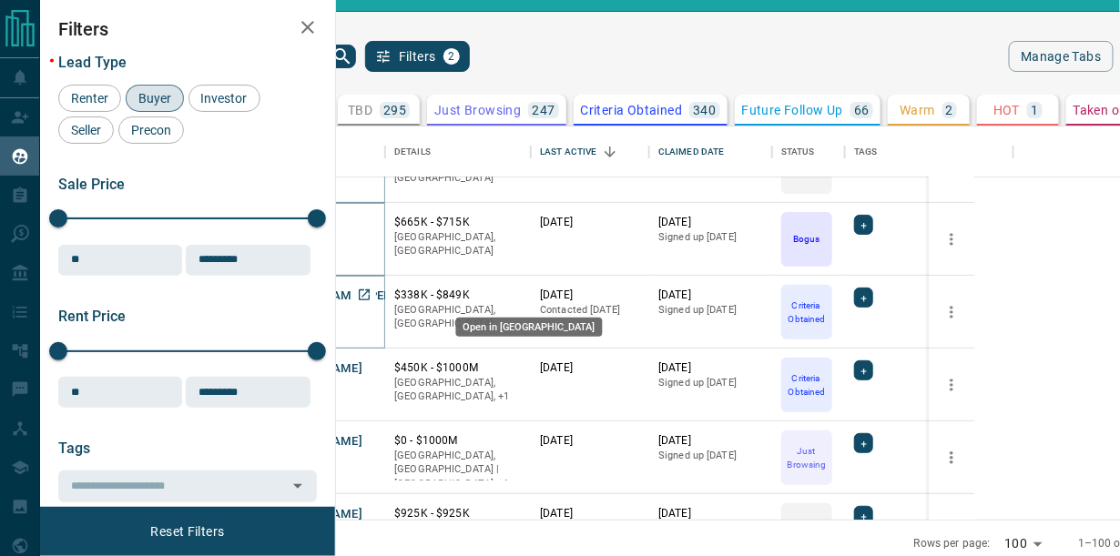
click at [370, 292] on icon "Open in New Tab" at bounding box center [364, 294] width 11 height 11
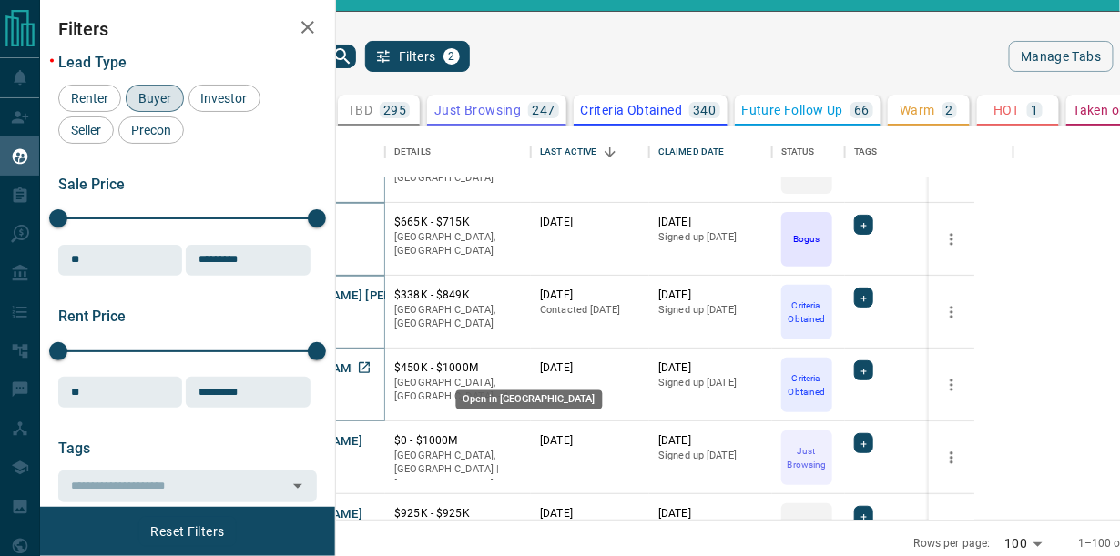
click at [370, 364] on icon "Open in New Tab" at bounding box center [364, 367] width 11 height 11
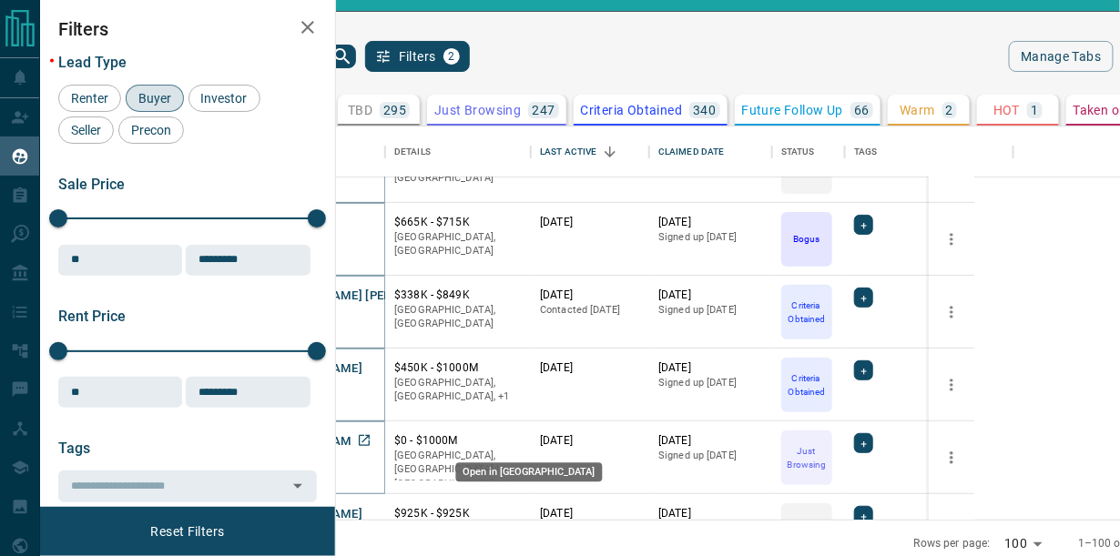
click at [371, 438] on icon "Open in New Tab" at bounding box center [364, 440] width 15 height 15
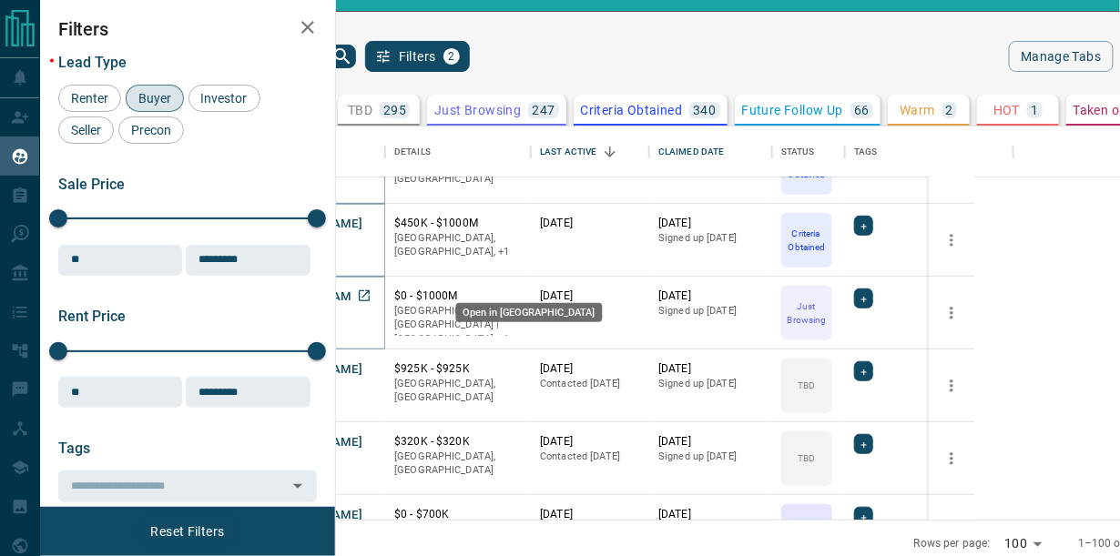
scroll to position [6404, 0]
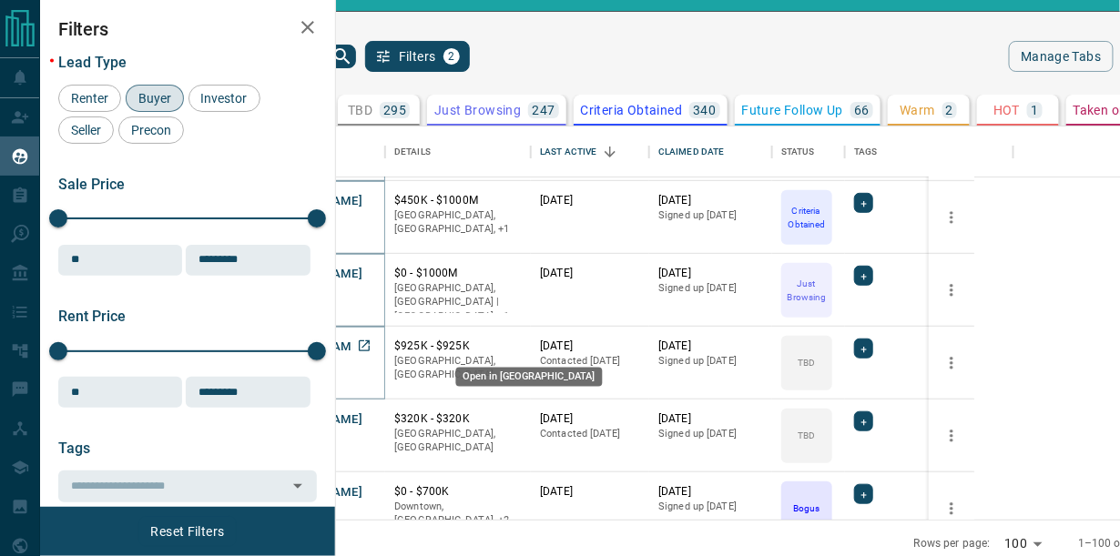
click at [371, 346] on icon "Open in New Tab" at bounding box center [364, 346] width 15 height 15
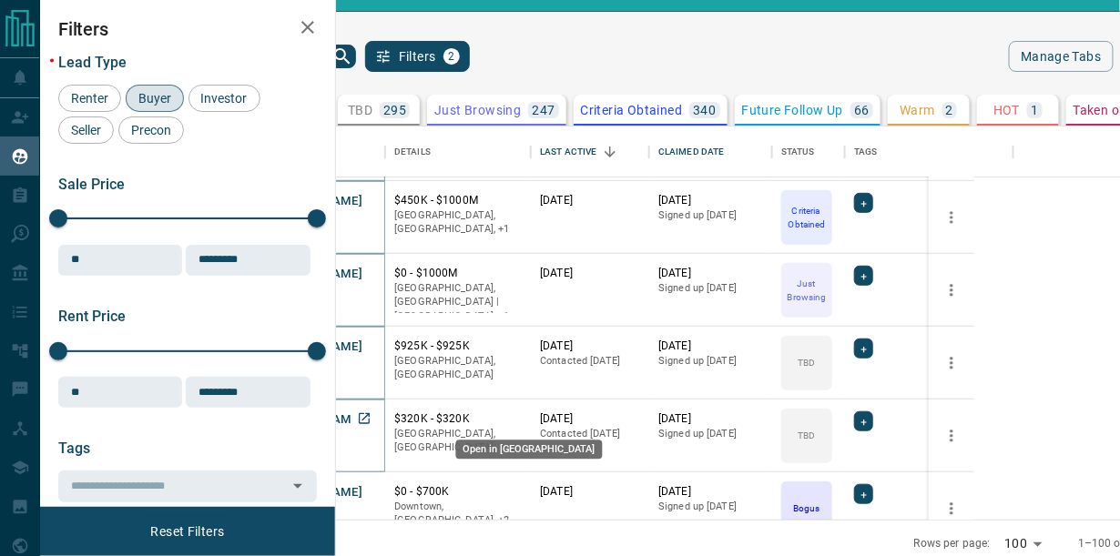
click at [371, 417] on icon "Open in New Tab" at bounding box center [364, 418] width 15 height 15
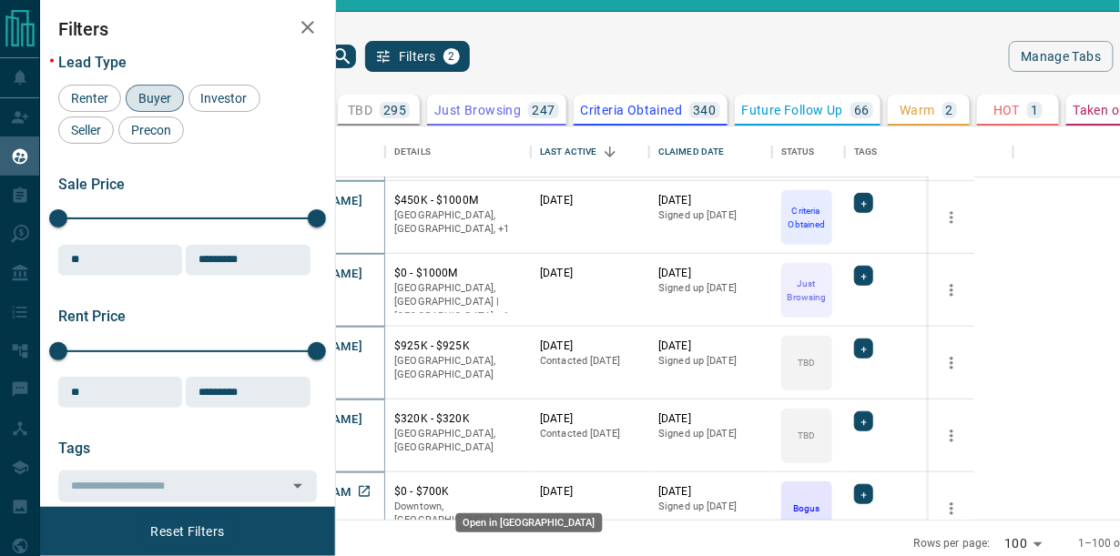
click at [371, 488] on icon "Open in New Tab" at bounding box center [364, 491] width 15 height 15
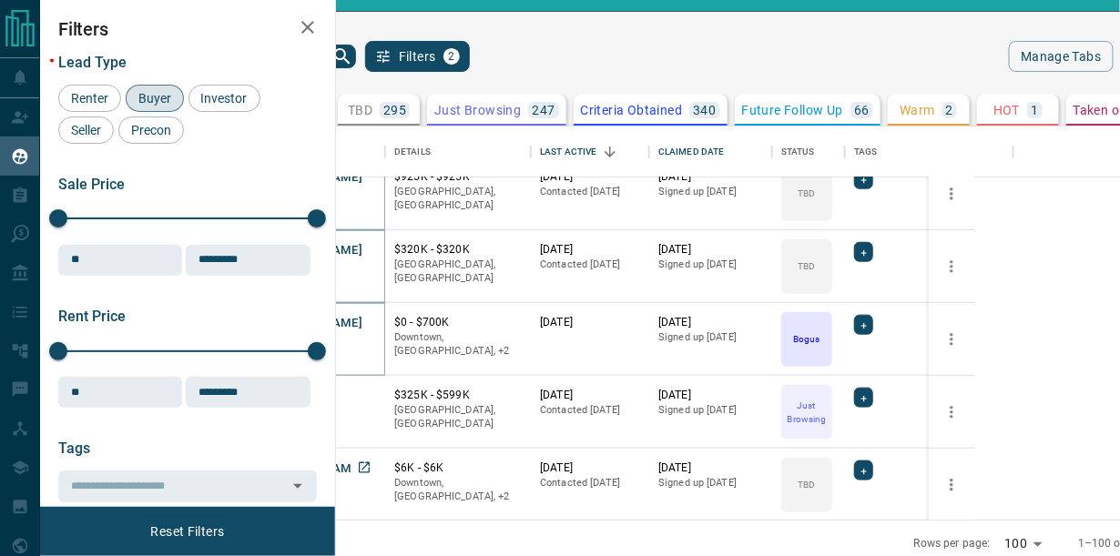
scroll to position [6742, 0]
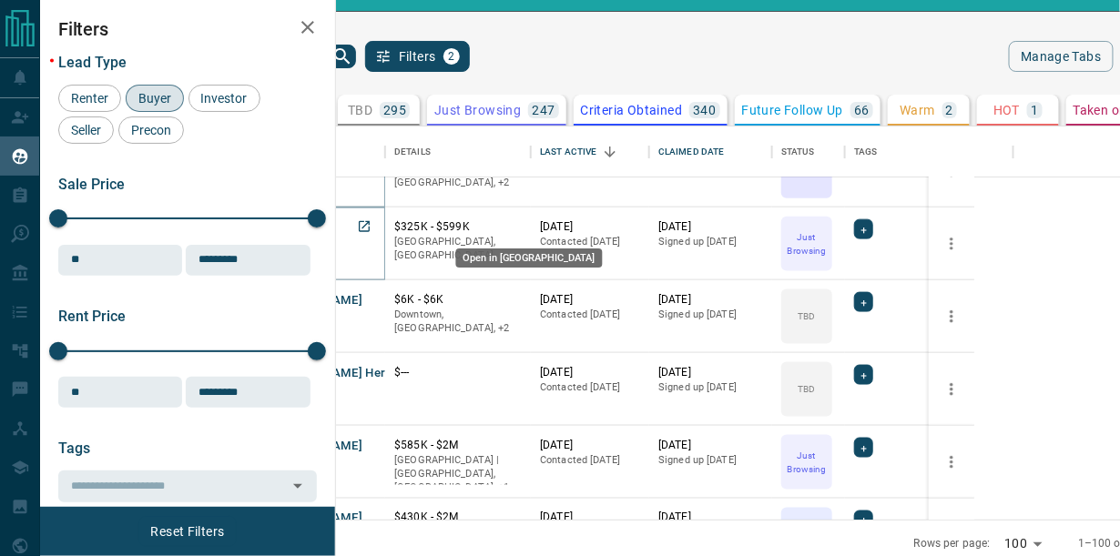
click at [371, 227] on icon "Open in New Tab" at bounding box center [364, 226] width 15 height 15
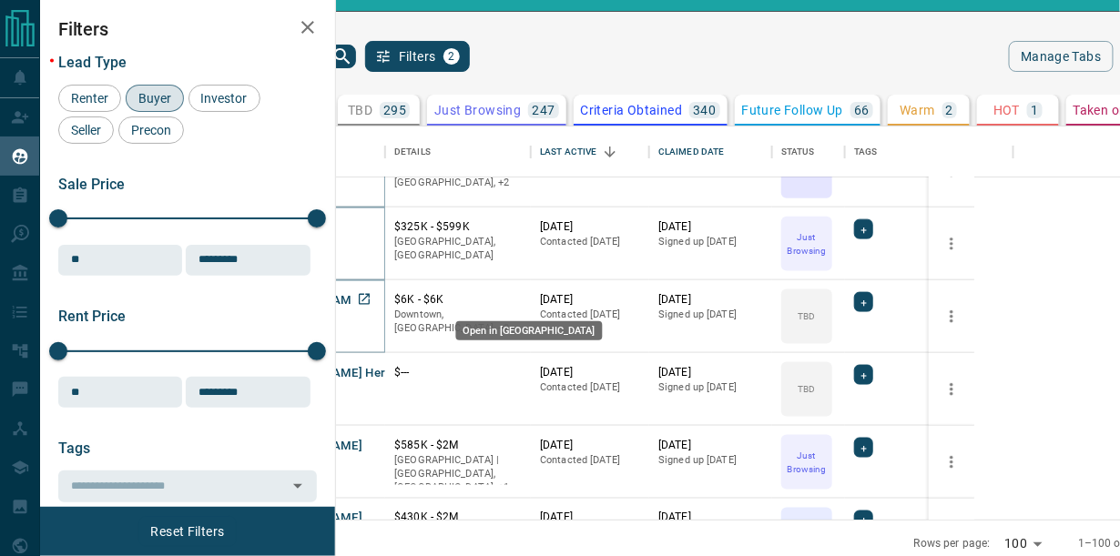
click at [371, 293] on icon "Open in New Tab" at bounding box center [364, 299] width 15 height 15
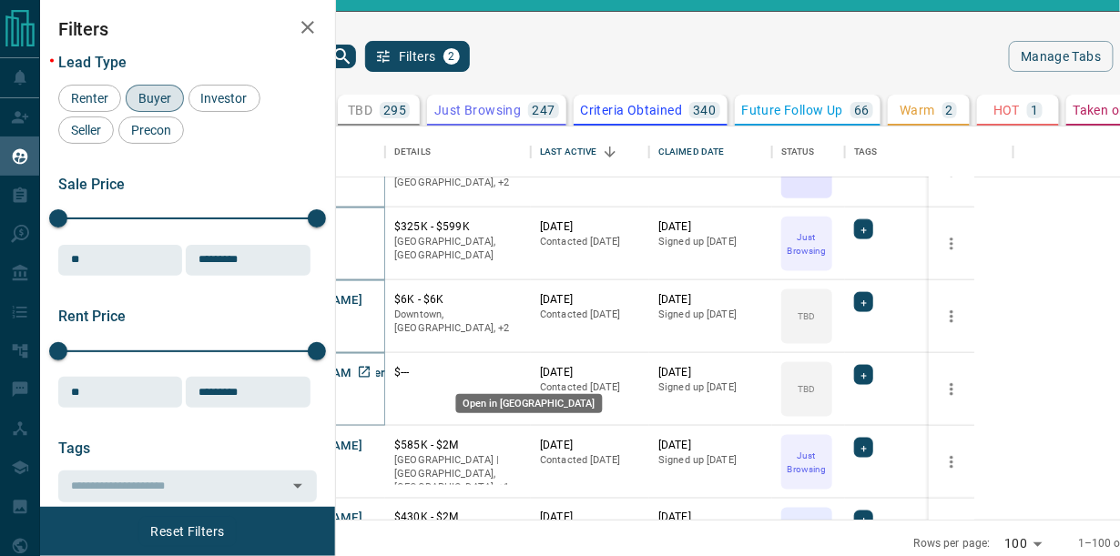
click at [371, 370] on icon "Open in New Tab" at bounding box center [364, 372] width 15 height 15
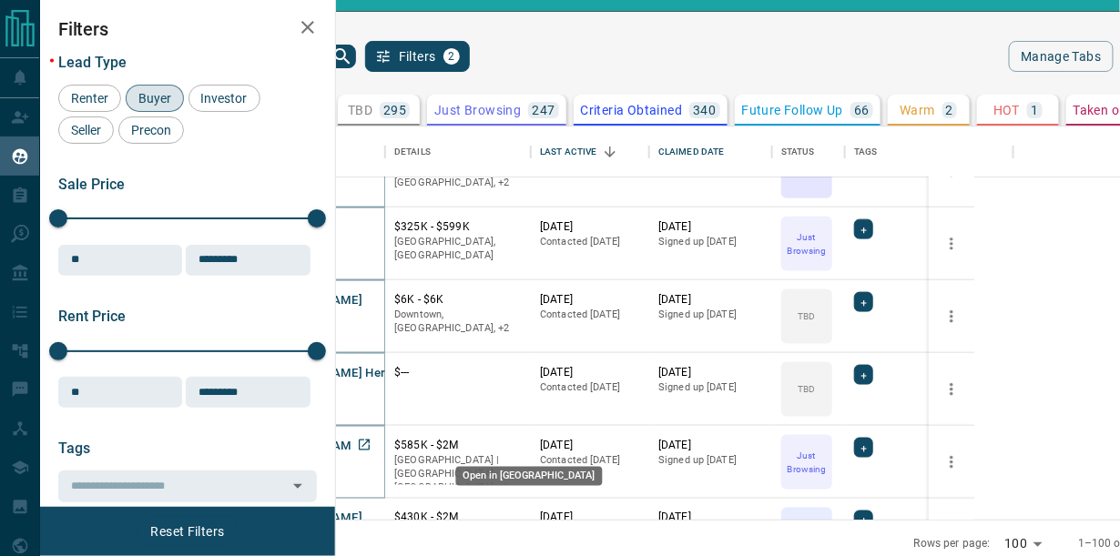
click at [370, 444] on icon "Open in New Tab" at bounding box center [364, 445] width 11 height 11
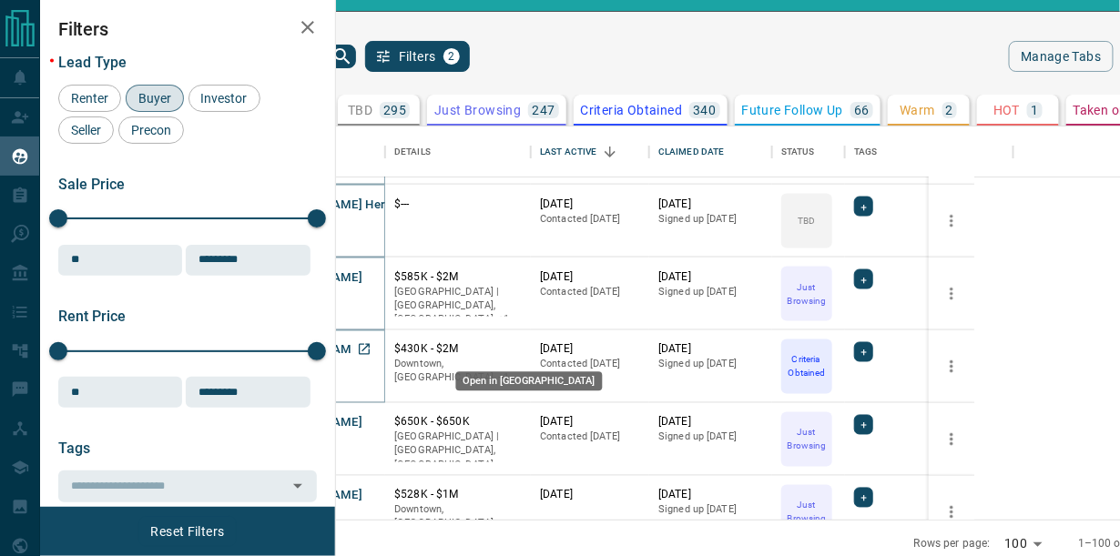
click at [371, 342] on icon "Open in New Tab" at bounding box center [364, 349] width 15 height 15
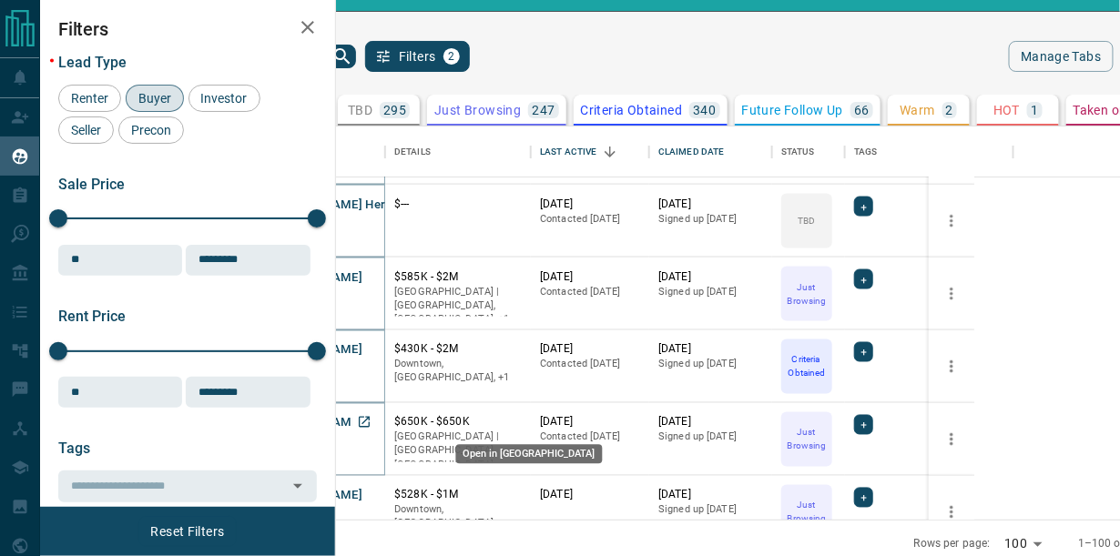
click at [371, 423] on icon "Open in New Tab" at bounding box center [364, 422] width 15 height 15
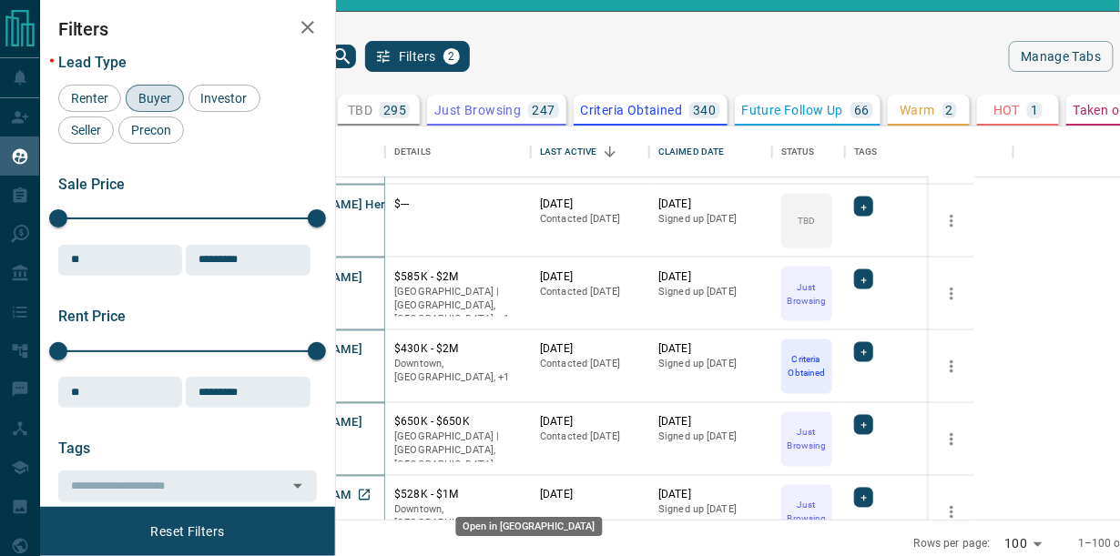
click at [371, 494] on icon "Open in New Tab" at bounding box center [364, 495] width 15 height 15
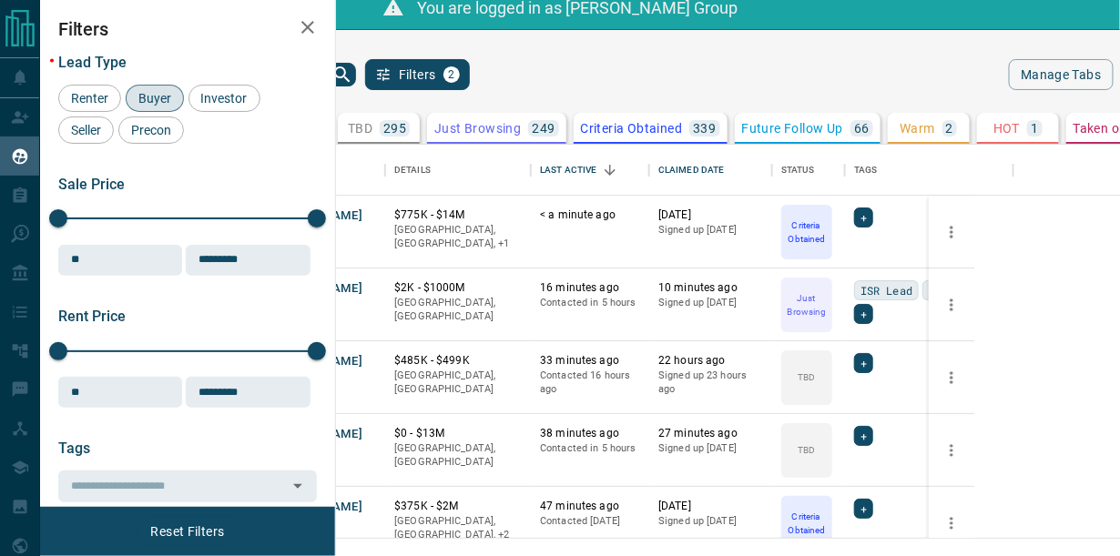
scroll to position [0, 0]
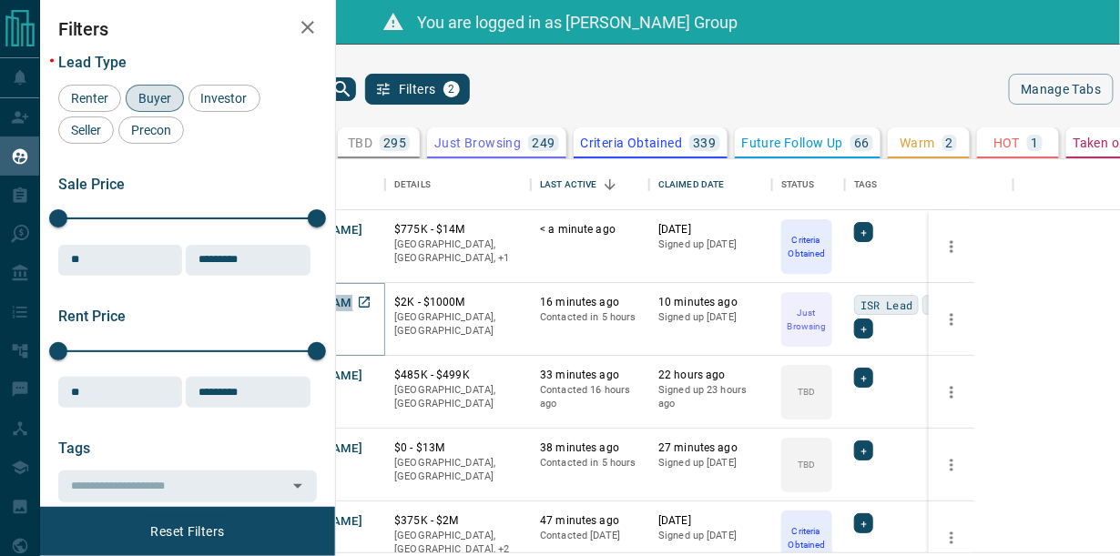
click at [362, 298] on button "[PERSON_NAME]" at bounding box center [315, 303] width 96 height 17
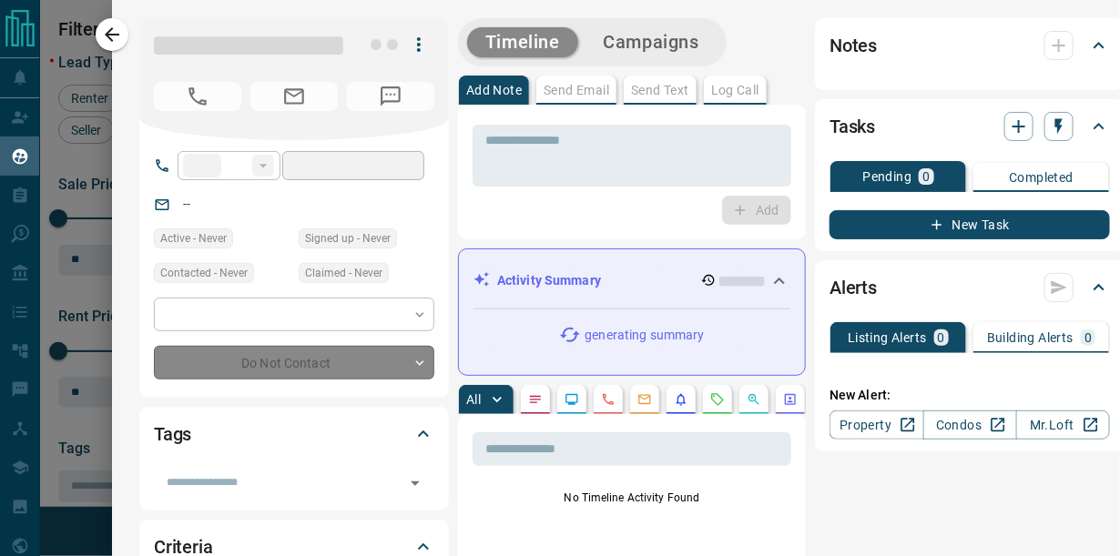
type input "**"
type input "**********"
type input "*"
type input "*******"
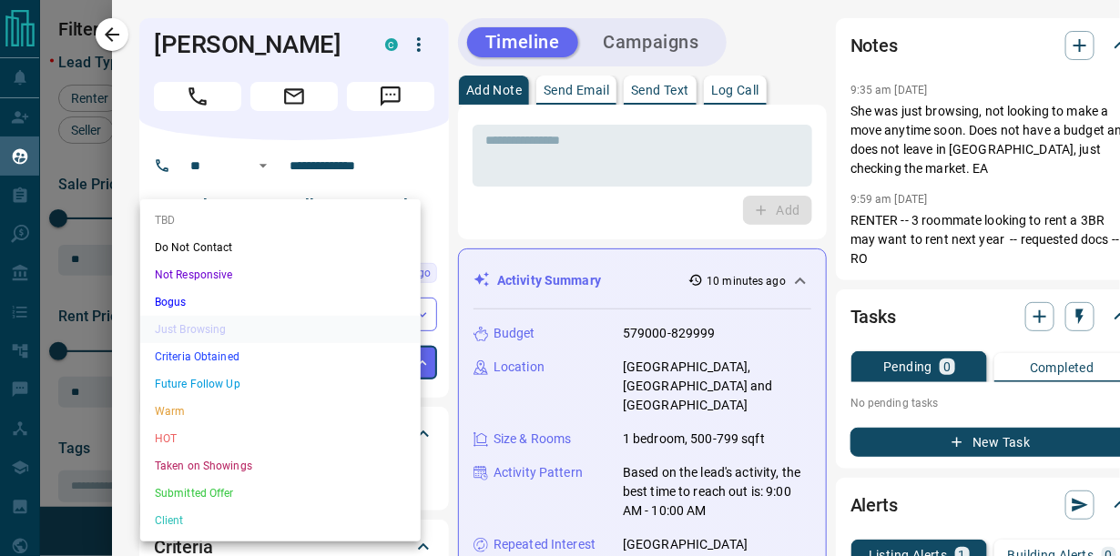
click at [372, 363] on body "Lead Transfers Claim Leads My Leads Tasks Opportunities Deals Campaigns Automat…" at bounding box center [560, 300] width 1120 height 600
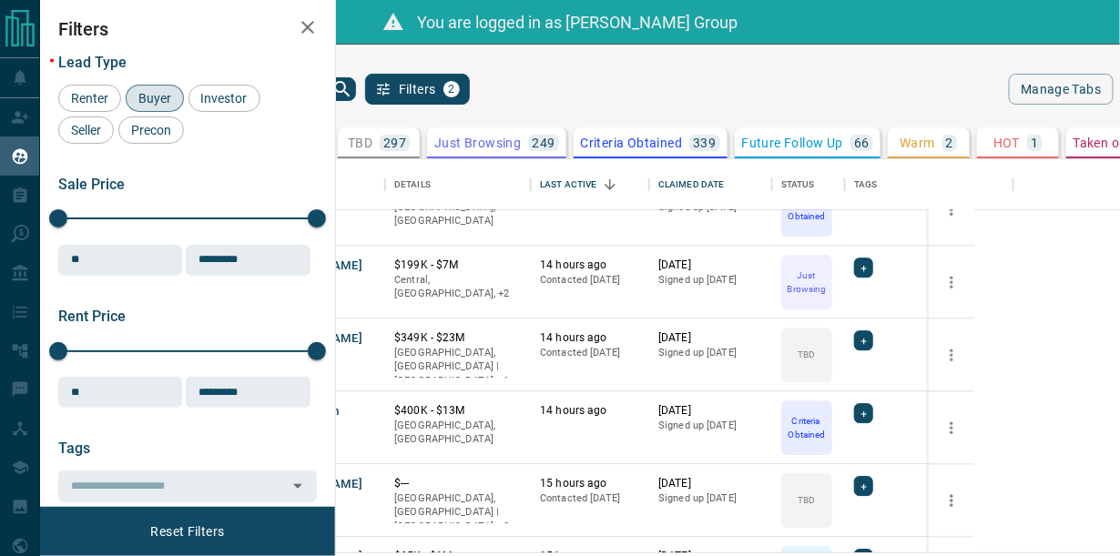
scroll to position [1712, 0]
